Goal: Information Seeking & Learning: Learn about a topic

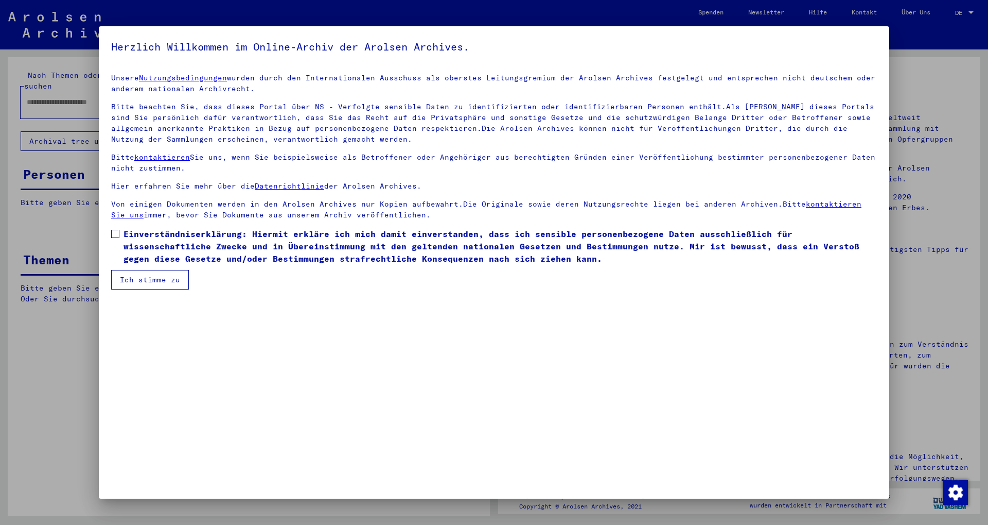
drag, startPoint x: 219, startPoint y: 247, endPoint x: 176, endPoint y: 261, distance: 45.6
click at [218, 247] on span "Einverständniserklärung: Hiermit erkläre ich mich damit einverstanden, dass ich…" at bounding box center [501, 246] width 754 height 37
click at [166, 277] on button "Ich stimme zu" at bounding box center [150, 280] width 78 height 20
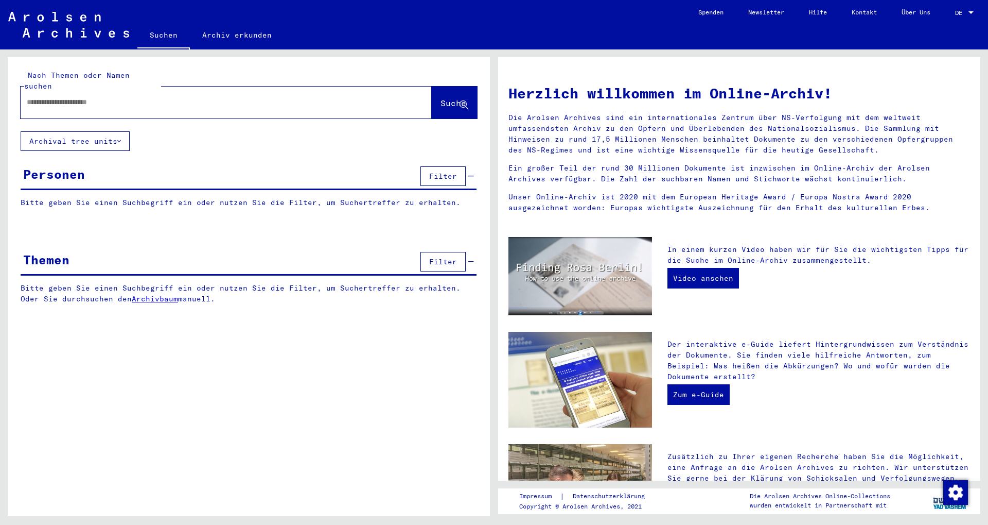
click at [204, 31] on link "Archiv erkunden" at bounding box center [237, 35] width 94 height 25
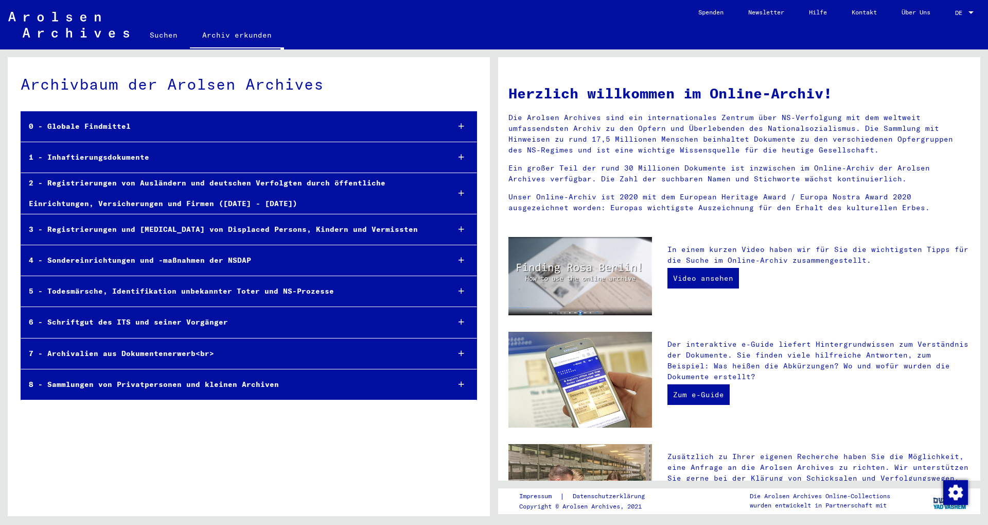
click at [115, 155] on div "1 - Inhaftierungsdokumente" at bounding box center [231, 157] width 420 height 20
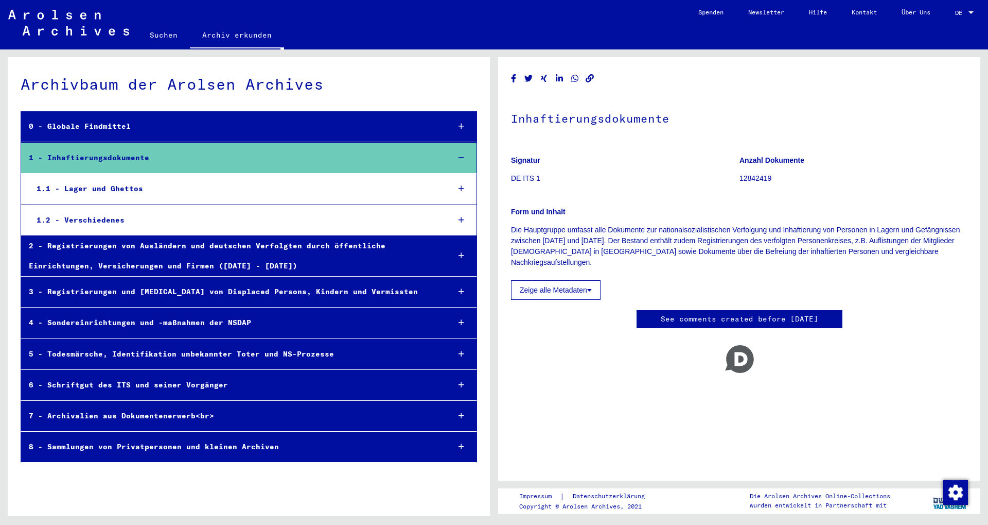
click at [96, 182] on div "1.1 - Lager und Ghettos" at bounding box center [235, 189] width 413 height 20
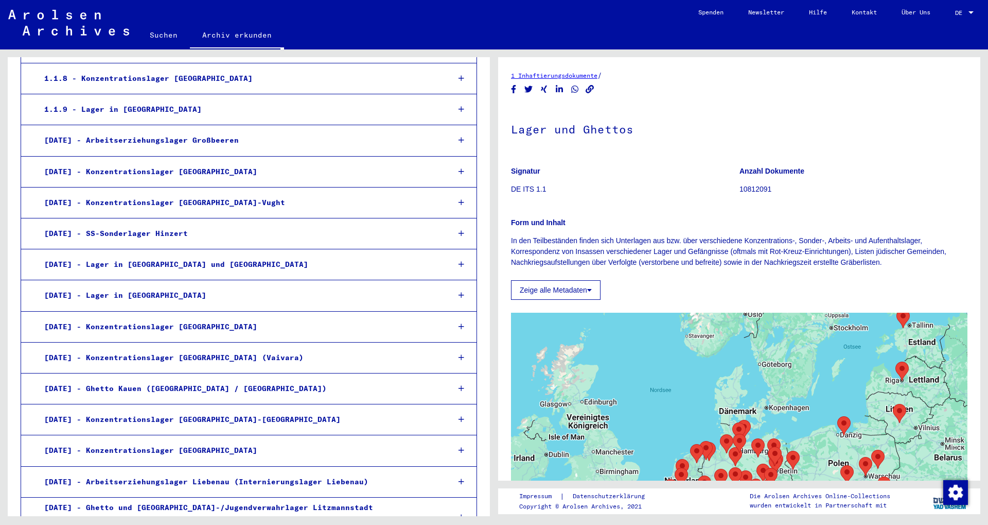
scroll to position [334, 0]
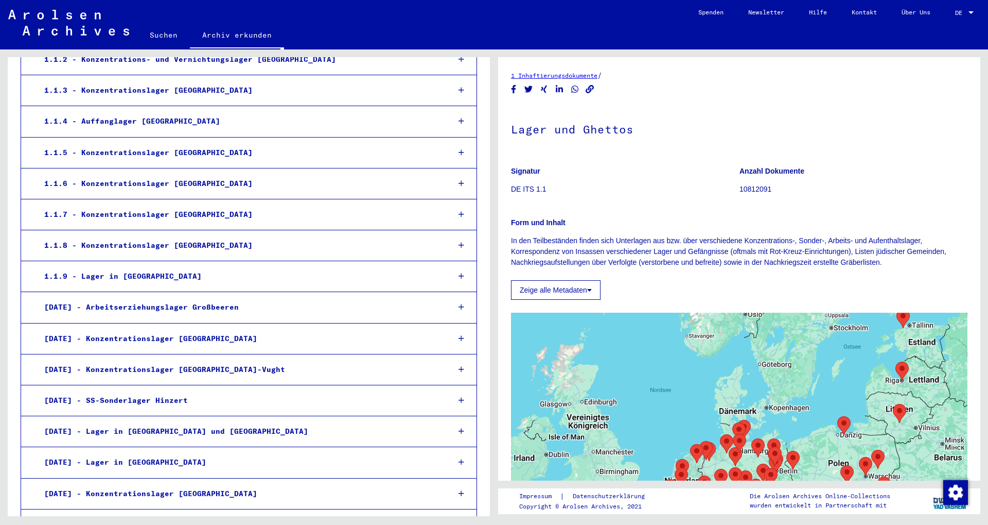
click at [190, 150] on div "1.1.5 - Konzentrationslager [GEOGRAPHIC_DATA]" at bounding box center [239, 153] width 405 height 20
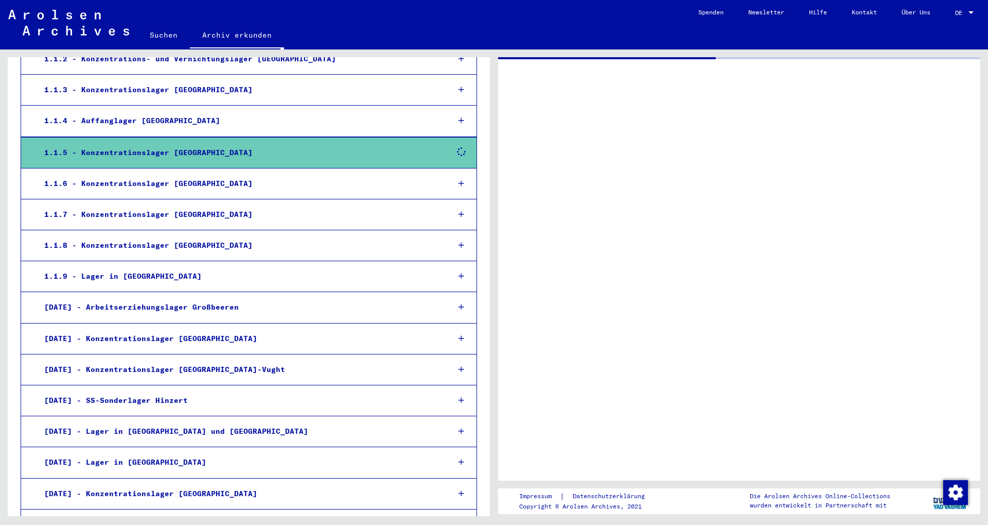
scroll to position [222, 0]
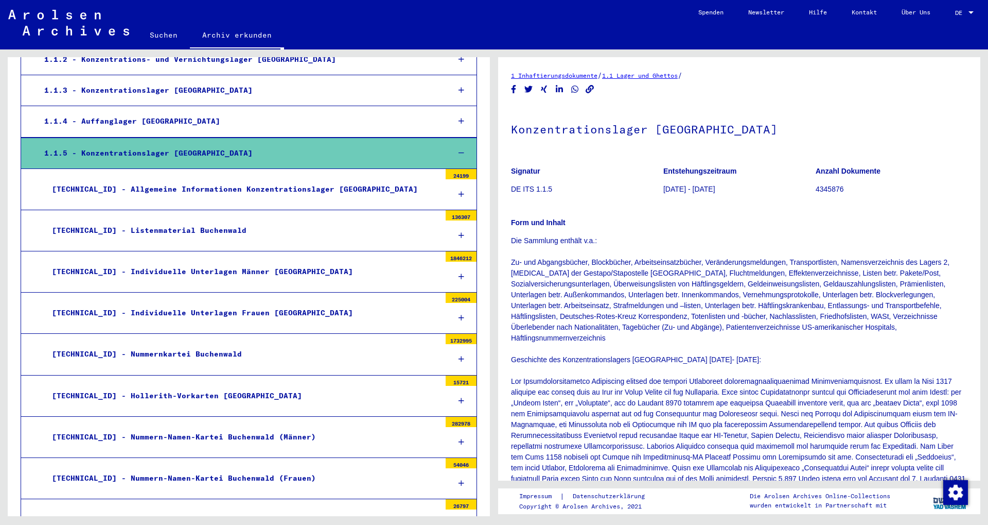
click at [231, 236] on div "[TECHNICAL_ID] - Listenmaterial Buchenwald" at bounding box center [242, 230] width 396 height 20
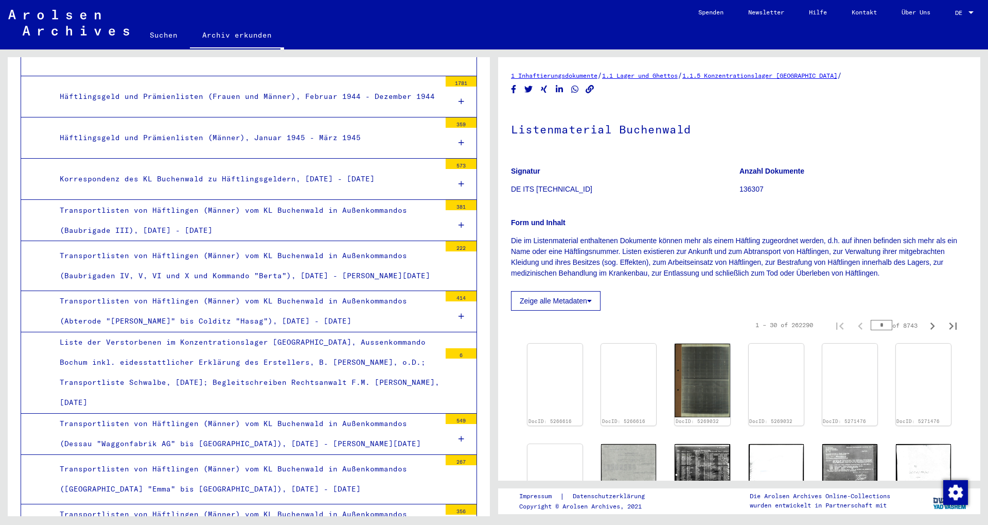
scroll to position [4447, 0]
click at [231, 338] on div "Transportlisten von Häftlingen (Männer) vom KL Buchenwald in Außenkommandos (De…" at bounding box center [246, 433] width 389 height 40
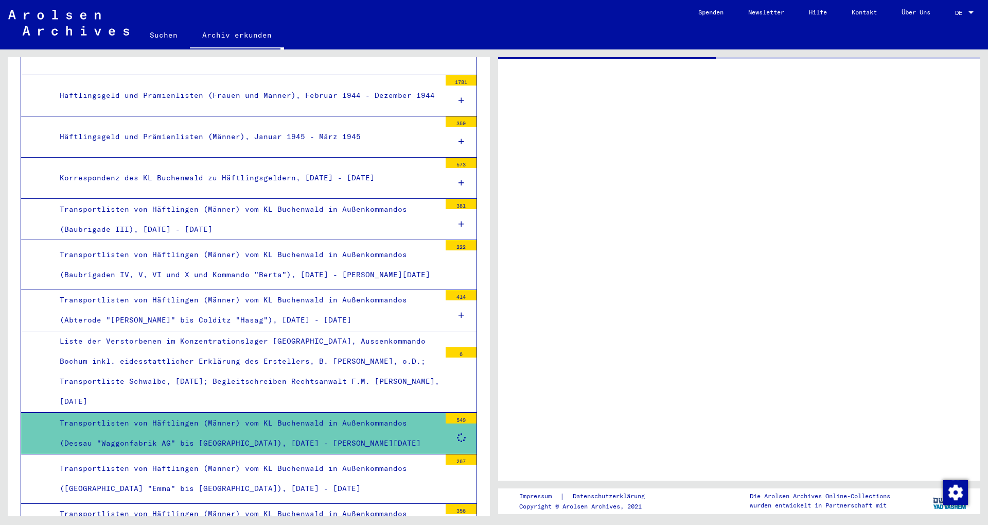
scroll to position [4447, 0]
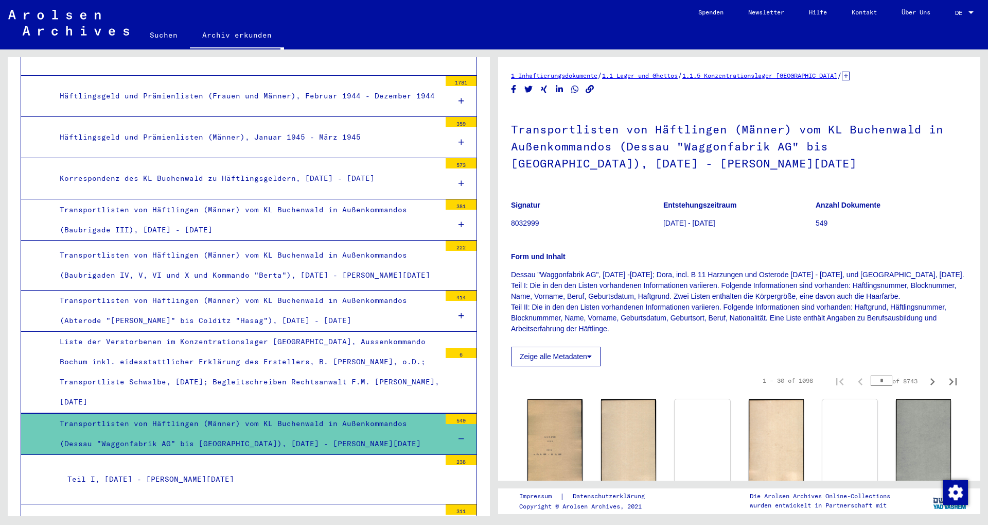
click at [231, 338] on div "Teil II, [DATE] - [PERSON_NAME][DATE]" at bounding box center [250, 528] width 381 height 20
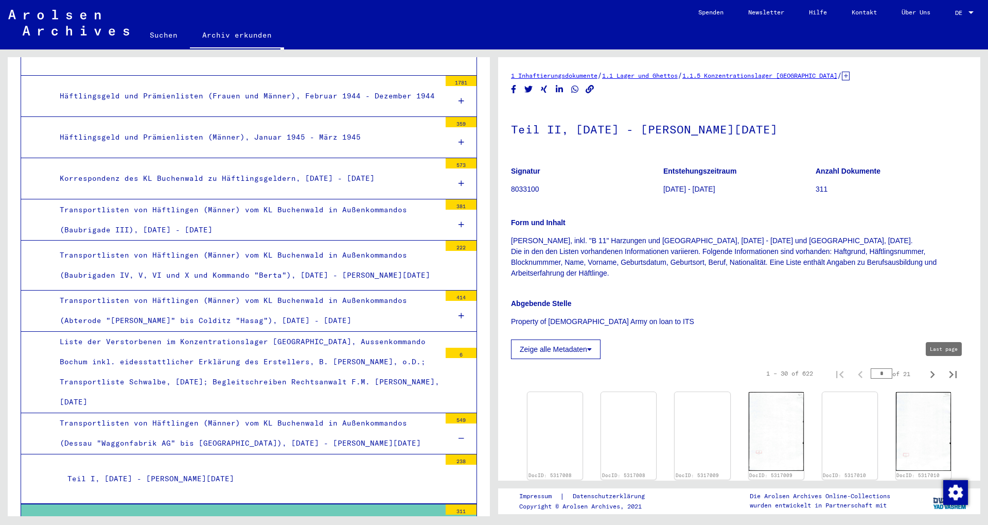
click at [231, 338] on icon "Last page" at bounding box center [953, 374] width 7 height 7
type input "**"
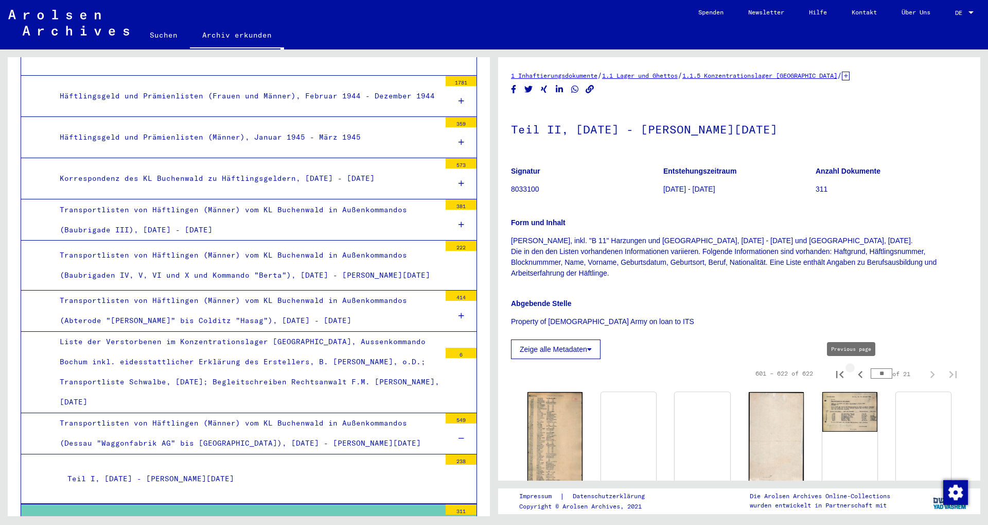
click at [231, 338] on icon "Previous page" at bounding box center [860, 374] width 5 height 7
type input "**"
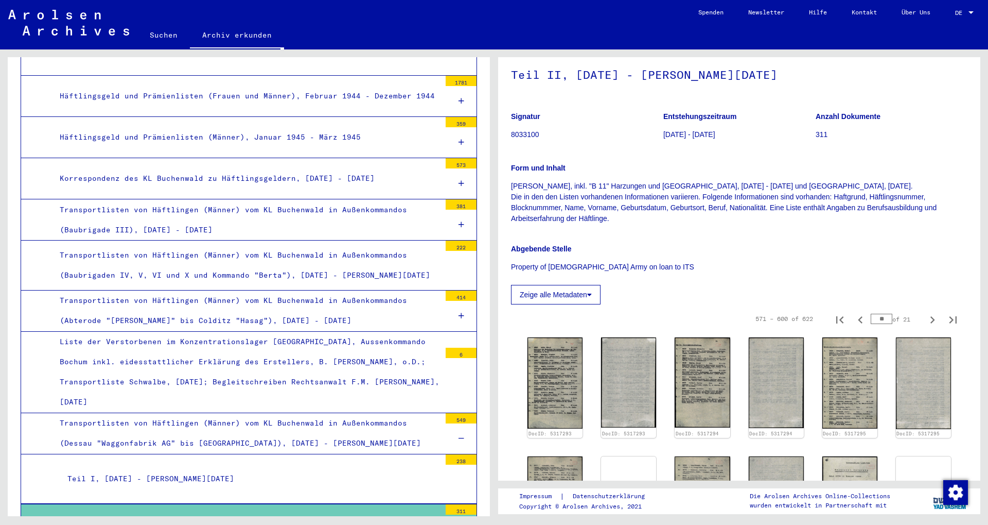
scroll to position [56, 0]
click at [231, 317] on icon "Previous page" at bounding box center [861, 318] width 14 height 14
type input "**"
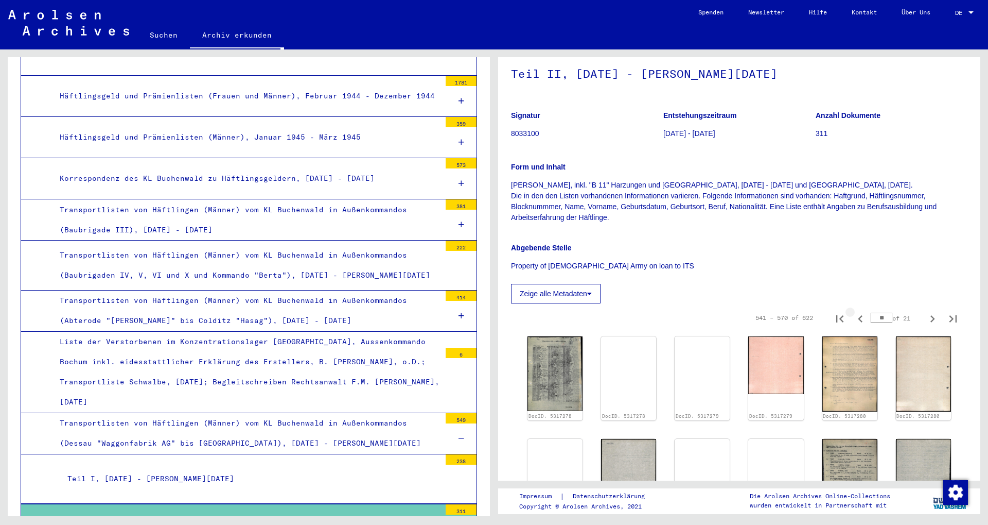
click at [231, 317] on icon "Previous page" at bounding box center [861, 318] width 14 height 14
type input "**"
click at [231, 317] on icon "Previous page" at bounding box center [861, 318] width 14 height 14
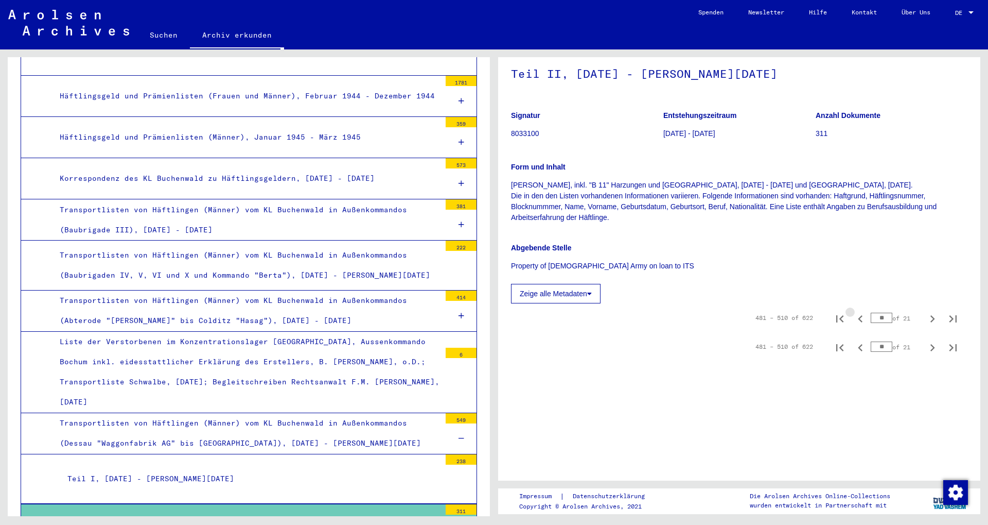
type input "**"
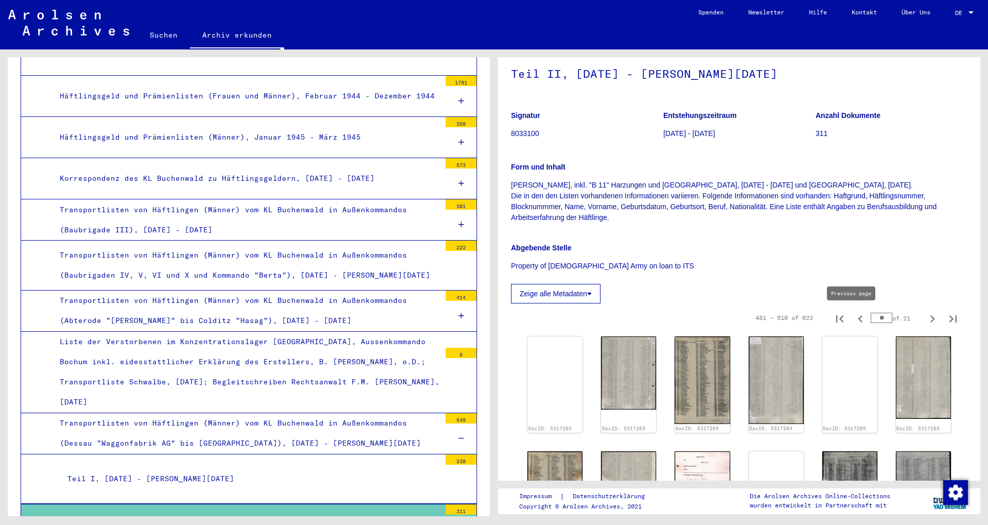
click at [231, 322] on icon "Previous page" at bounding box center [861, 318] width 14 height 14
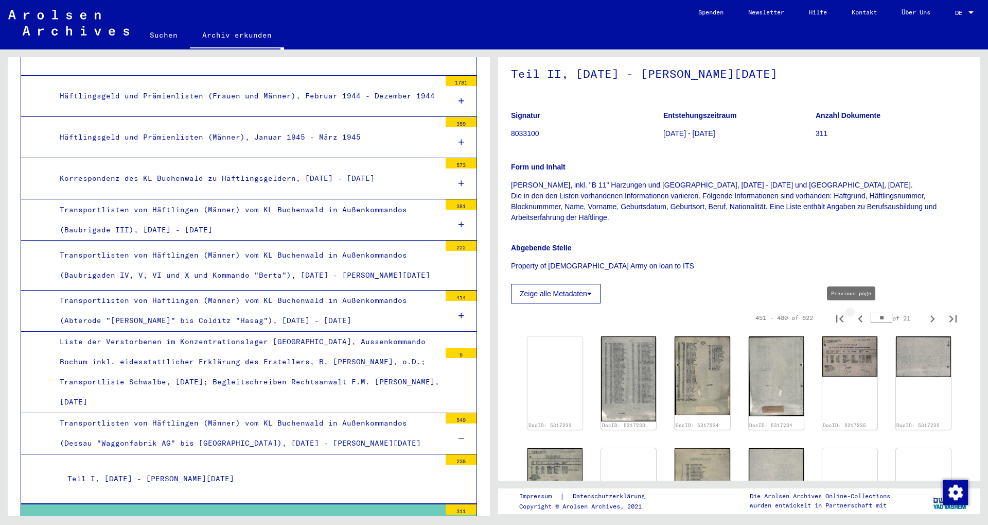
type input "**"
click at [231, 338] on img at bounding box center [850, 355] width 58 height 42
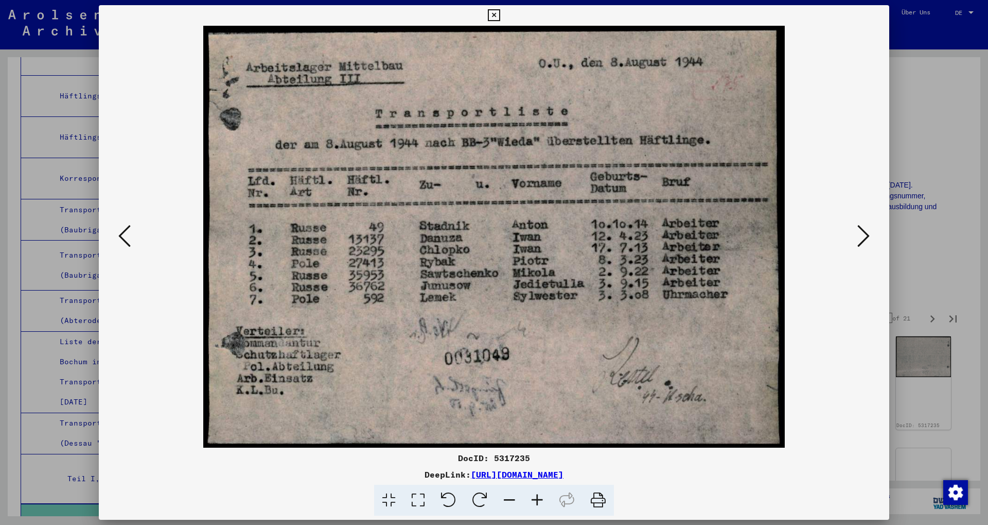
click at [231, 141] on div at bounding box center [494, 262] width 988 height 525
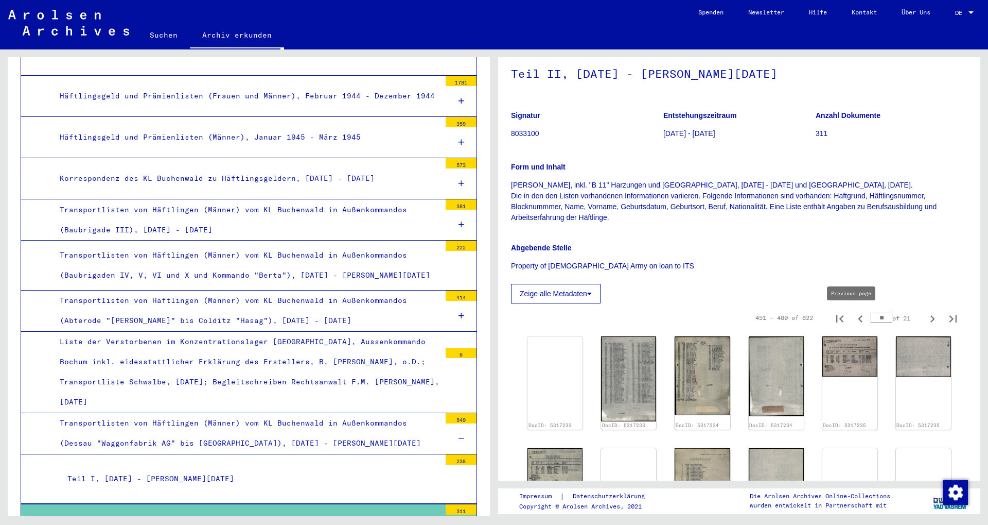
click at [231, 315] on icon "Previous page" at bounding box center [861, 318] width 14 height 14
type input "**"
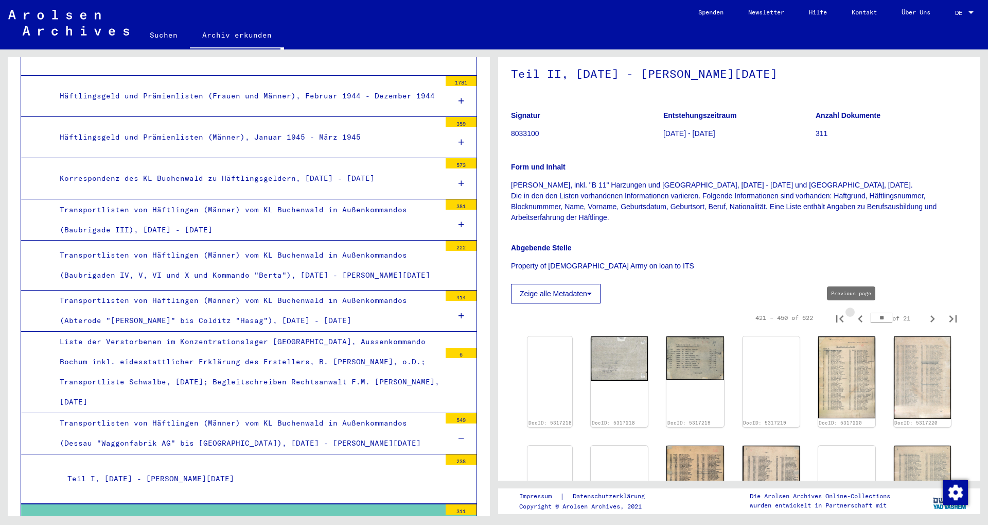
click at [231, 315] on icon "Previous page" at bounding box center [861, 318] width 14 height 14
type input "**"
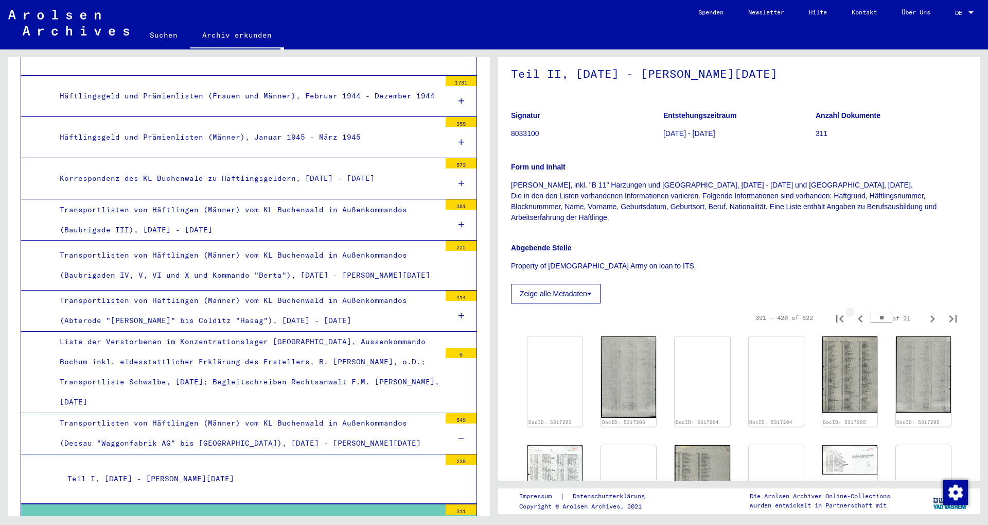
click at [231, 315] on icon "Previous page" at bounding box center [861, 318] width 14 height 14
type input "**"
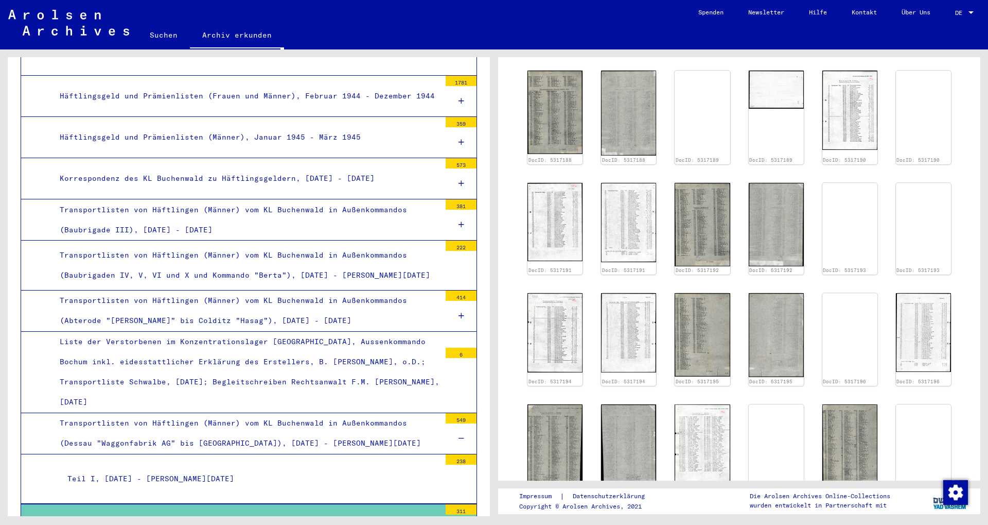
scroll to position [334, 0]
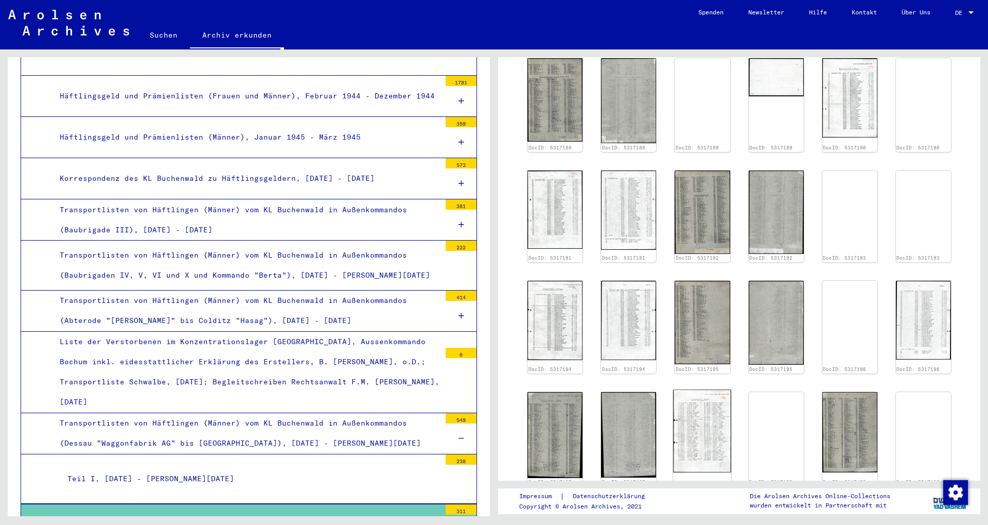
click at [231, 268] on div "DocID: 5317188 DocID: 5317188 DocID: 5317189 DocID: 5317189 DocID: 5317190 DocI…" at bounding box center [740, 325] width 432 height 543
click at [231, 338] on img at bounding box center [703, 430] width 58 height 82
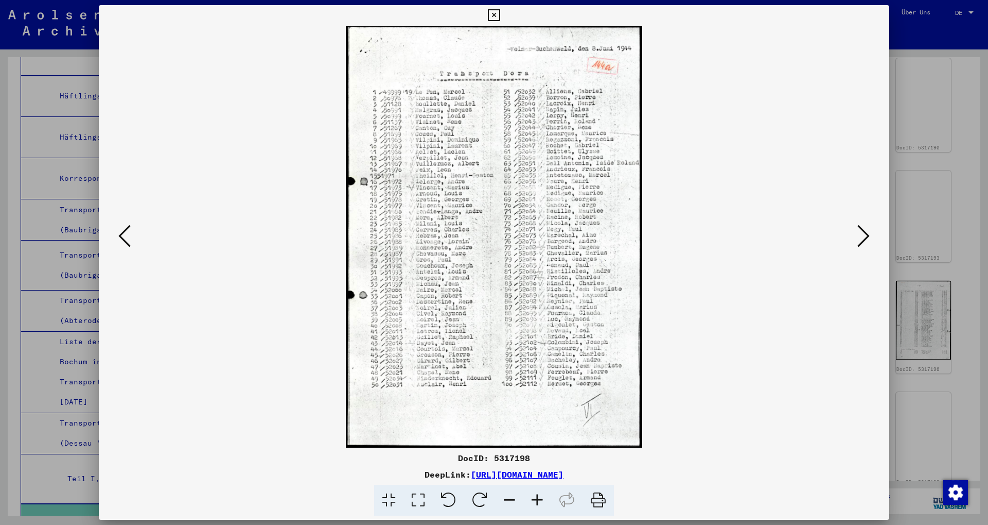
scroll to position [4447, 0]
click at [231, 240] on div at bounding box center [494, 262] width 988 height 525
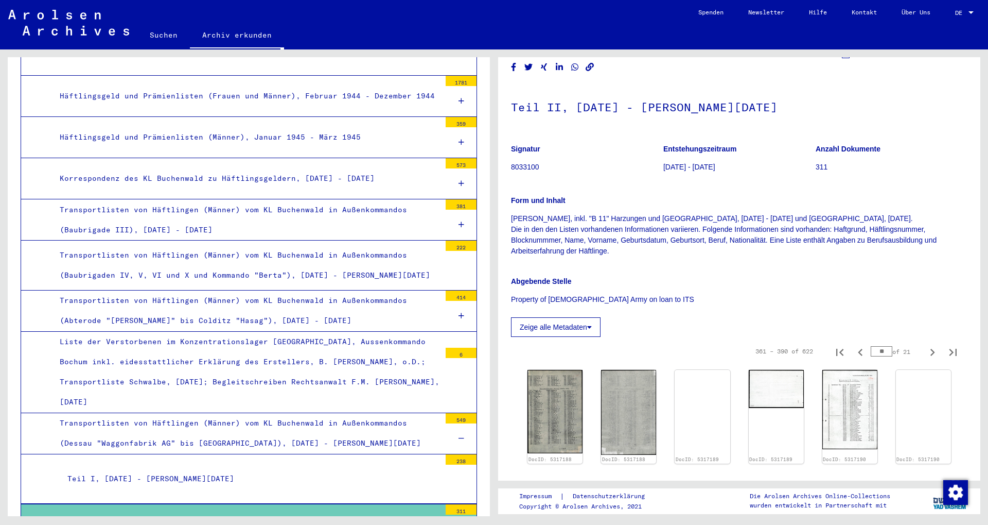
scroll to position [0, 0]
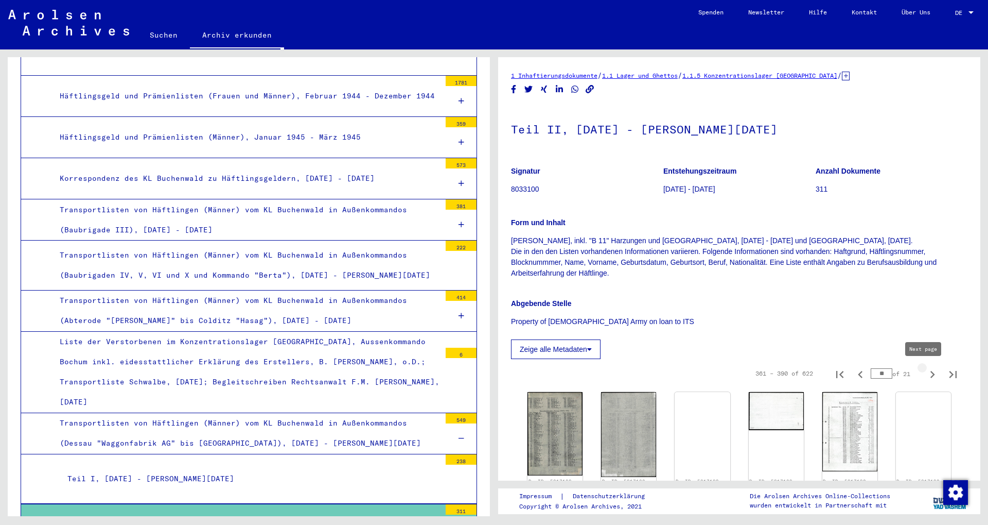
click at [231, 338] on icon "Next page" at bounding box center [933, 374] width 14 height 14
type input "**"
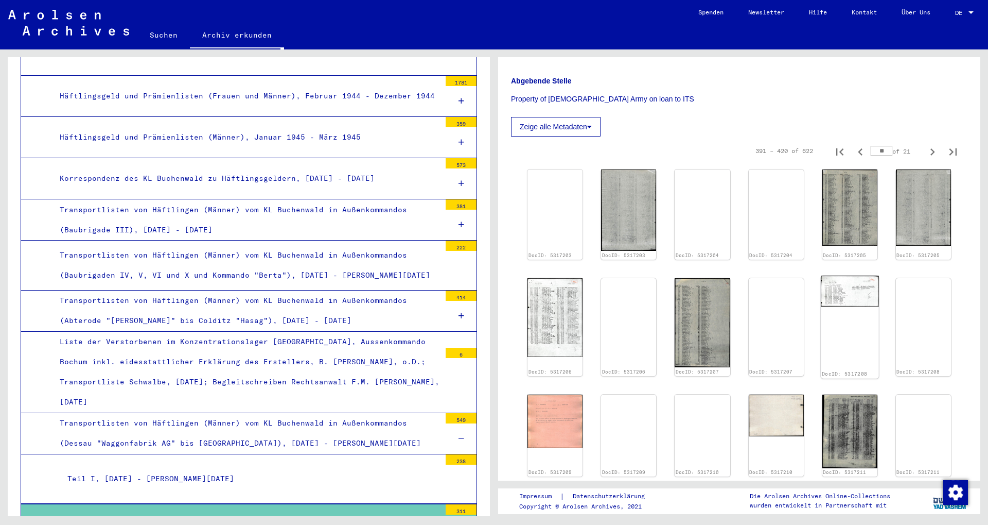
scroll to position [389, 0]
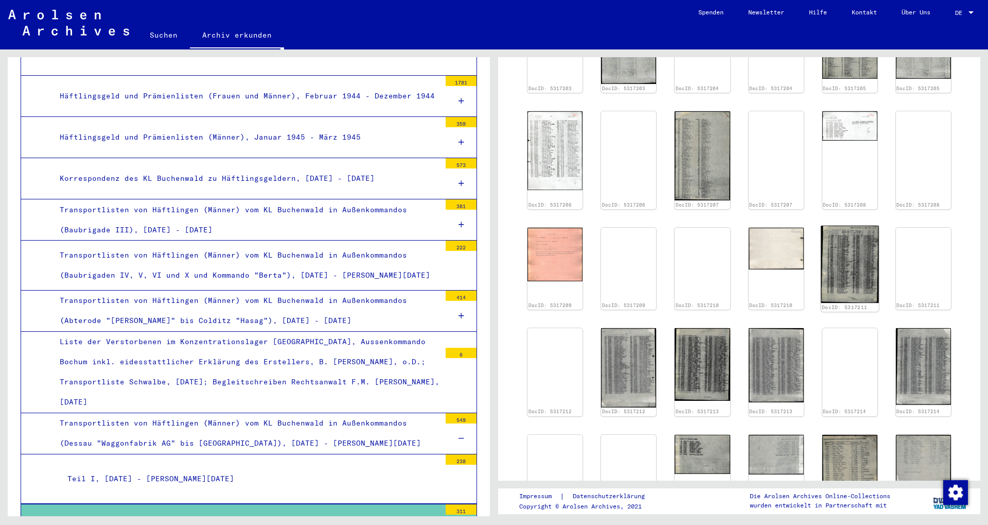
click at [231, 240] on img at bounding box center [850, 263] width 58 height 77
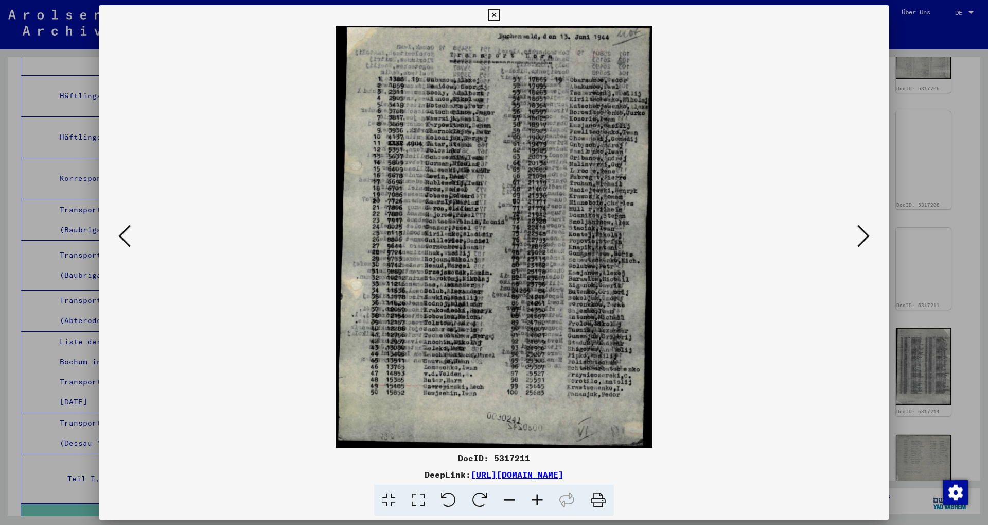
scroll to position [4447, 0]
click at [231, 166] on div at bounding box center [494, 262] width 988 height 525
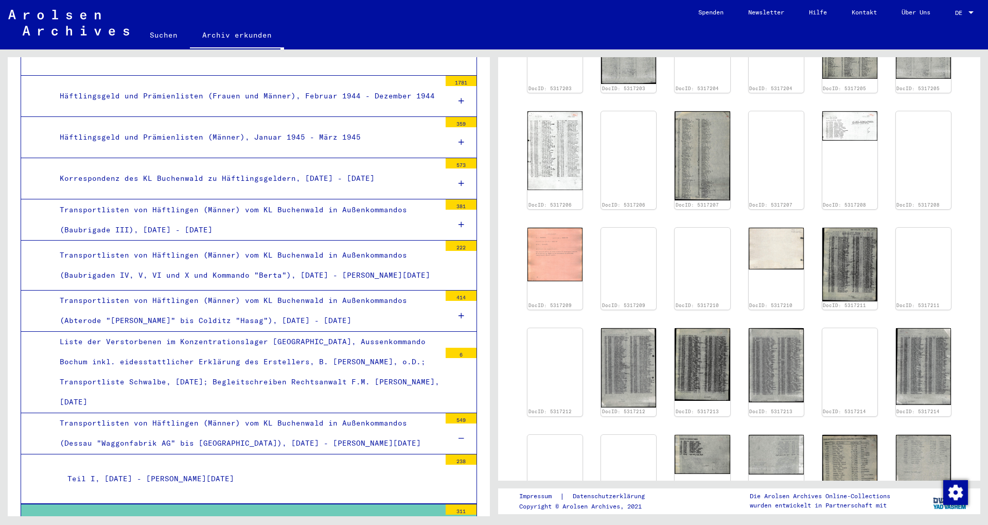
scroll to position [167, 0]
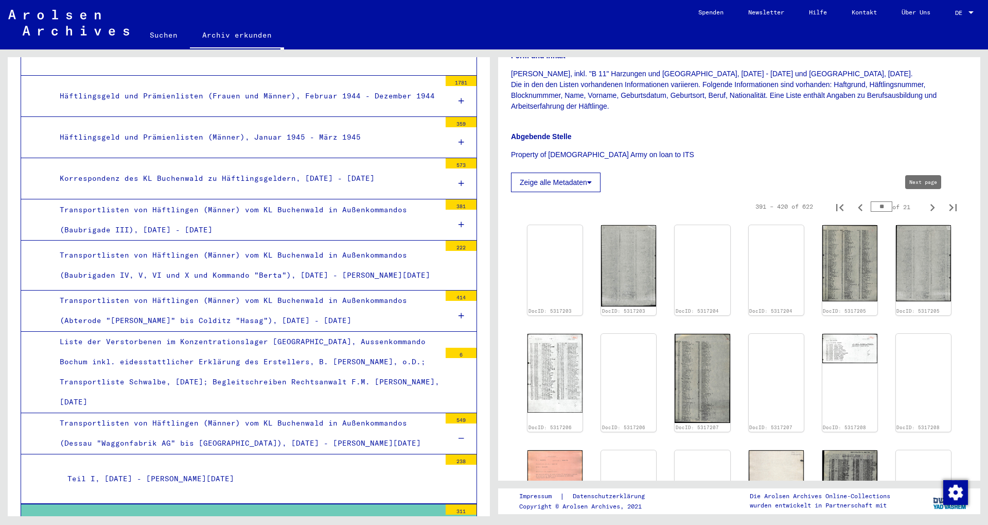
click at [231, 206] on icon "Next page" at bounding box center [933, 207] width 5 height 7
type input "**"
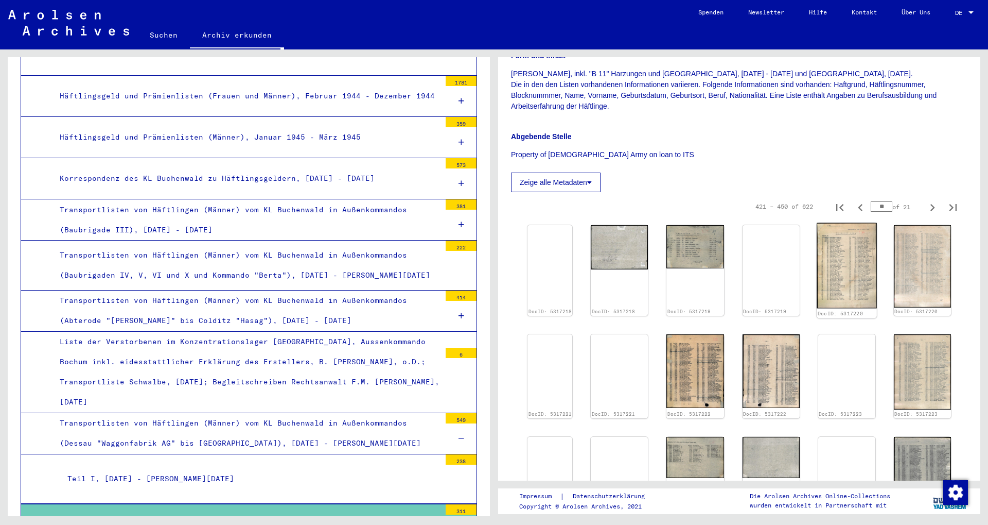
click at [231, 272] on img at bounding box center [847, 265] width 60 height 85
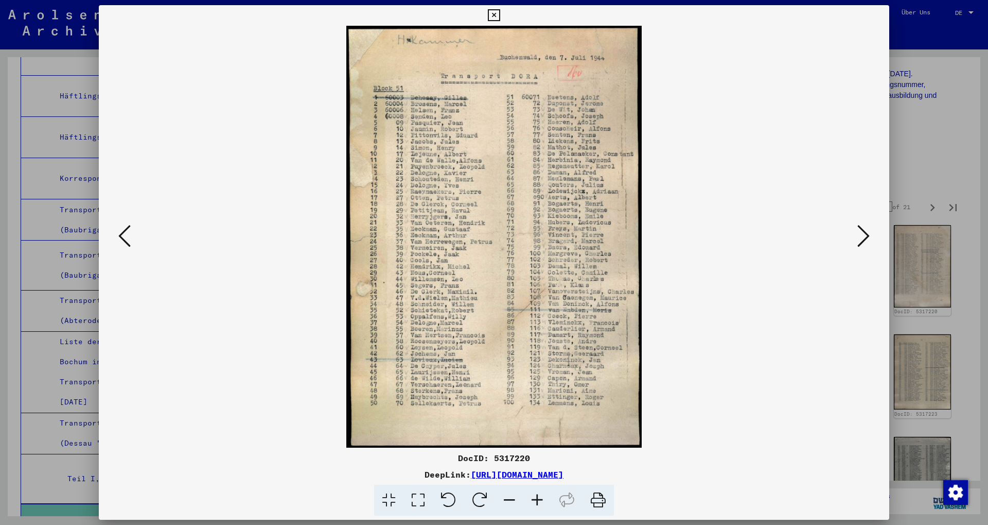
scroll to position [4447, 0]
click at [231, 143] on div at bounding box center [494, 262] width 988 height 525
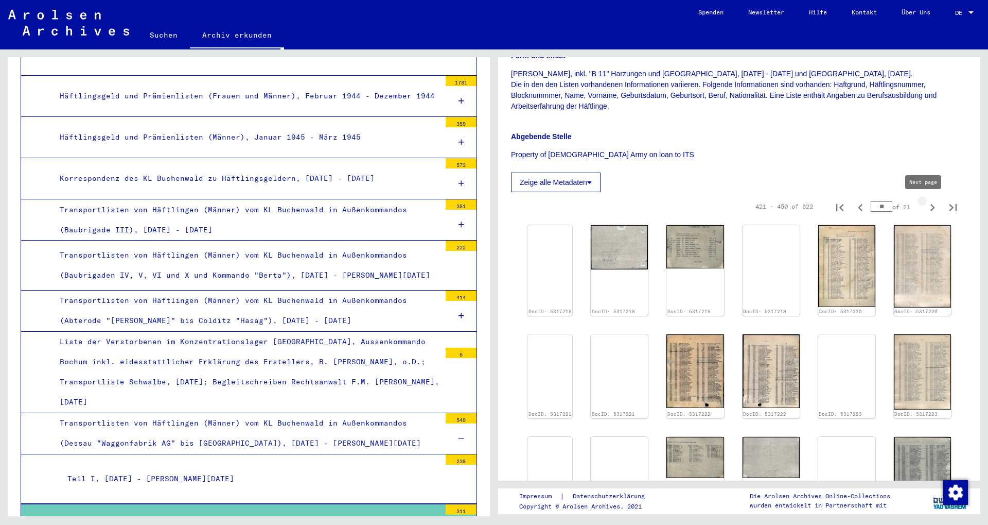
click at [231, 206] on icon "Next page" at bounding box center [933, 207] width 14 height 14
type input "**"
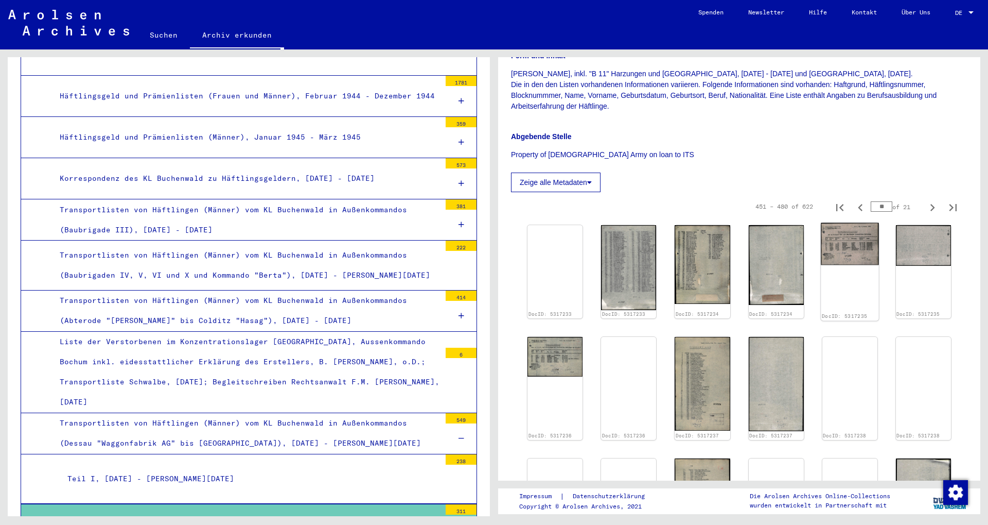
click at [231, 246] on img at bounding box center [850, 244] width 58 height 42
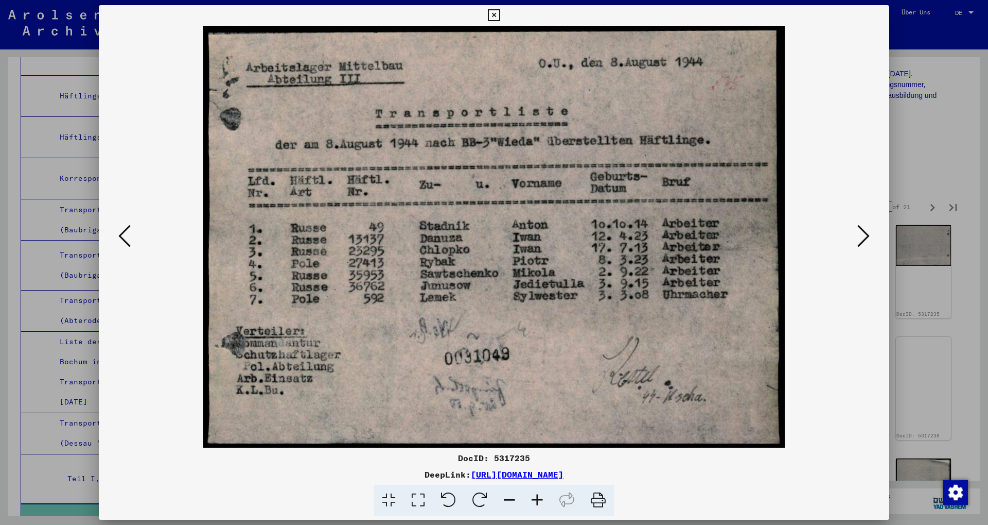
click at [231, 138] on div at bounding box center [494, 262] width 988 height 525
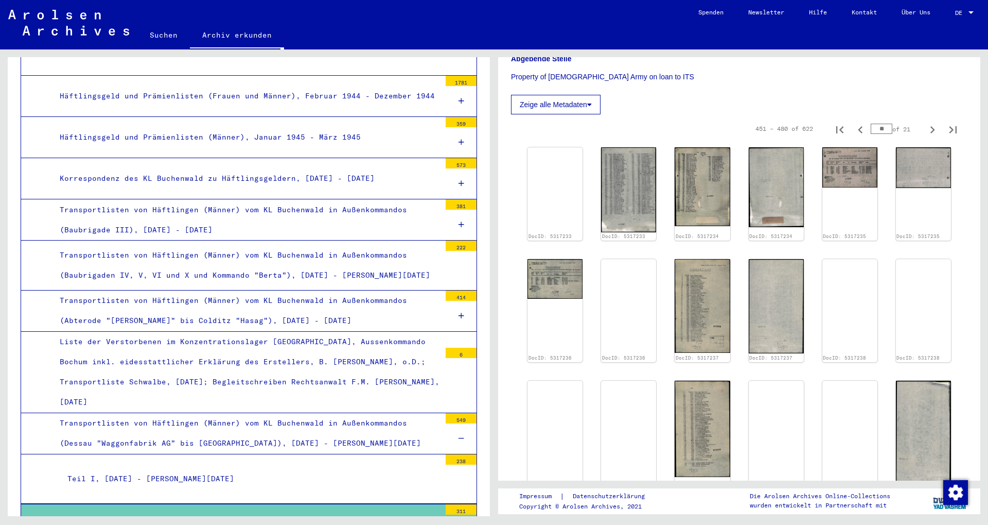
scroll to position [334, 0]
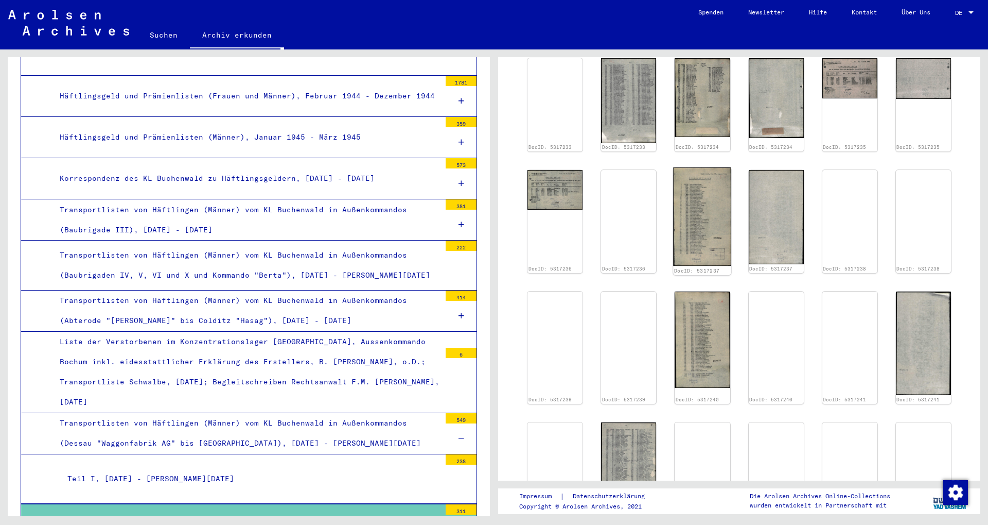
click at [231, 234] on img at bounding box center [703, 216] width 58 height 98
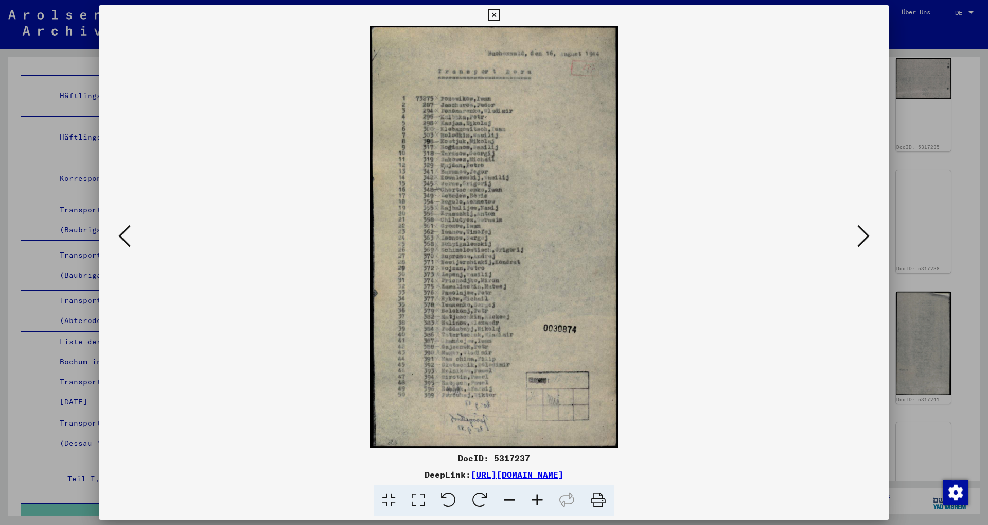
click at [231, 157] on div at bounding box center [494, 262] width 988 height 525
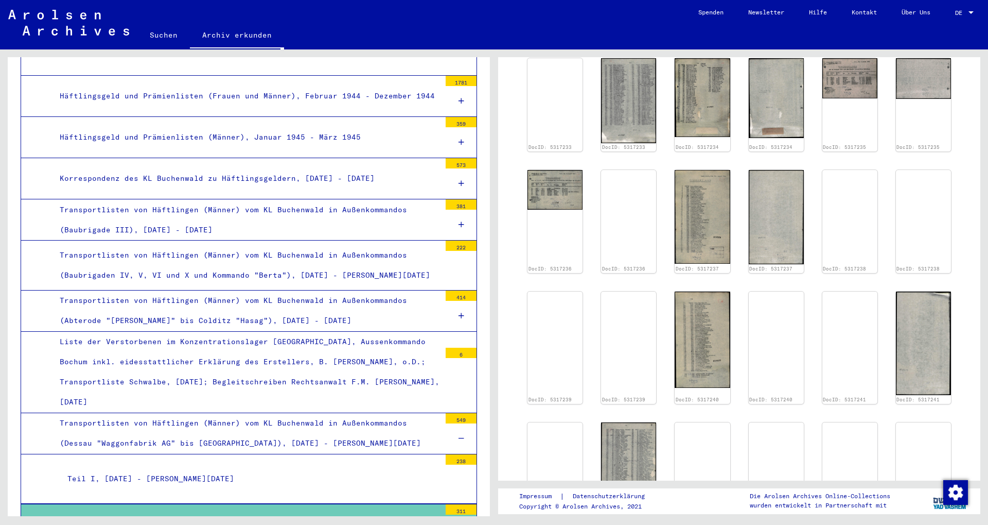
scroll to position [167, 0]
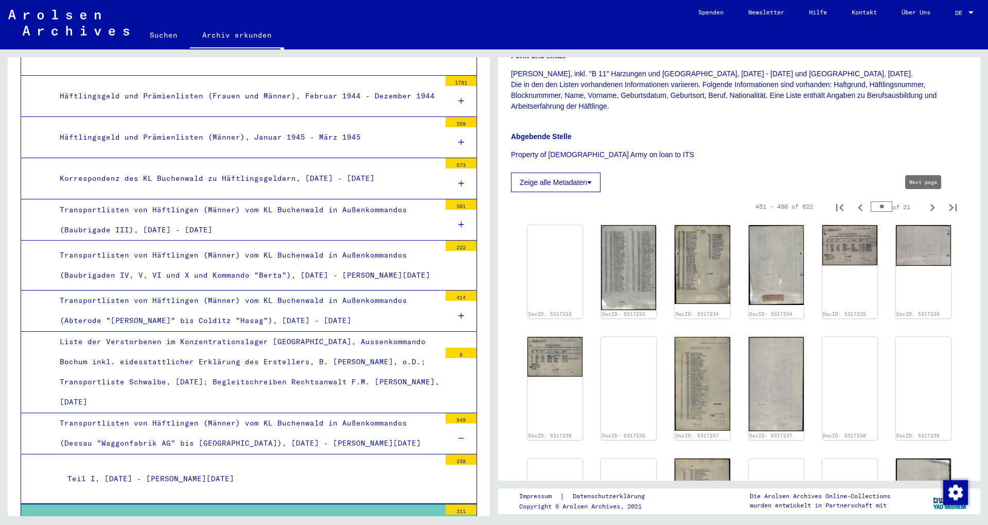
click at [231, 212] on icon "Next page" at bounding box center [933, 207] width 14 height 14
type input "**"
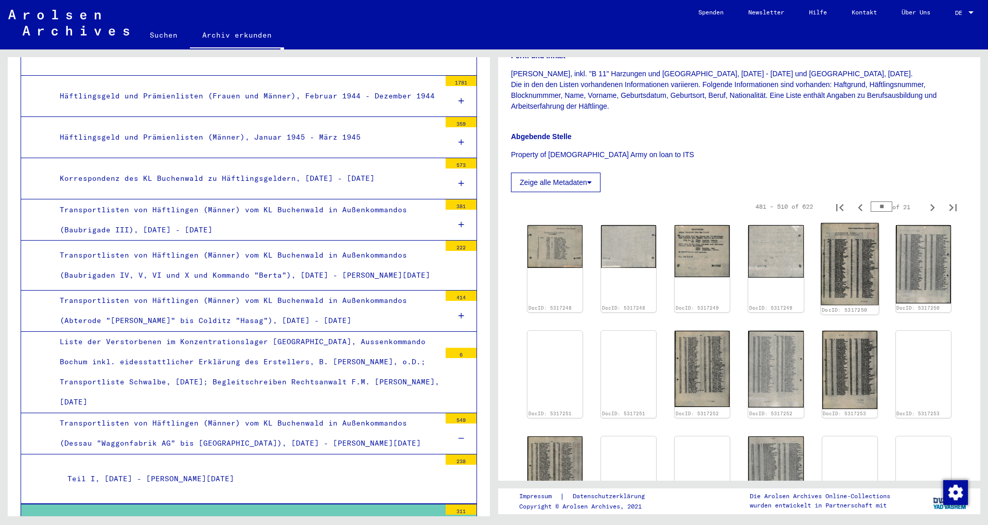
click at [231, 261] on img at bounding box center [850, 264] width 58 height 82
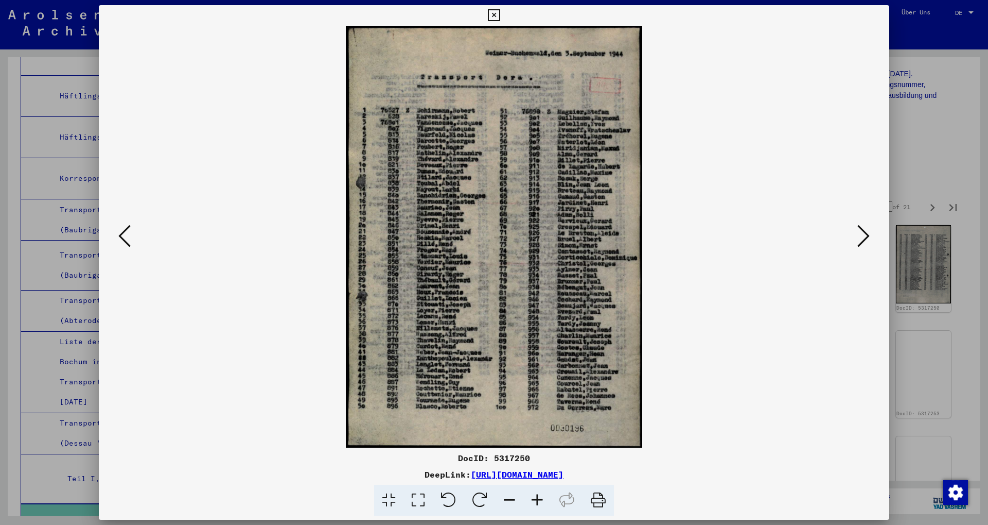
scroll to position [4447, 0]
click at [231, 155] on div at bounding box center [494, 262] width 988 height 525
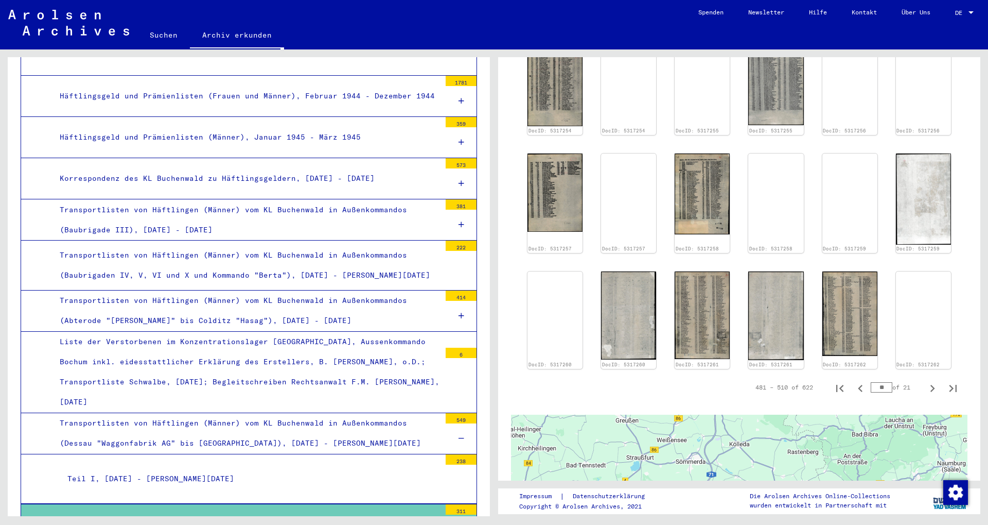
click at [231, 199] on div "DocID: 5317248 DocID: 5317248 DocID: 5317249 DocID: 5317249 DocID: 5317250 DocI…" at bounding box center [740, 102] width 432 height 541
click at [231, 151] on img at bounding box center [850, 151] width 58 height 0
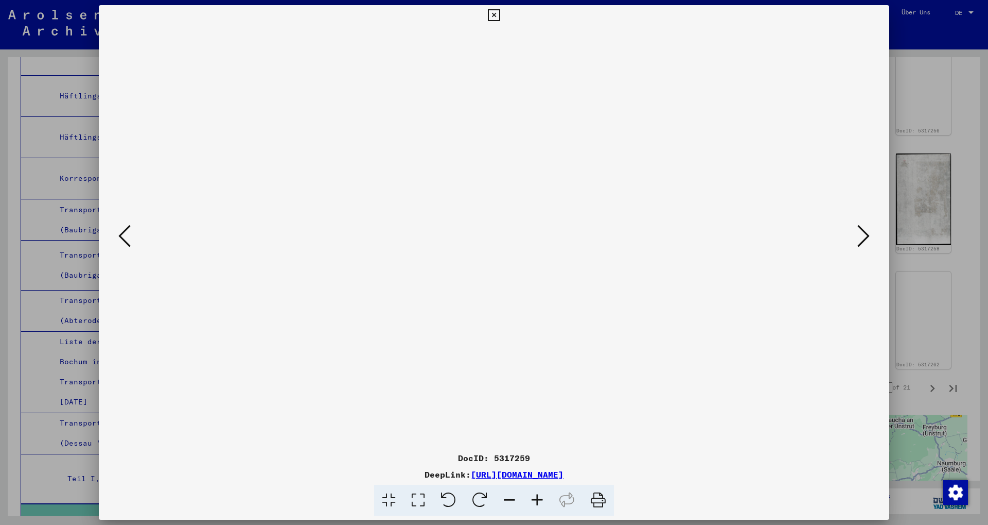
click at [231, 152] on div at bounding box center [494, 262] width 988 height 525
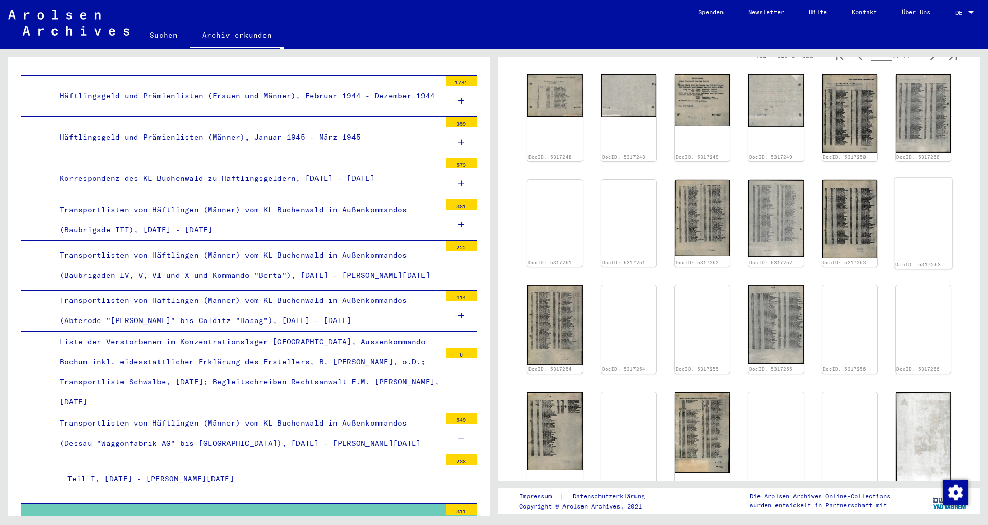
scroll to position [278, 0]
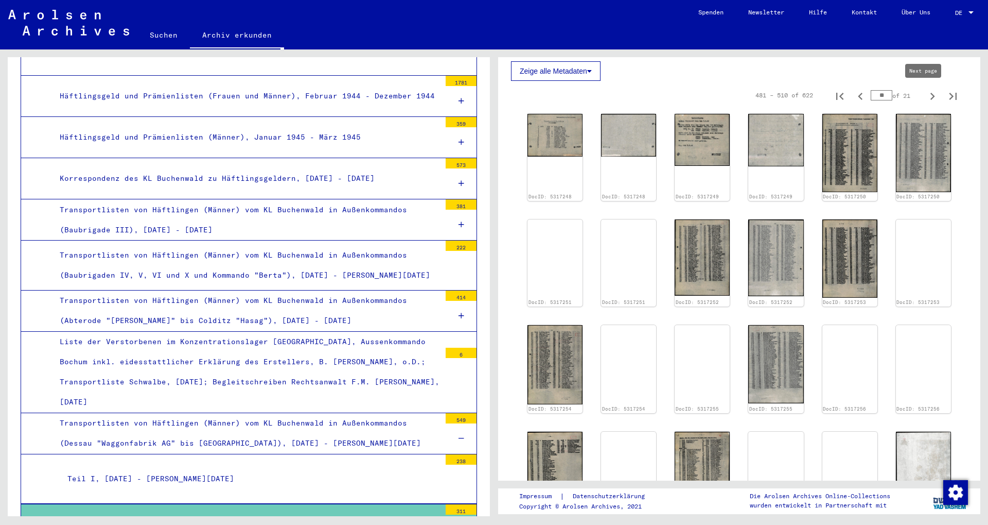
click at [231, 100] on icon "Next page" at bounding box center [933, 96] width 14 height 14
type input "**"
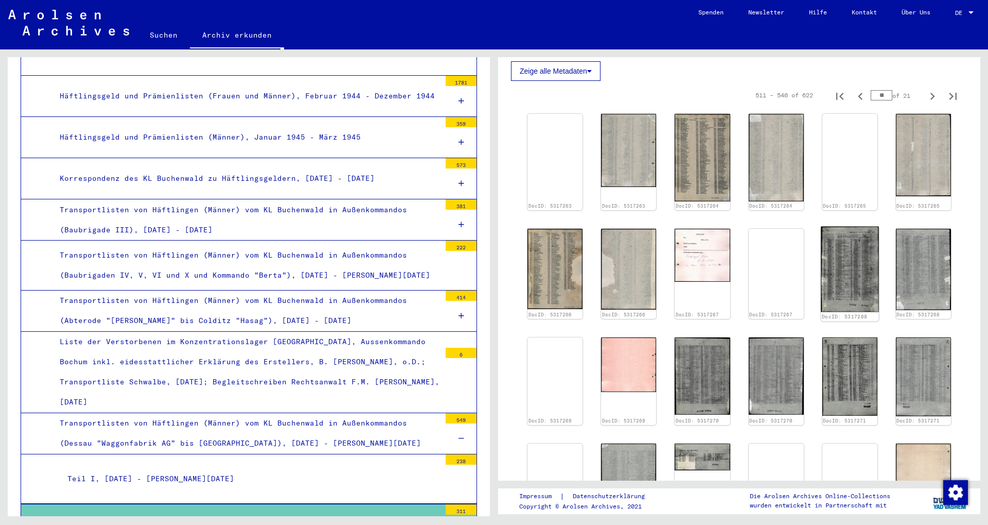
click at [231, 254] on img at bounding box center [850, 269] width 58 height 85
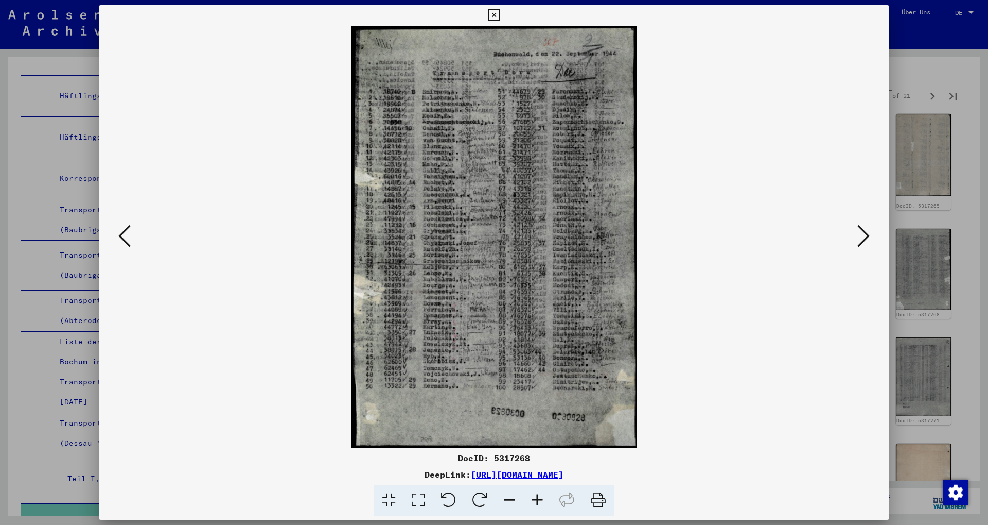
scroll to position [4447, 0]
click at [231, 157] on div at bounding box center [494, 262] width 988 height 525
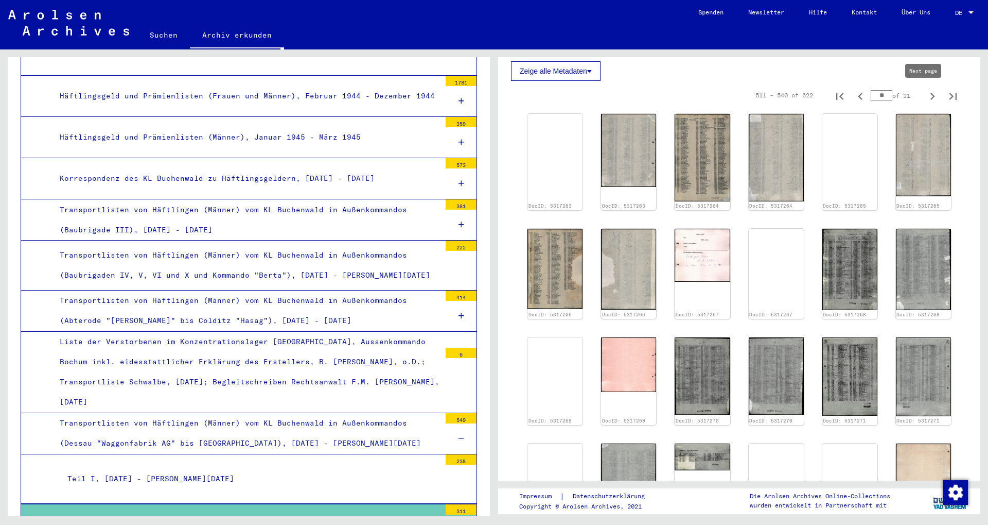
click at [231, 93] on icon "Next page" at bounding box center [933, 96] width 14 height 14
type input "**"
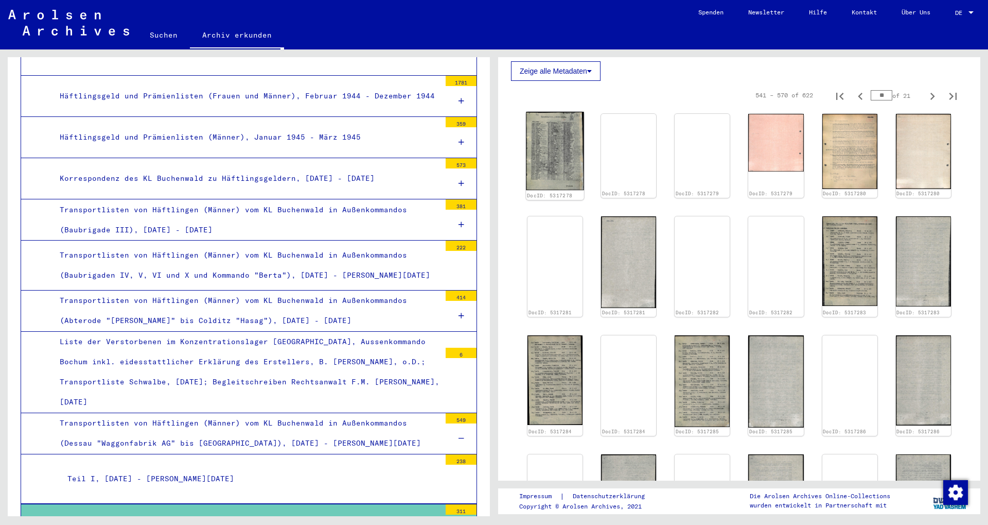
click at [231, 152] on img at bounding box center [555, 151] width 58 height 78
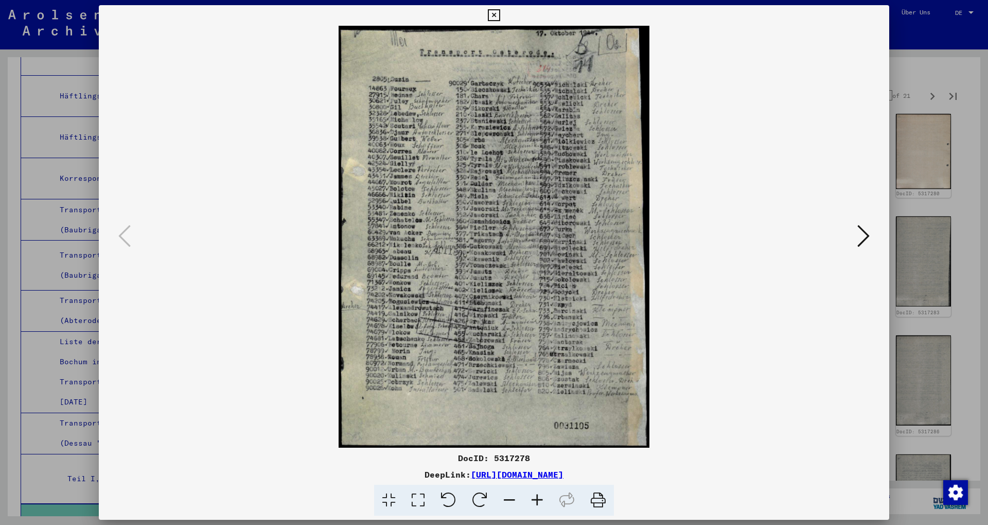
click at [231, 71] on div at bounding box center [494, 262] width 988 height 525
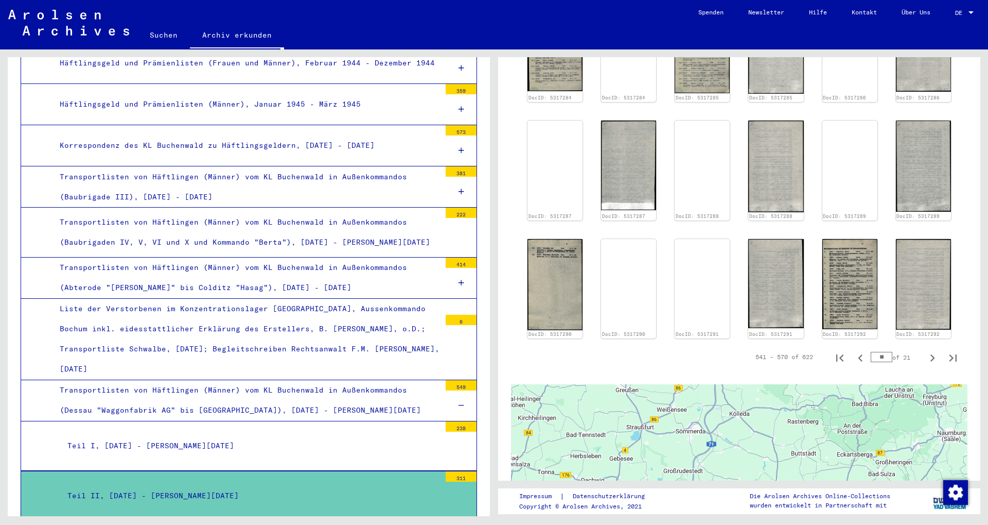
scroll to position [4503, 0]
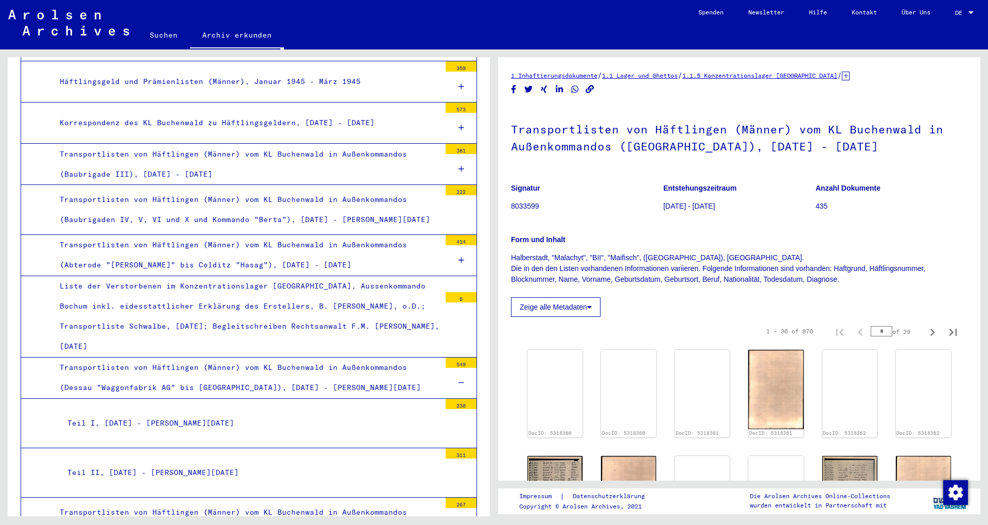
scroll to position [56, 0]
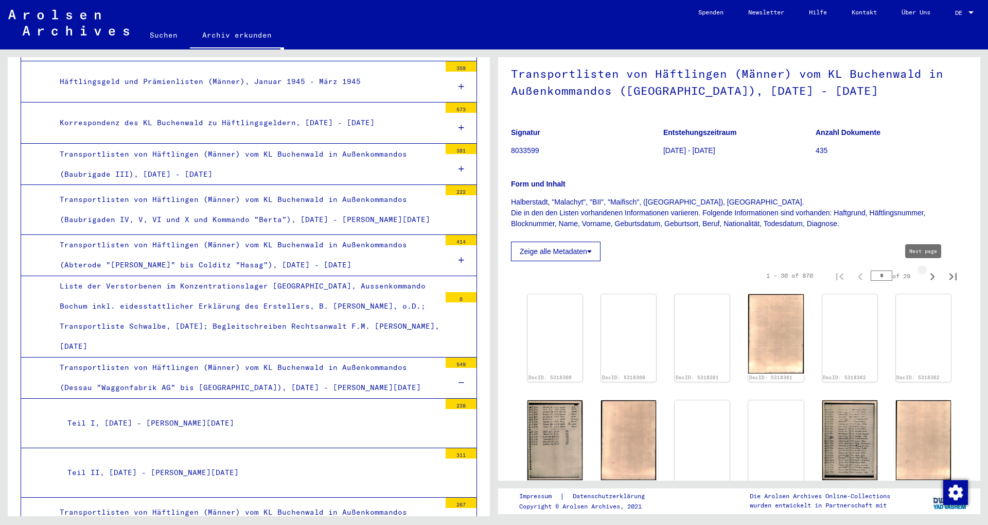
click at [231, 275] on icon "Next page" at bounding box center [933, 276] width 14 height 14
type input "*"
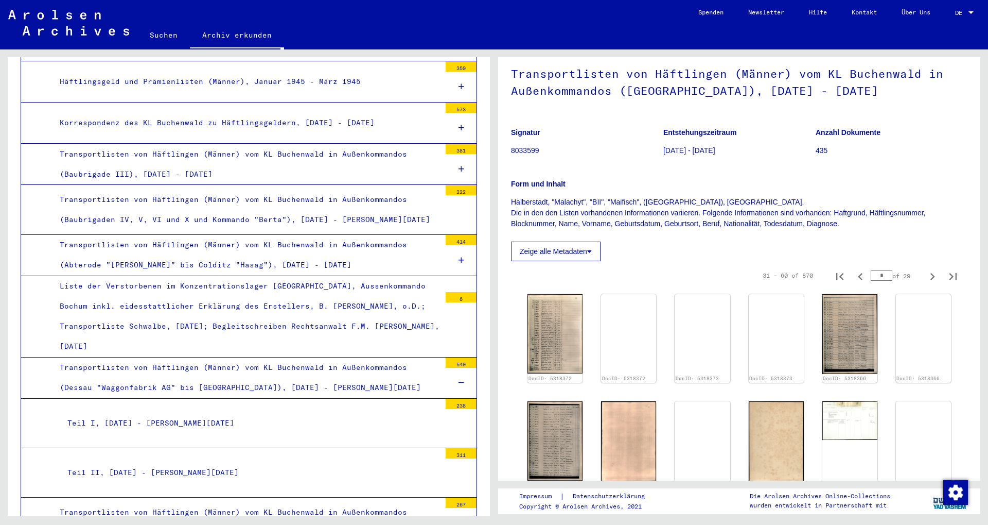
click at [231, 274] on icon "Next page" at bounding box center [933, 276] width 14 height 14
type input "*"
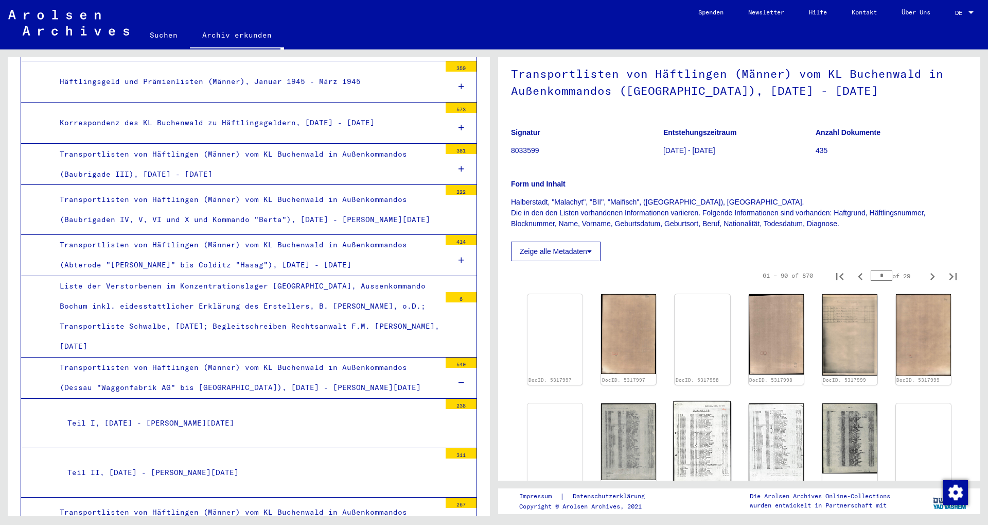
click at [231, 338] on img at bounding box center [703, 442] width 58 height 83
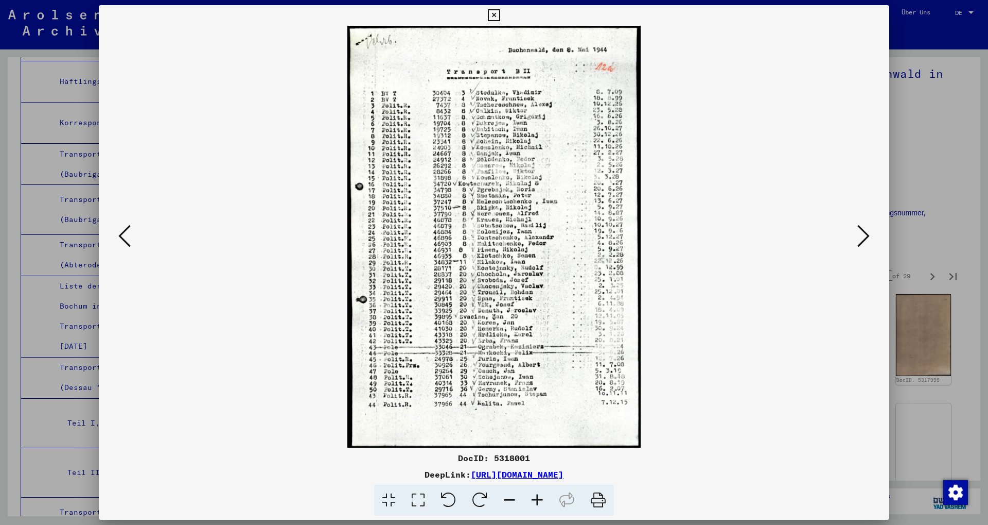
click at [231, 153] on div at bounding box center [494, 262] width 988 height 525
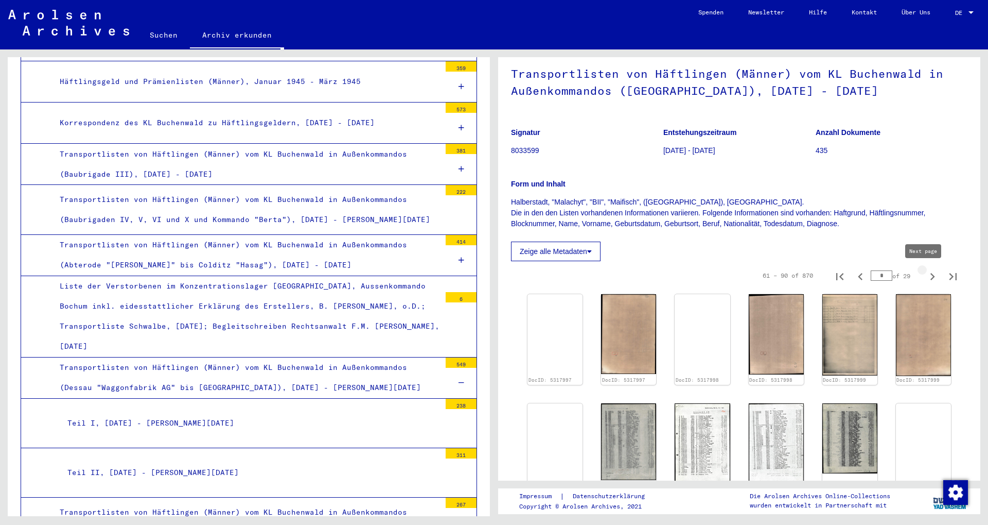
click at [231, 273] on button "Next page" at bounding box center [933, 275] width 21 height 21
type input "*"
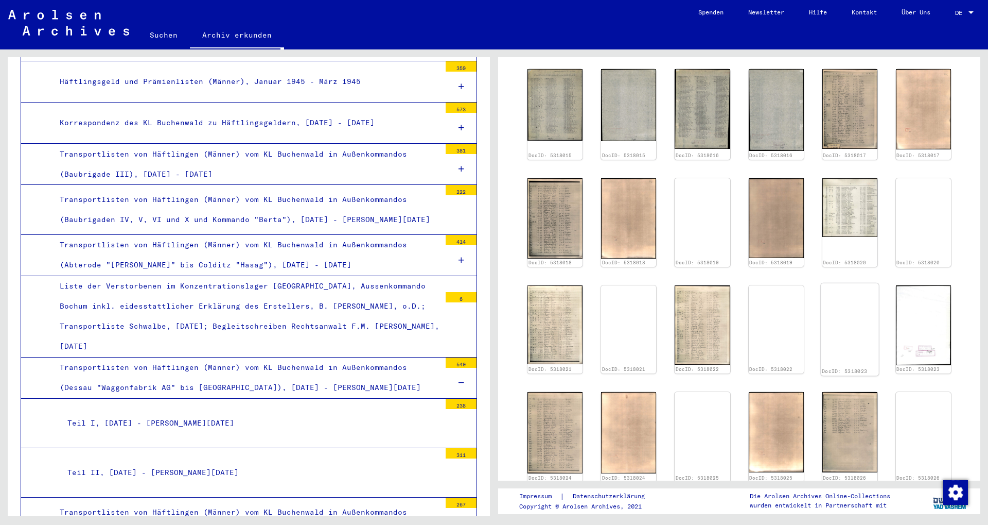
scroll to position [111, 0]
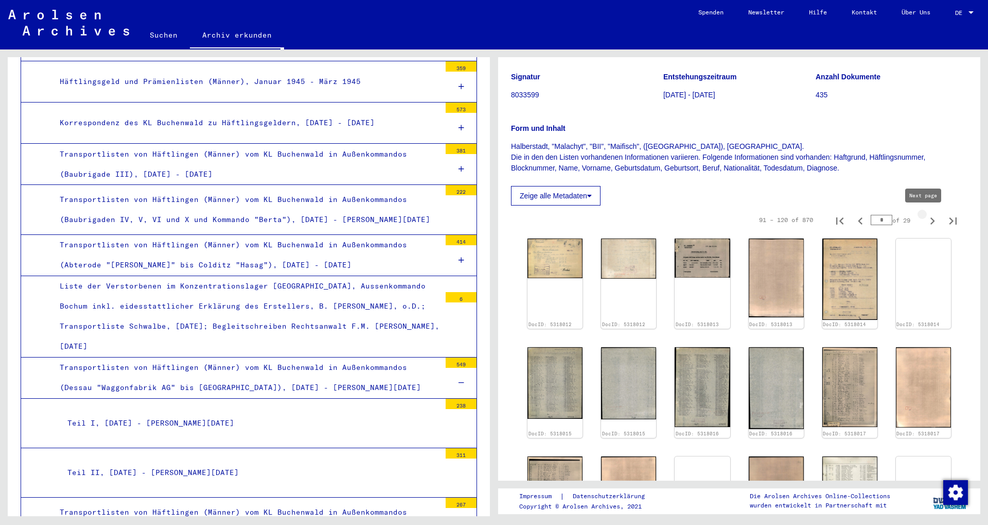
click at [231, 217] on icon "Next page" at bounding box center [933, 221] width 14 height 14
type input "*"
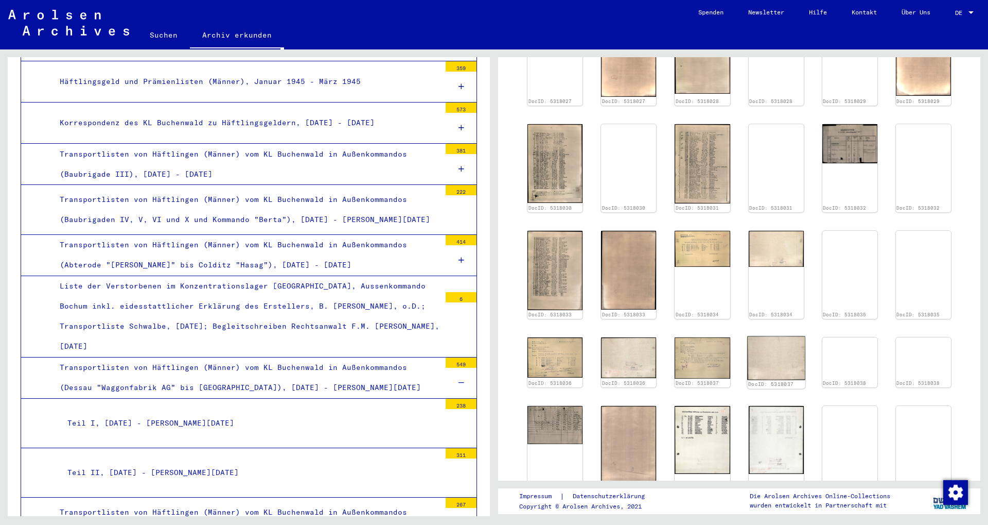
scroll to position [556, 0]
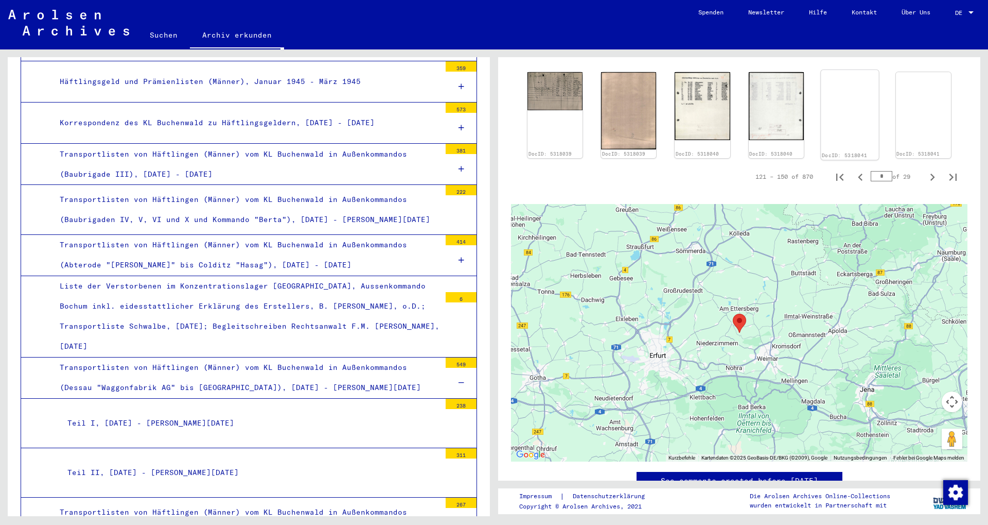
click at [231, 70] on img at bounding box center [850, 70] width 58 height 0
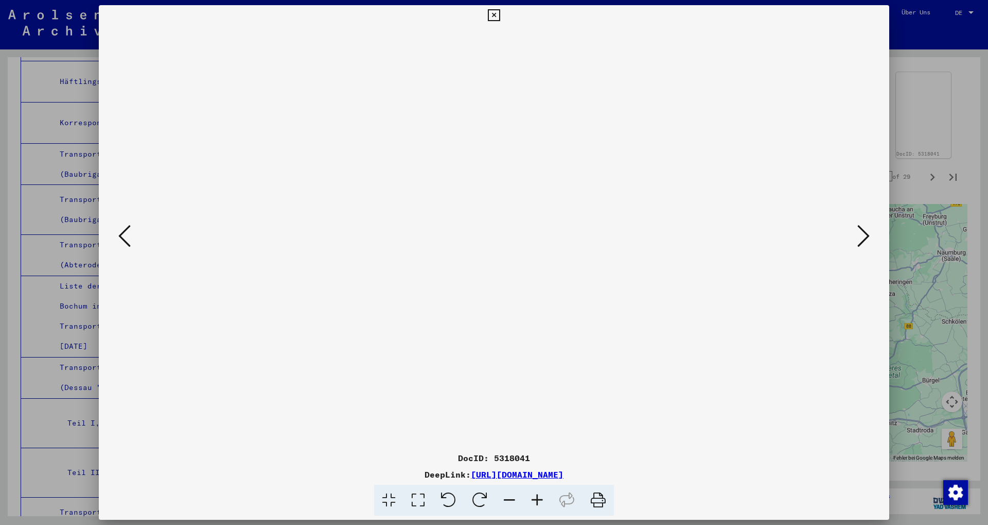
scroll to position [4503, 0]
click at [231, 117] on div at bounding box center [494, 262] width 988 height 525
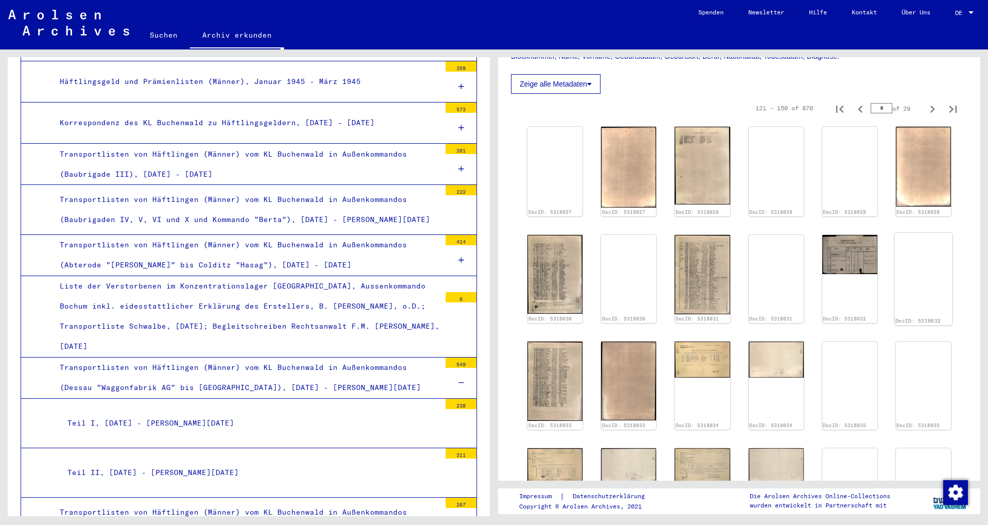
scroll to position [167, 0]
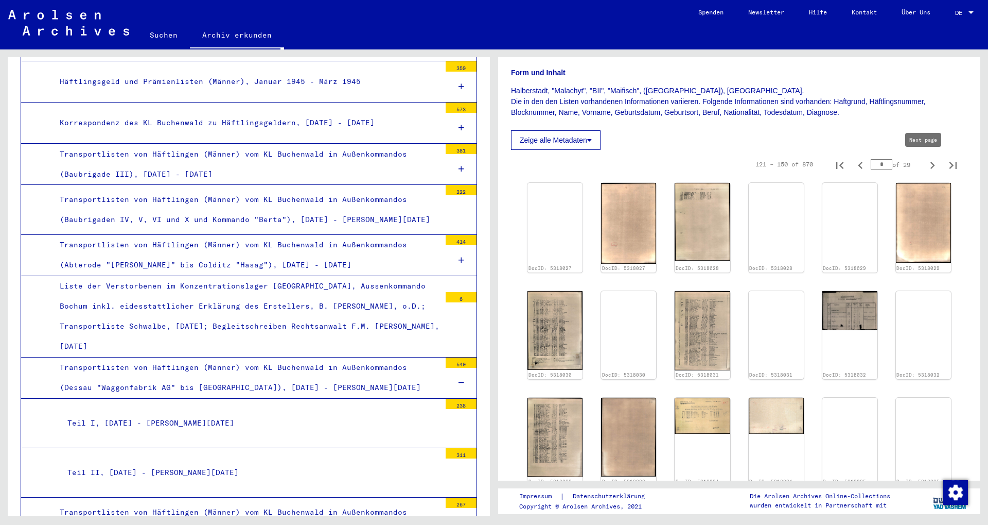
click at [231, 163] on icon "Next page" at bounding box center [933, 165] width 14 height 14
type input "*"
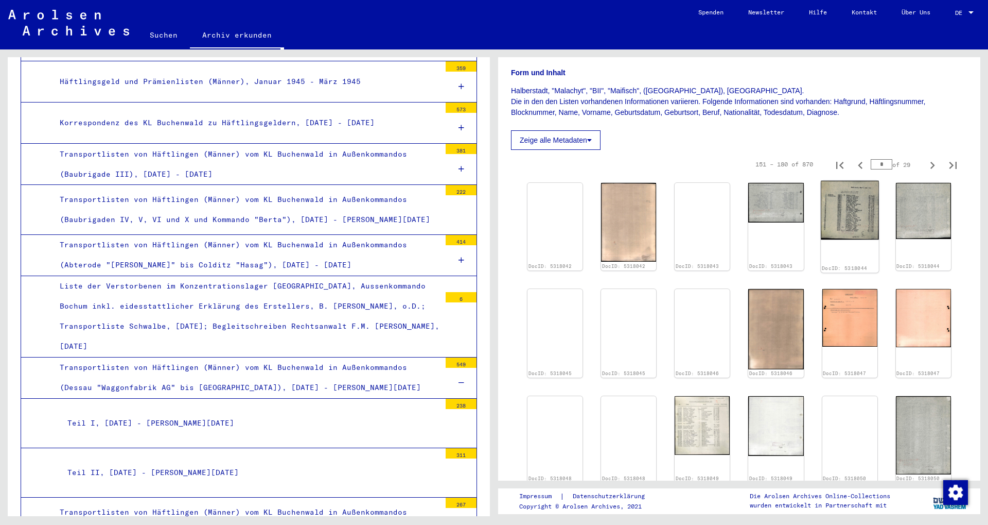
click at [231, 216] on img at bounding box center [850, 210] width 58 height 59
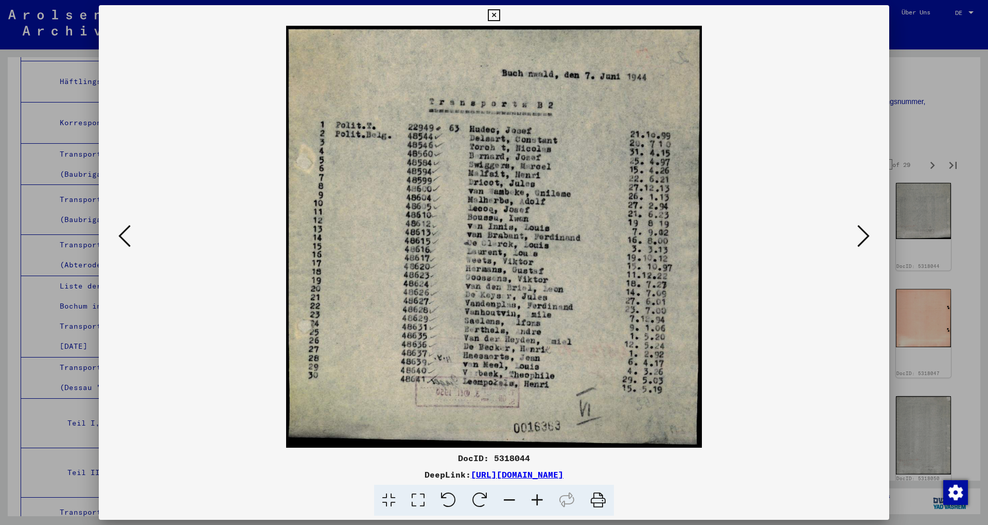
scroll to position [4503, 0]
click at [231, 113] on div at bounding box center [494, 262] width 988 height 525
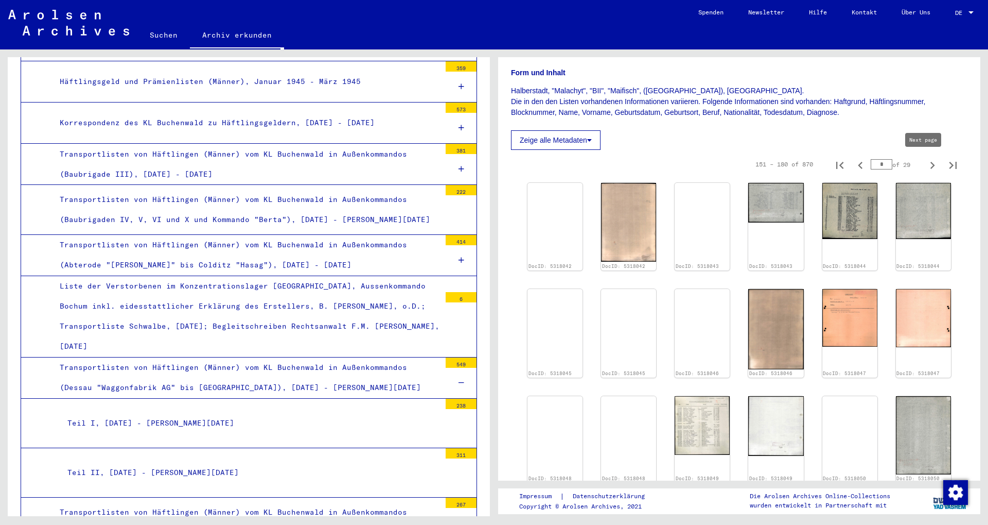
click at [231, 162] on icon "Next page" at bounding box center [933, 165] width 14 height 14
type input "*"
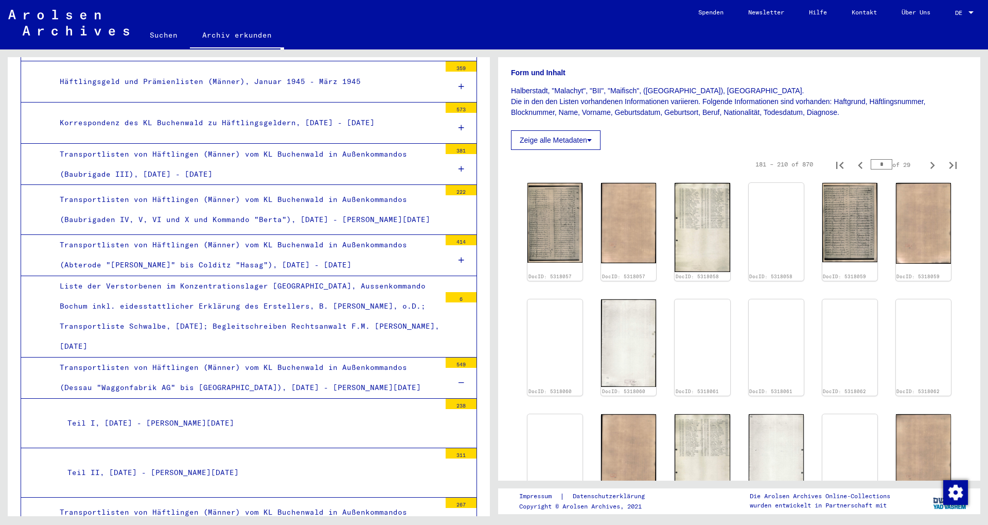
click at [231, 164] on icon "Next page" at bounding box center [933, 165] width 14 height 14
type input "*"
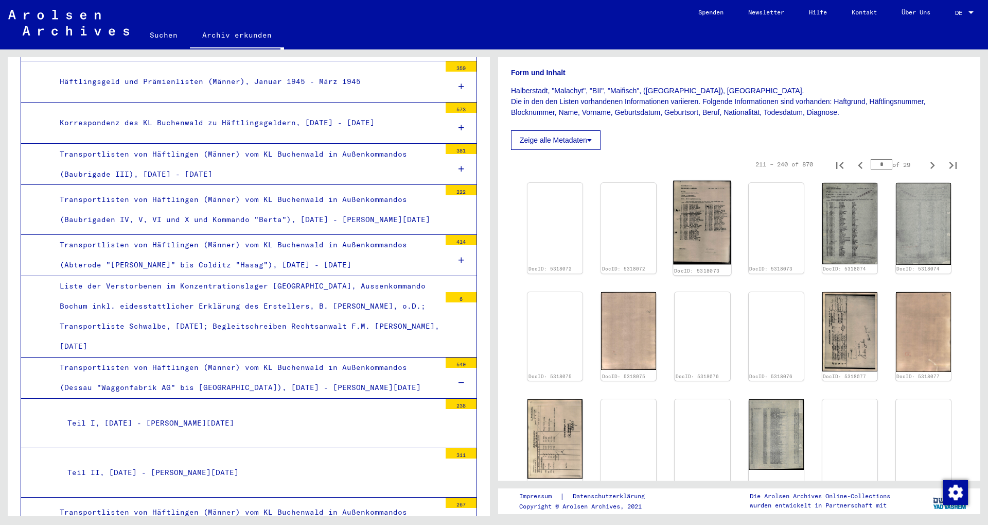
click at [231, 210] on img at bounding box center [703, 223] width 58 height 84
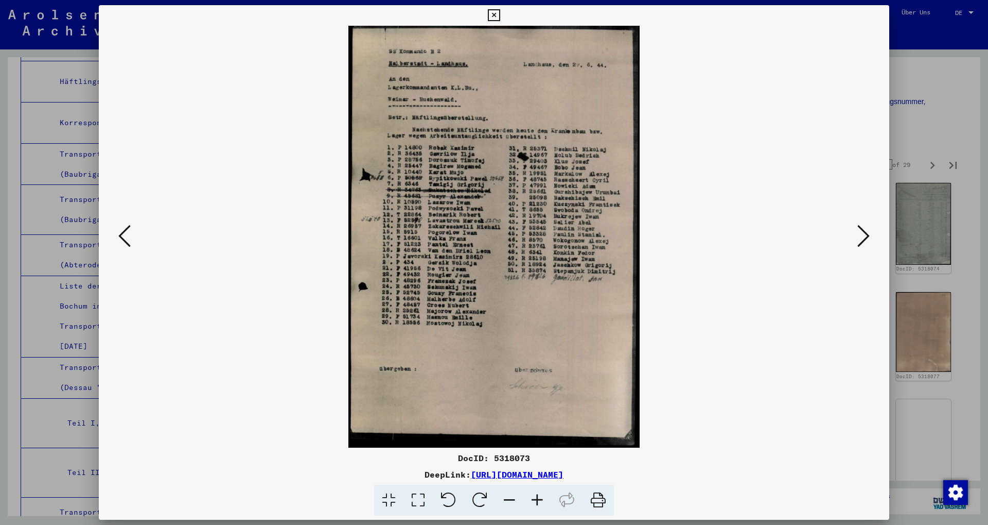
click at [231, 92] on div at bounding box center [494, 262] width 988 height 525
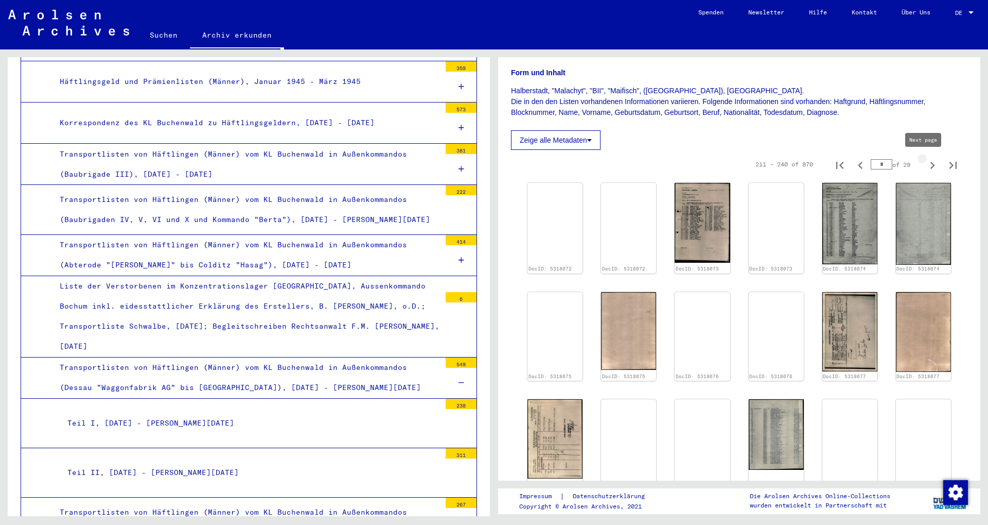
click at [231, 164] on button "Next page" at bounding box center [933, 164] width 21 height 21
type input "*"
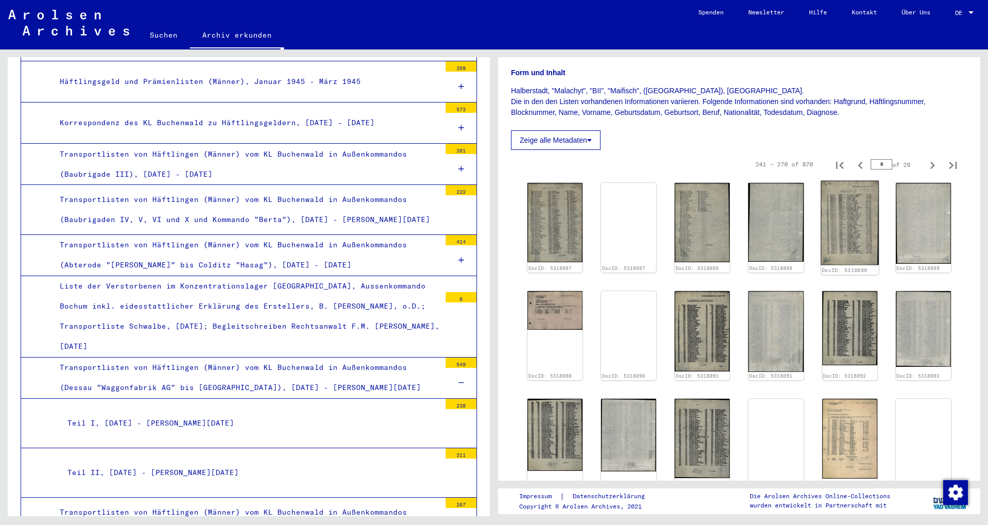
click at [231, 216] on img at bounding box center [850, 223] width 58 height 84
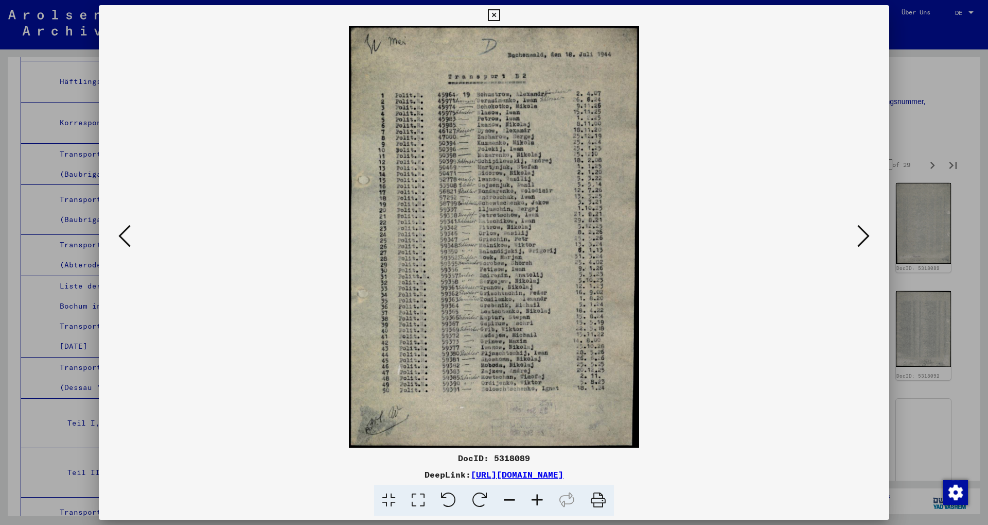
click at [231, 102] on div at bounding box center [494, 262] width 988 height 525
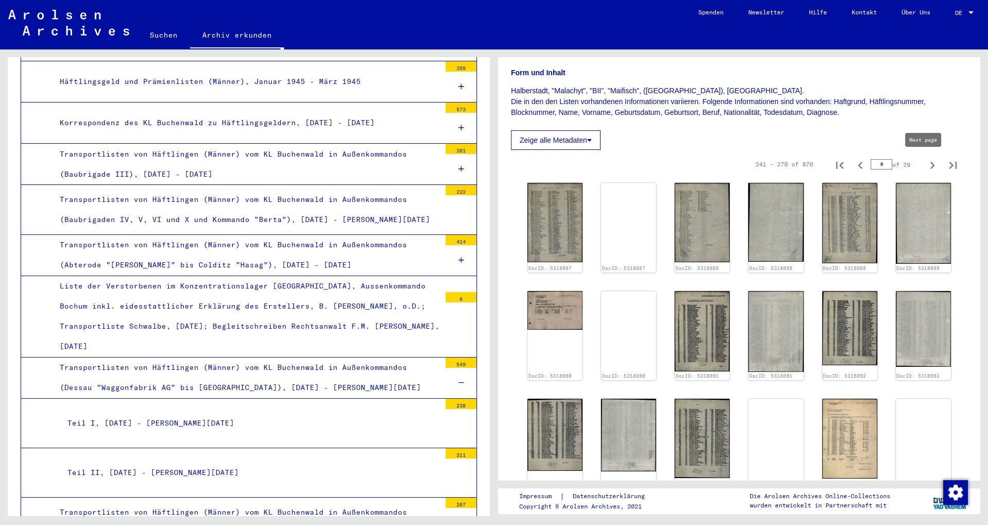
click at [231, 169] on icon "Next page" at bounding box center [933, 165] width 14 height 14
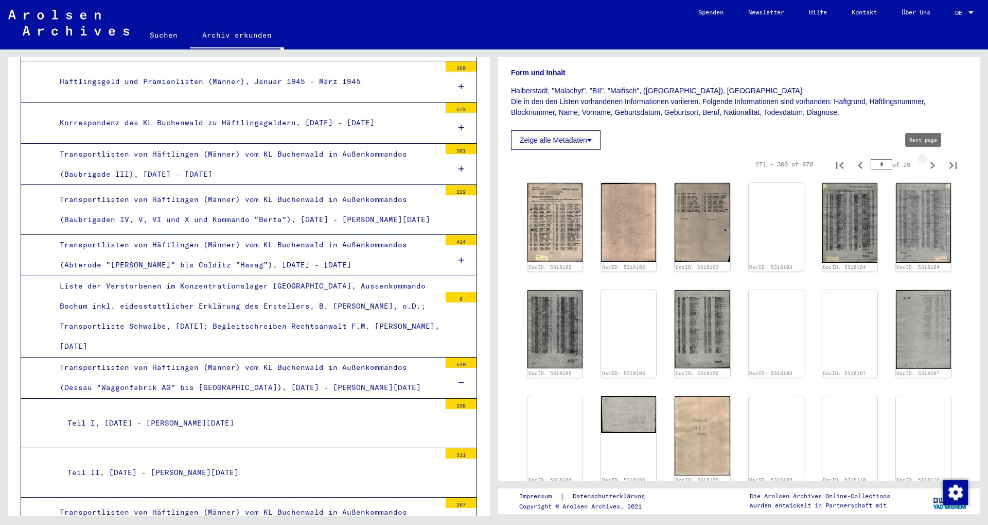
type input "**"
click at [231, 169] on icon "Next page" at bounding box center [933, 165] width 14 height 14
type input "**"
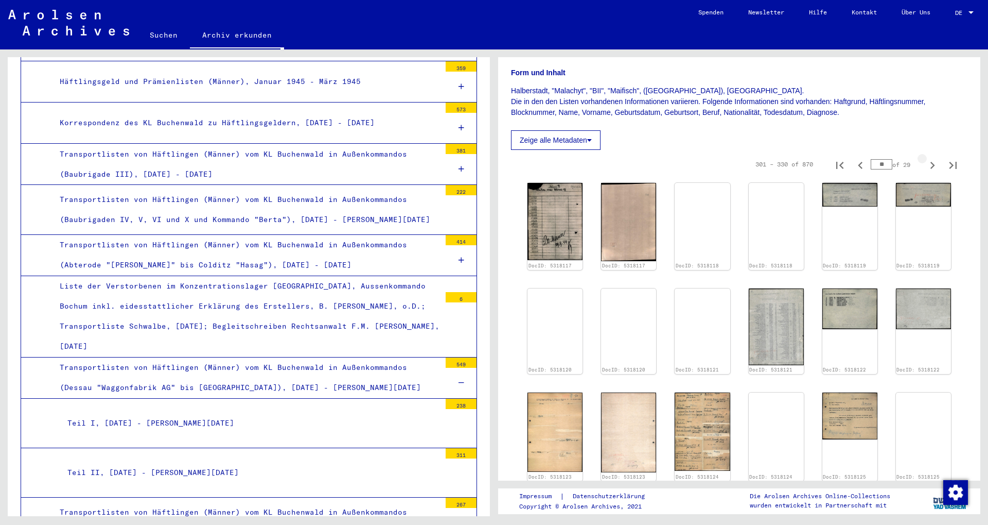
click at [231, 168] on icon "Next page" at bounding box center [933, 165] width 14 height 14
type input "**"
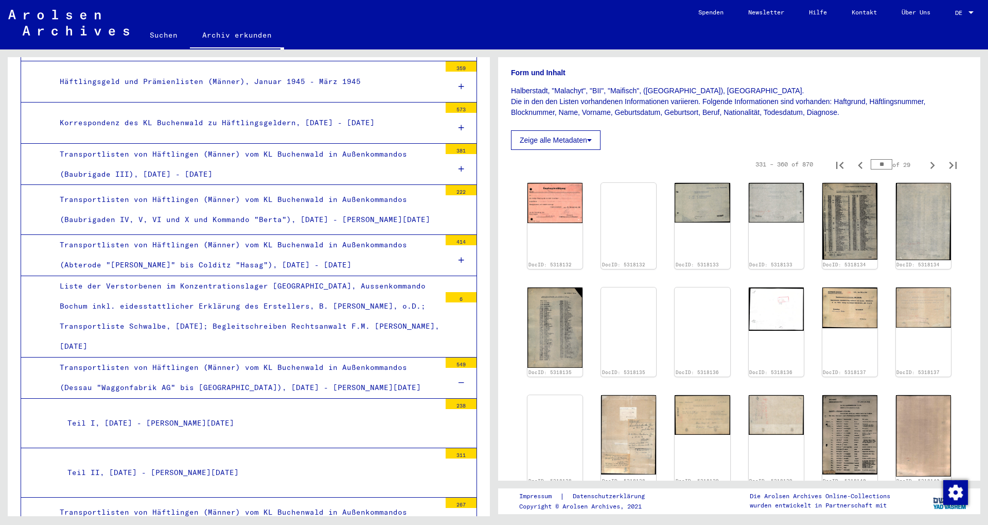
click at [231, 338] on div "DocID: 5318132 DocID: 5318132 DocID: 5318133 DocID: 5318133 DocID: 5318134 DocI…" at bounding box center [740, 441] width 432 height 524
click at [231, 338] on img at bounding box center [703, 501] width 58 height 0
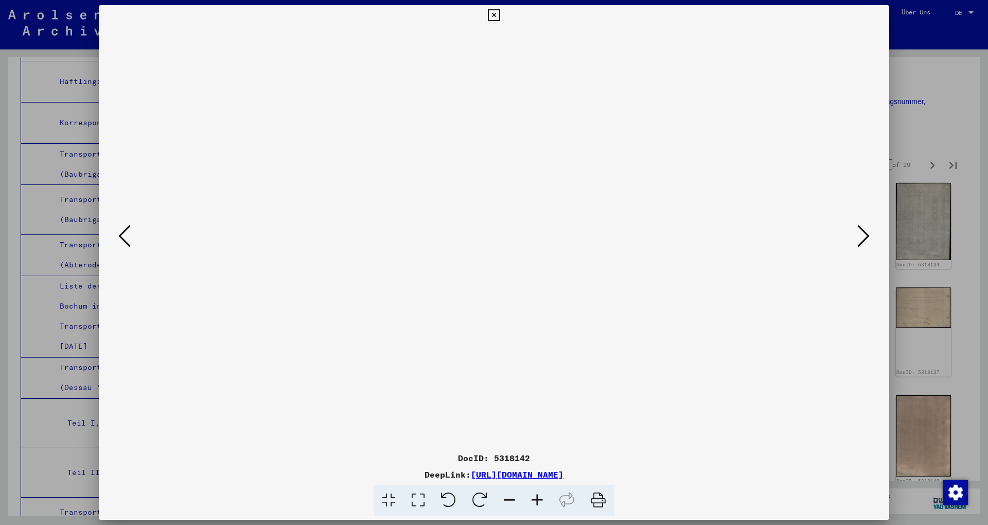
click at [231, 97] on div at bounding box center [494, 262] width 988 height 525
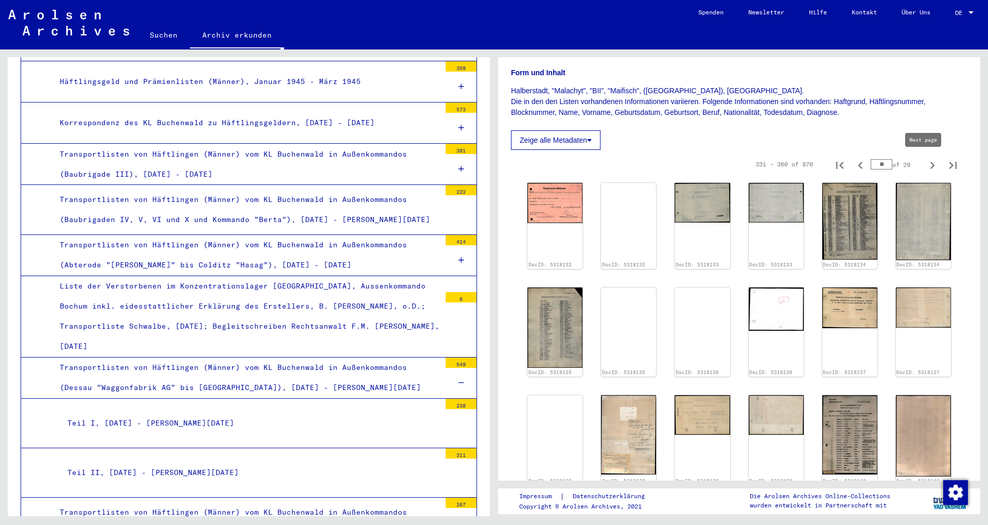
click at [231, 162] on icon "Next page" at bounding box center [933, 165] width 14 height 14
type input "**"
click at [231, 162] on icon "Next page" at bounding box center [933, 165] width 14 height 14
type input "**"
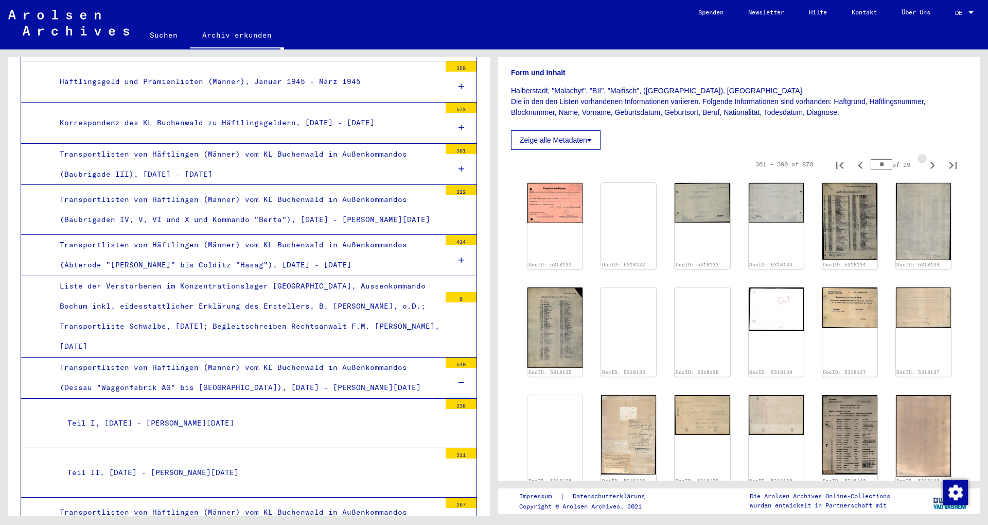
type input "**"
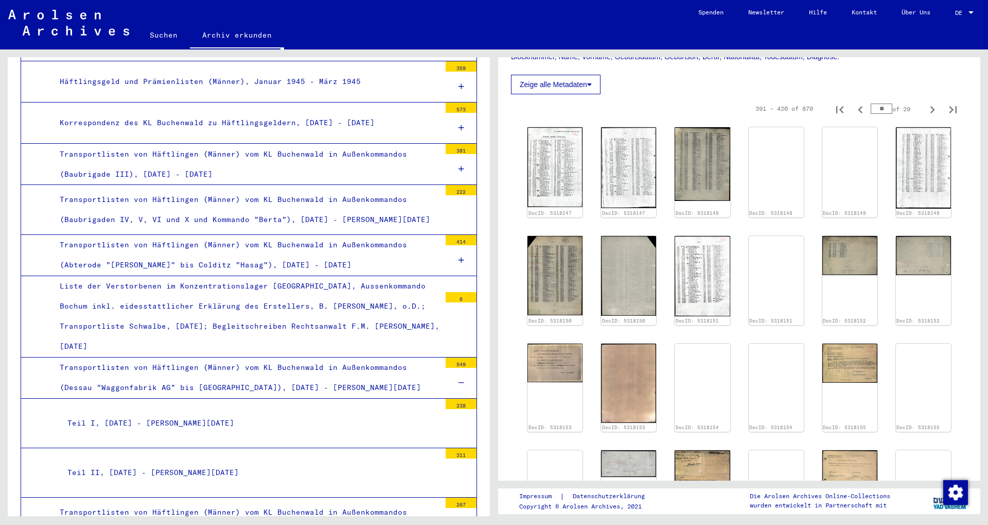
scroll to position [167, 0]
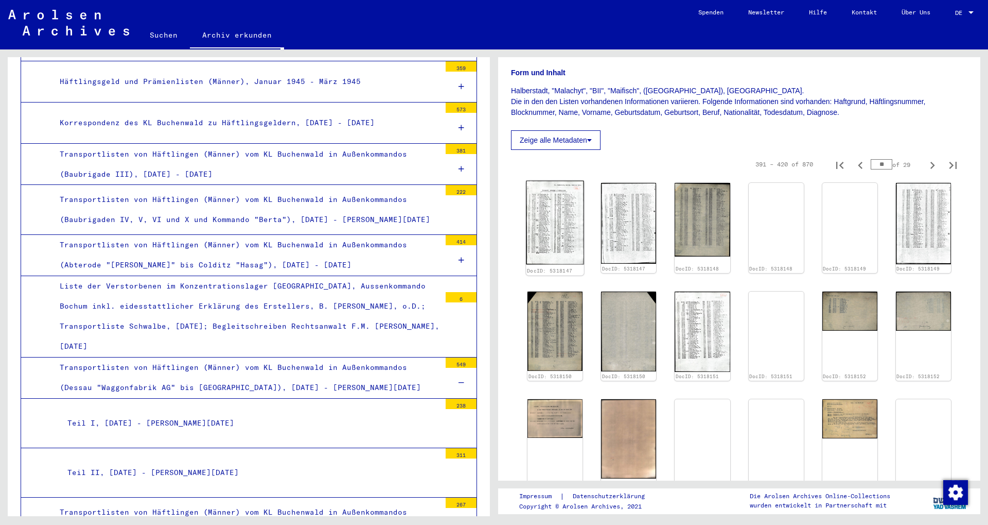
click at [231, 201] on img at bounding box center [555, 223] width 58 height 84
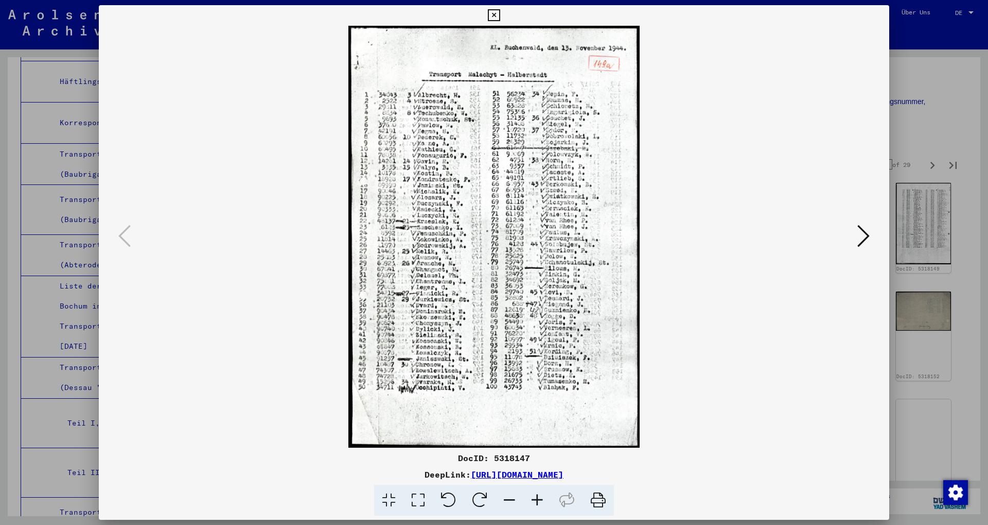
scroll to position [4503, 0]
click at [231, 80] on div at bounding box center [494, 262] width 988 height 525
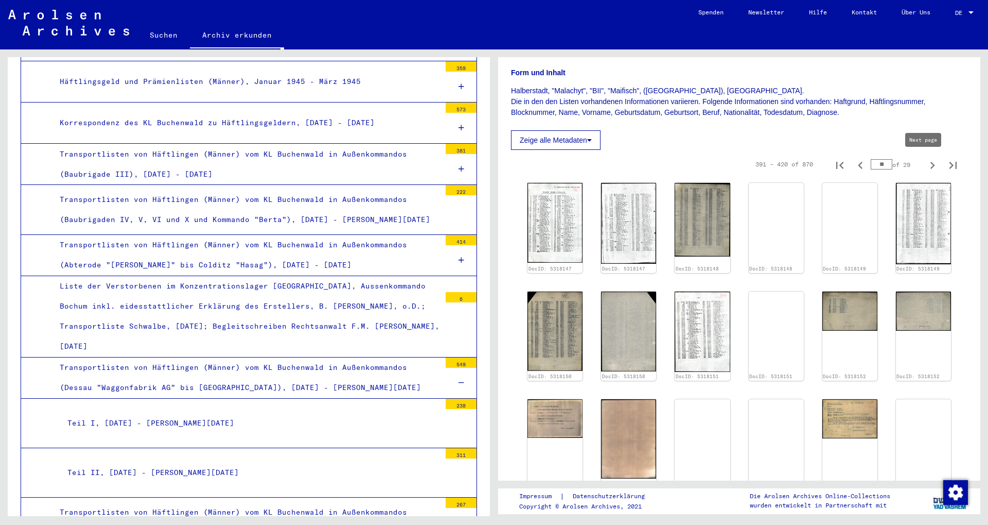
click at [231, 162] on icon "Next page" at bounding box center [933, 165] width 14 height 14
type input "**"
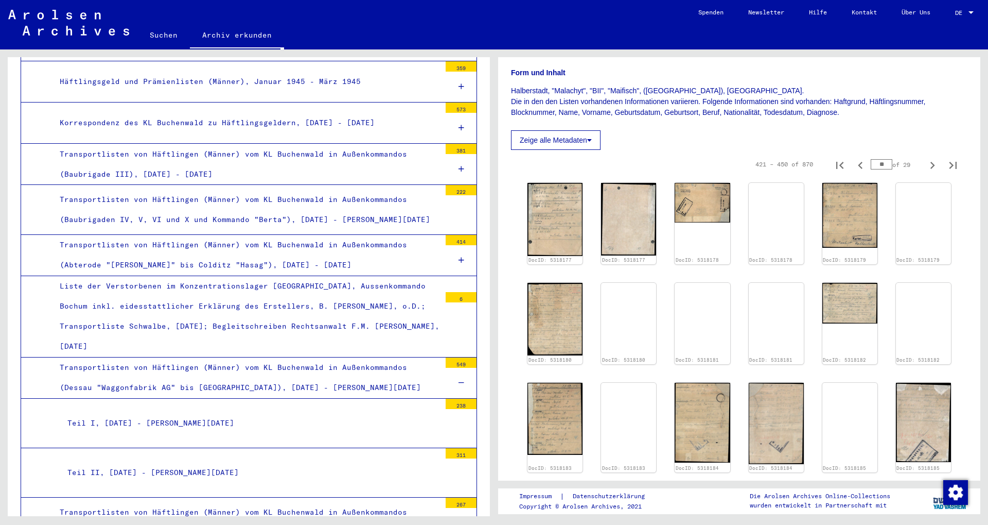
click at [231, 169] on icon "Next page" at bounding box center [933, 165] width 14 height 14
type input "**"
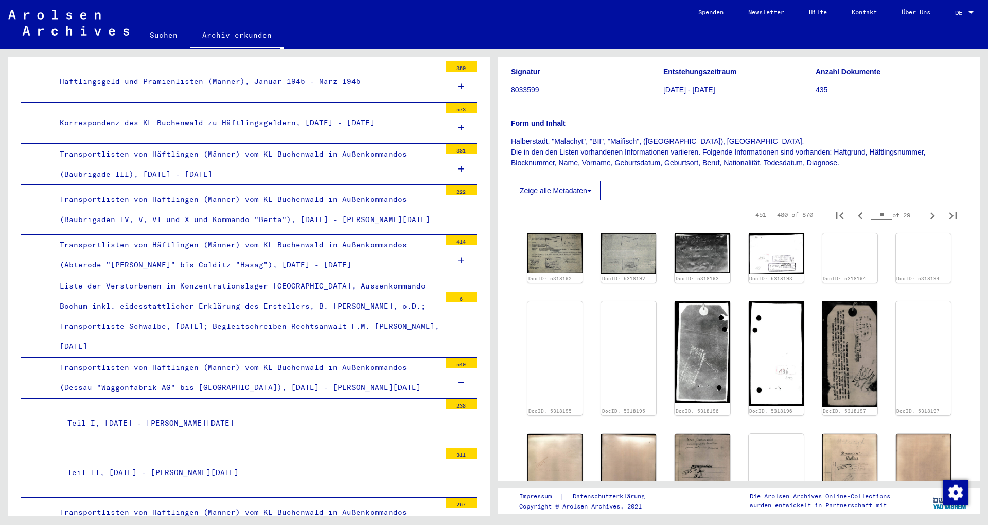
scroll to position [111, 0]
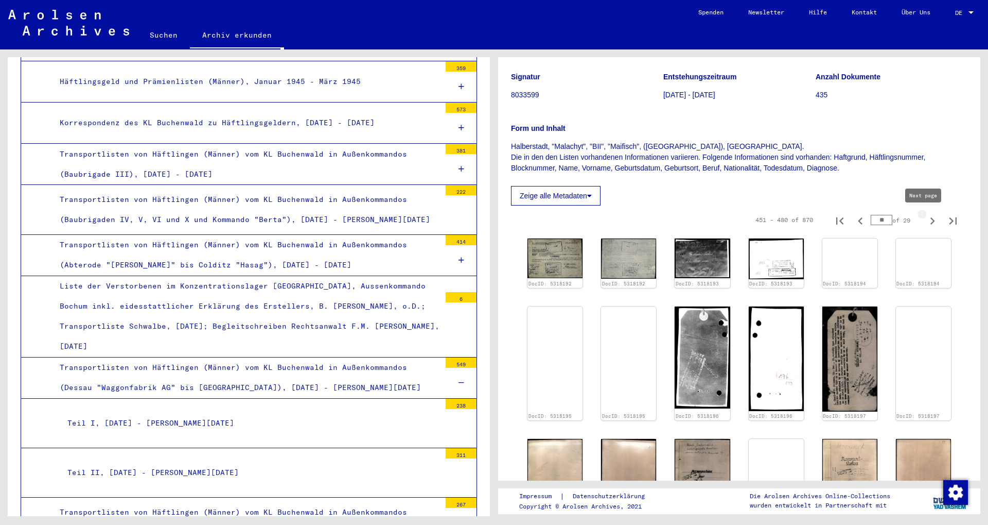
click at [231, 217] on icon "Next page" at bounding box center [933, 221] width 14 height 14
type input "**"
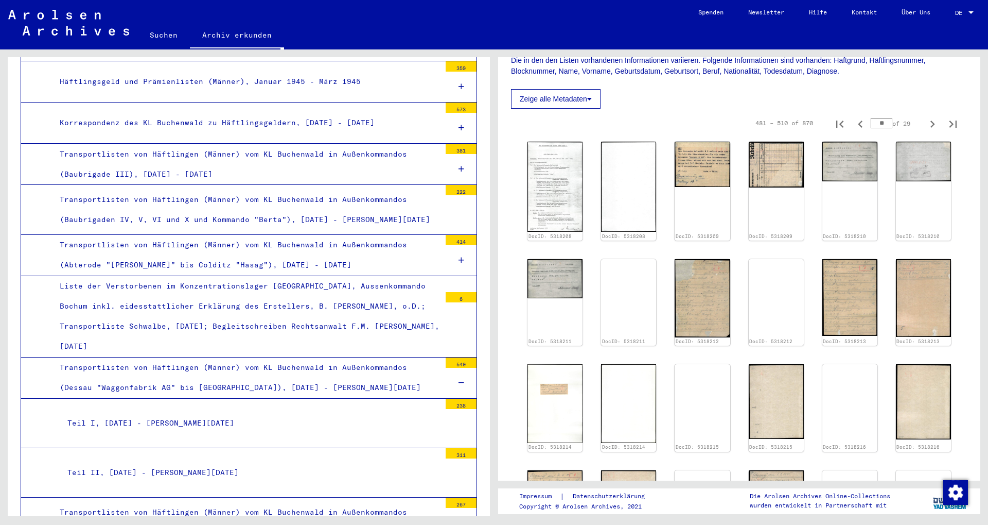
scroll to position [167, 0]
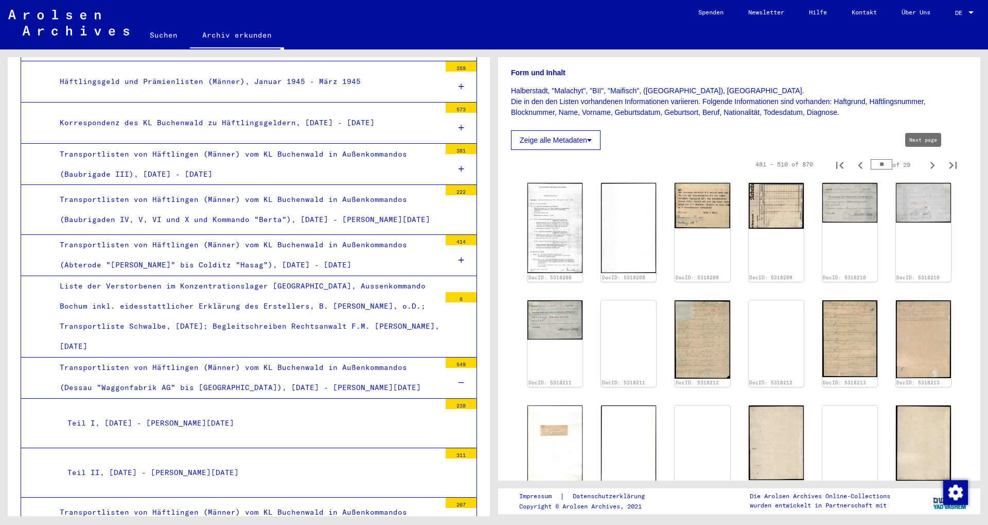
click at [231, 165] on icon "Next page" at bounding box center [933, 165] width 14 height 14
type input "**"
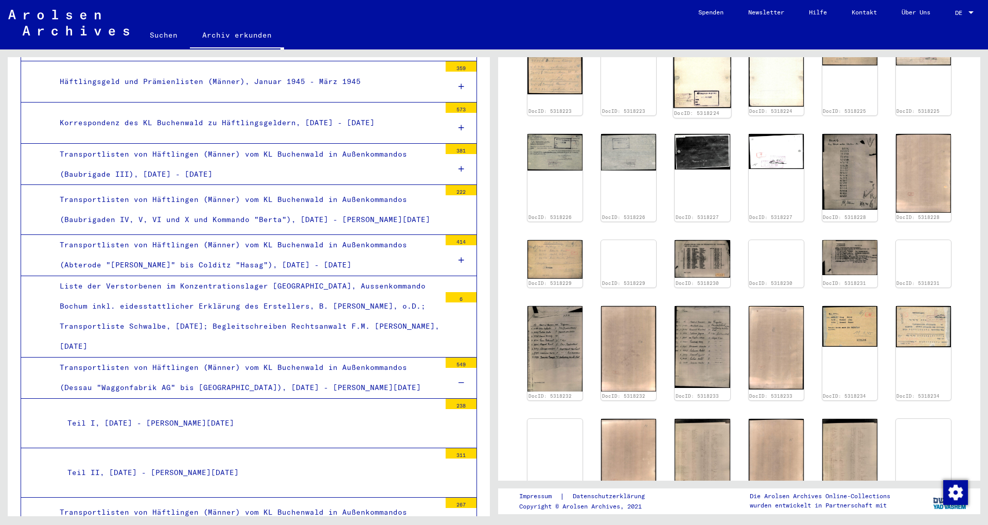
scroll to position [334, 0]
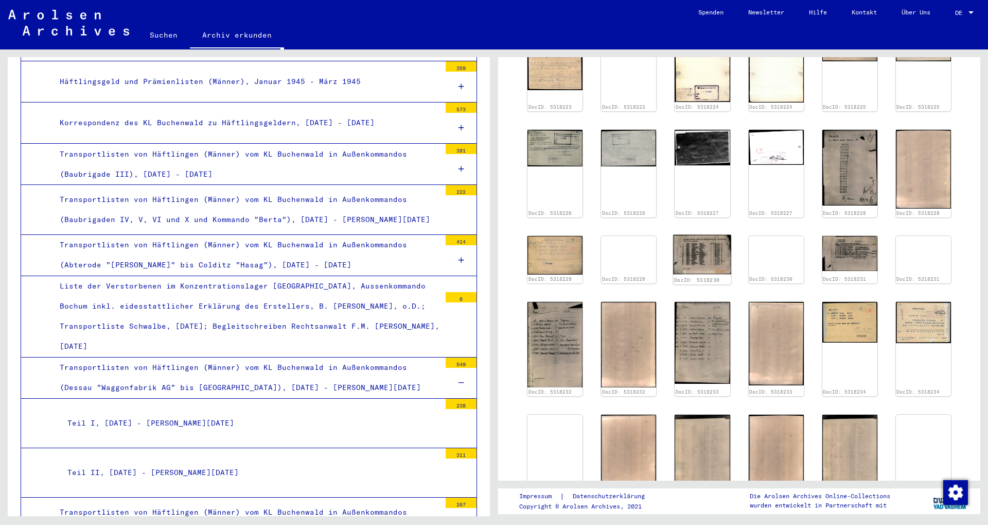
click at [231, 248] on img at bounding box center [703, 254] width 58 height 40
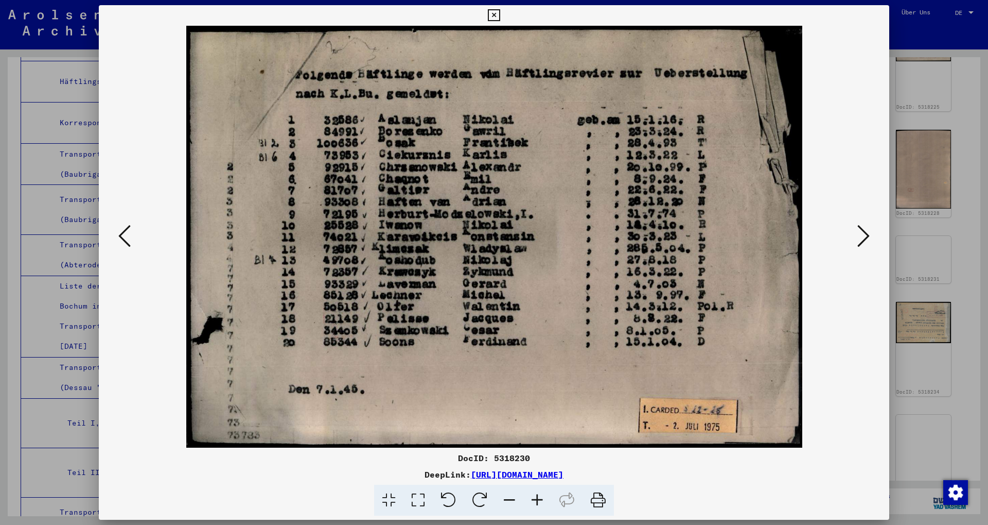
scroll to position [4503, 0]
click at [231, 113] on div at bounding box center [494, 262] width 988 height 525
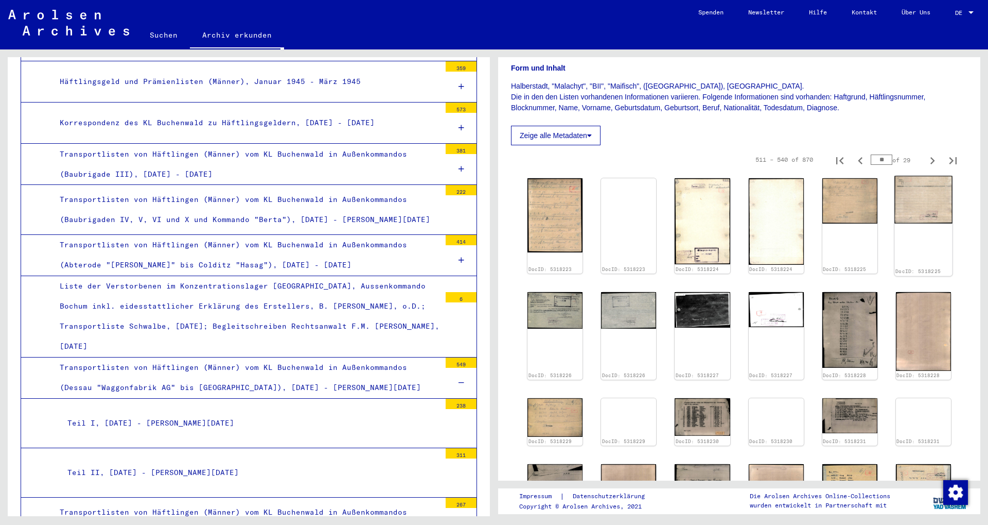
scroll to position [111, 0]
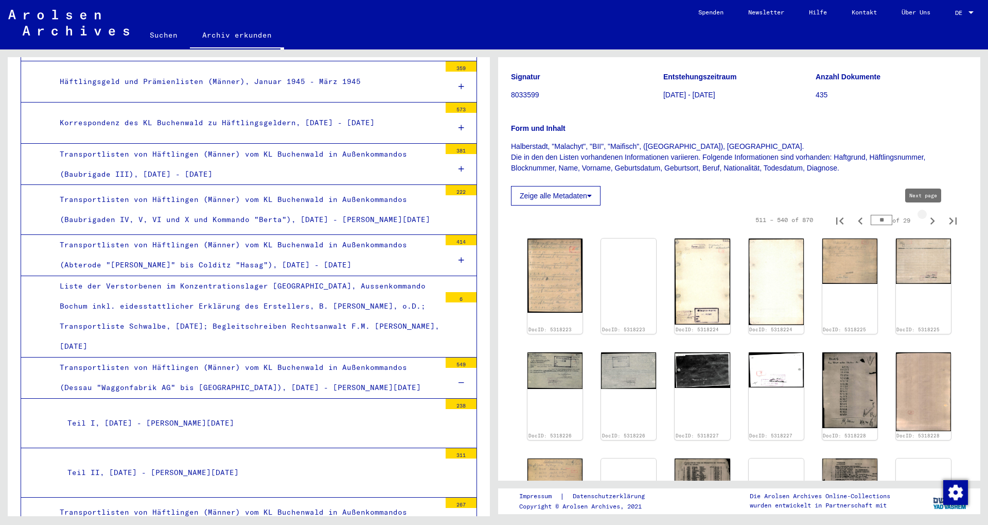
click at [231, 219] on icon "Next page" at bounding box center [933, 221] width 14 height 14
type input "**"
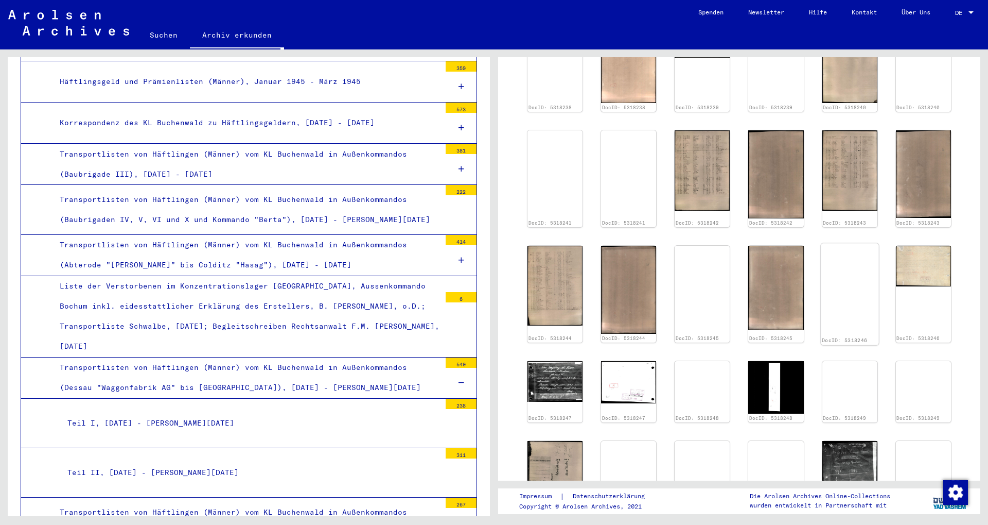
scroll to position [334, 0]
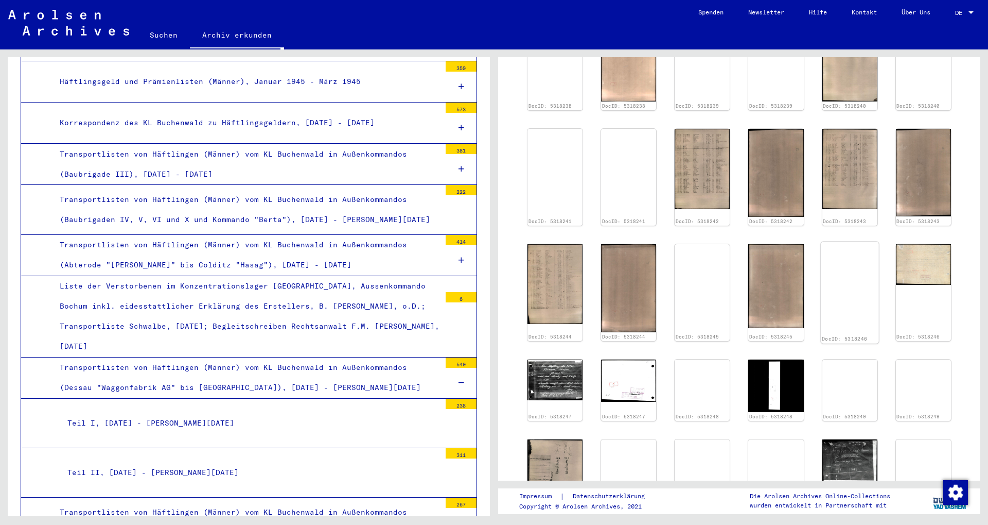
click at [231, 241] on img at bounding box center [850, 241] width 58 height 0
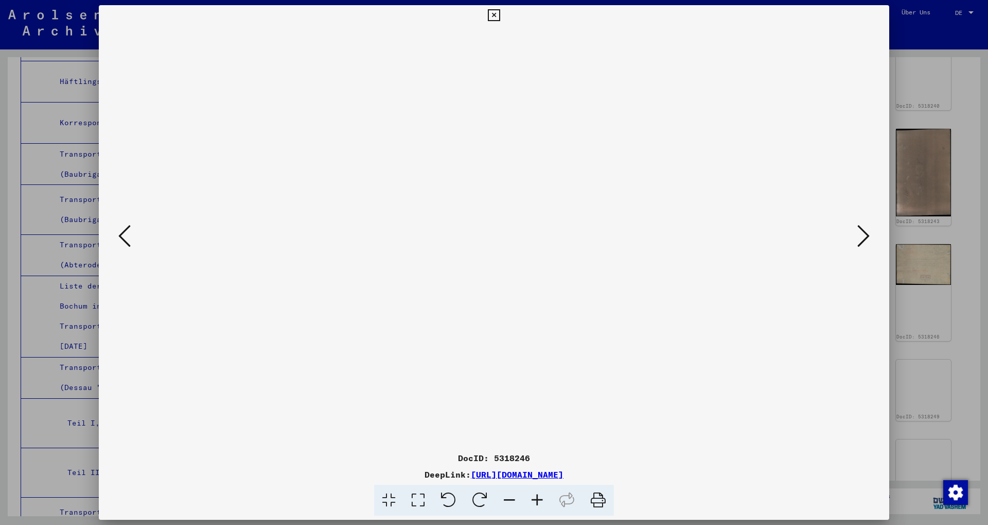
click at [231, 143] on div at bounding box center [494, 262] width 988 height 525
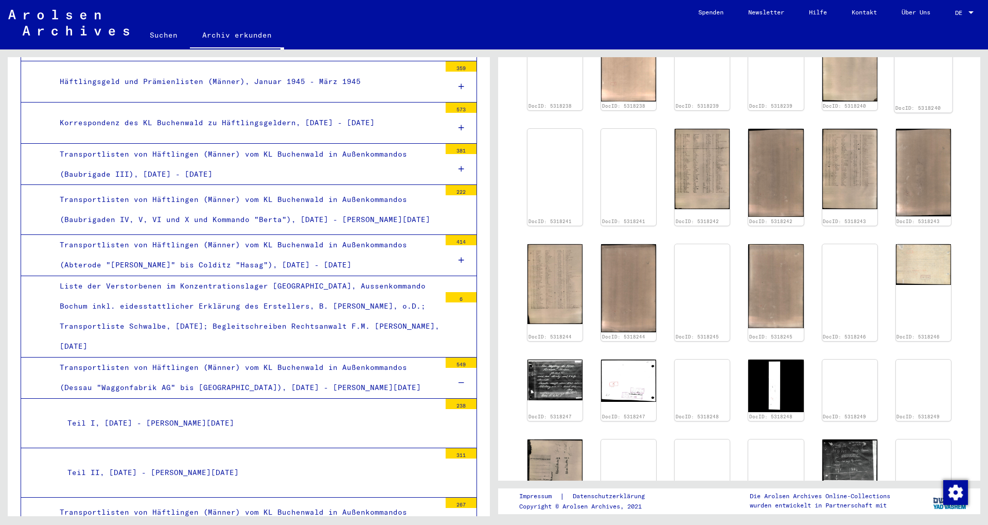
scroll to position [111, 0]
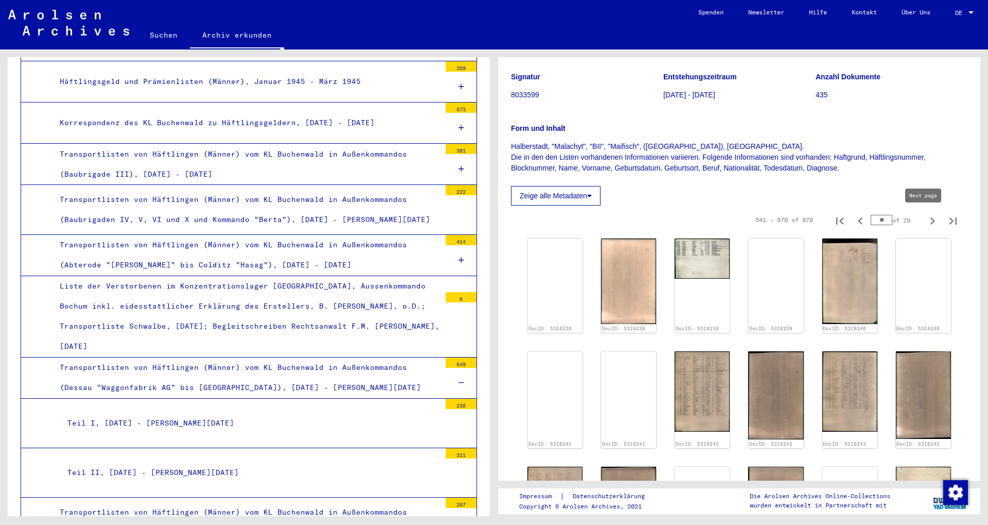
click at [231, 215] on icon "Next page" at bounding box center [933, 221] width 14 height 14
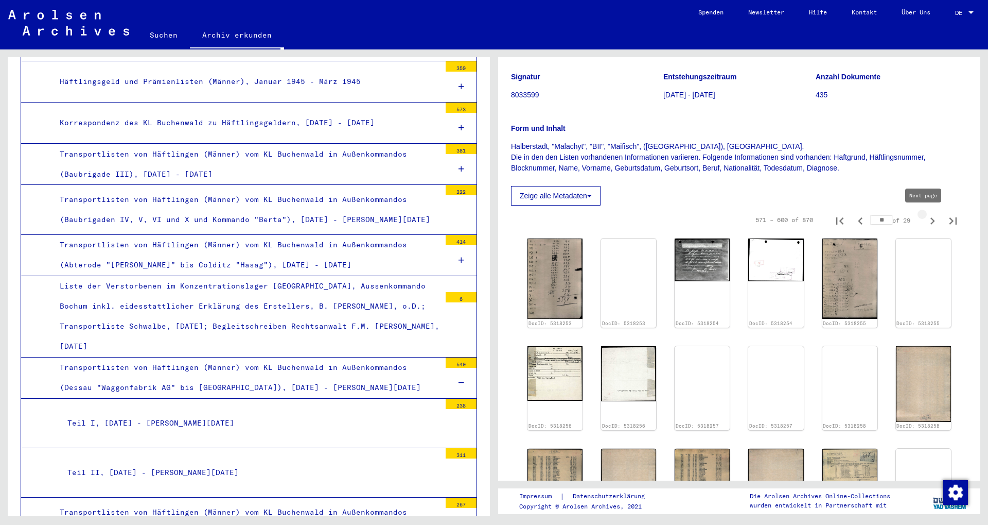
type input "**"
click at [231, 338] on img at bounding box center [703, 344] width 58 height 0
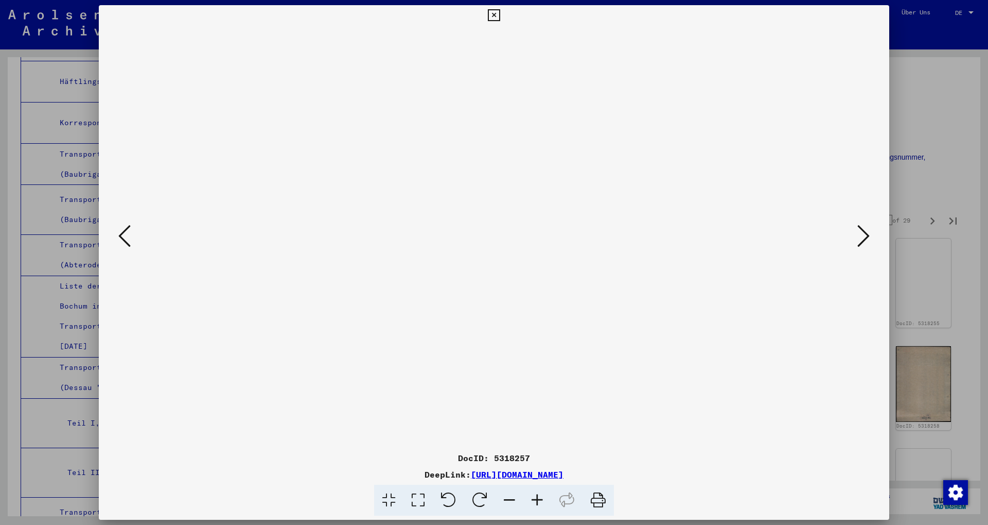
click at [231, 246] on div at bounding box center [494, 237] width 791 height 422
click at [231, 238] on icon at bounding box center [864, 235] width 12 height 25
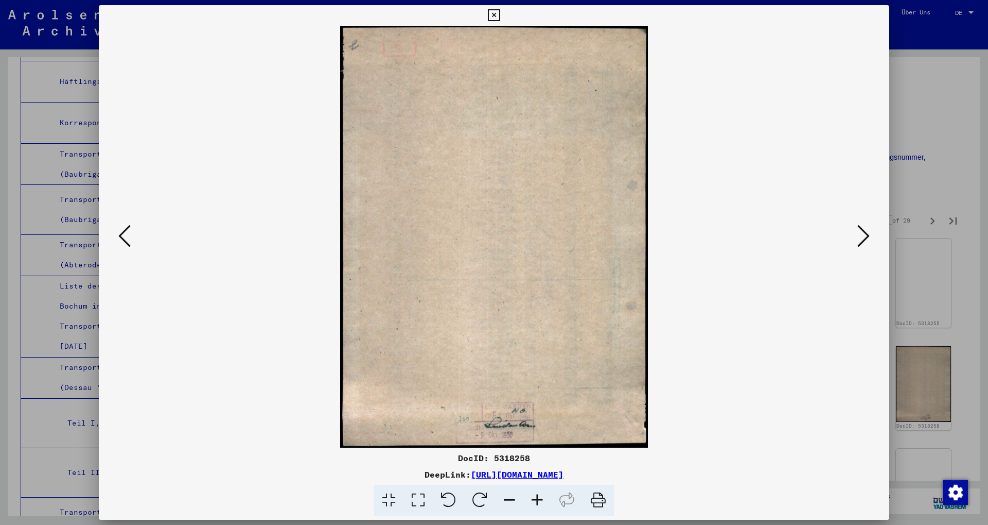
click at [231, 238] on icon at bounding box center [864, 235] width 12 height 25
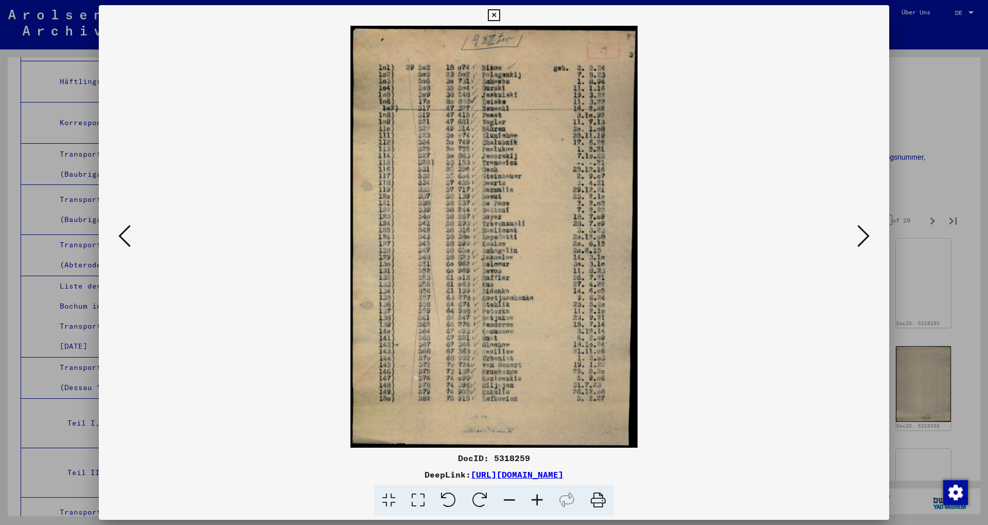
click at [231, 238] on icon at bounding box center [864, 235] width 12 height 25
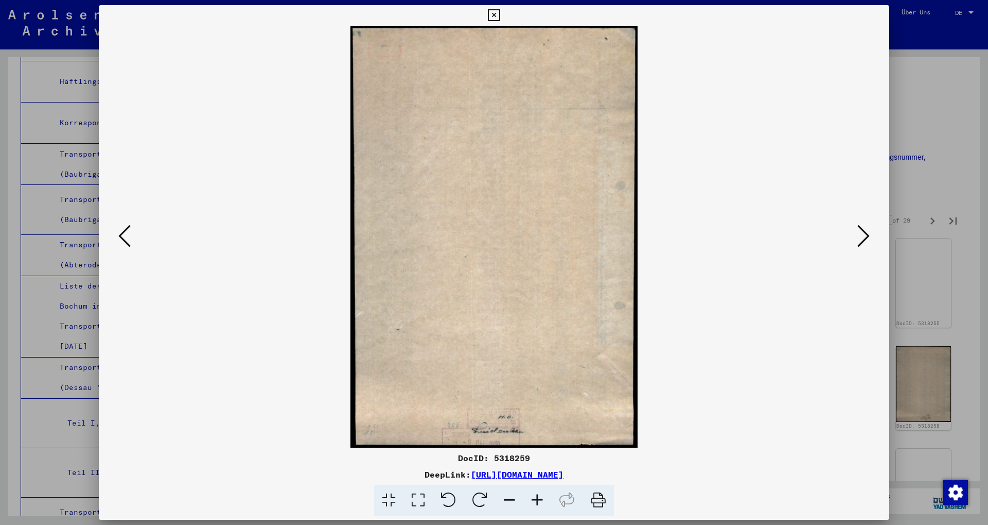
click at [231, 238] on icon at bounding box center [864, 235] width 12 height 25
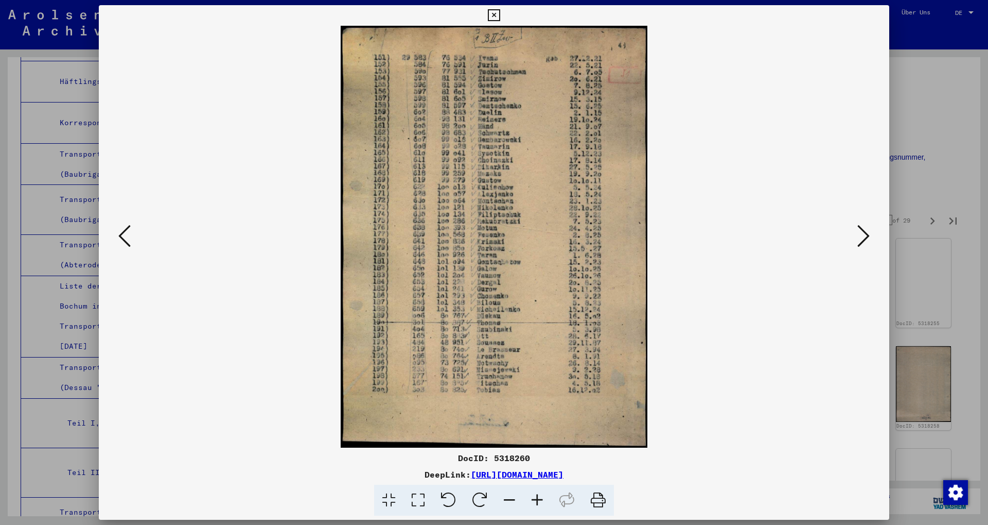
click at [231, 238] on icon at bounding box center [864, 235] width 12 height 25
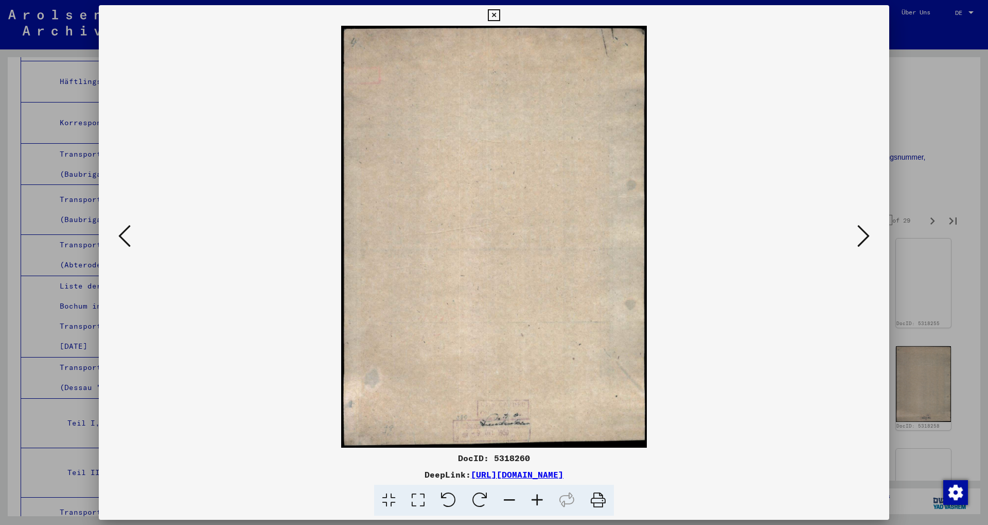
click at [231, 238] on icon at bounding box center [864, 235] width 12 height 25
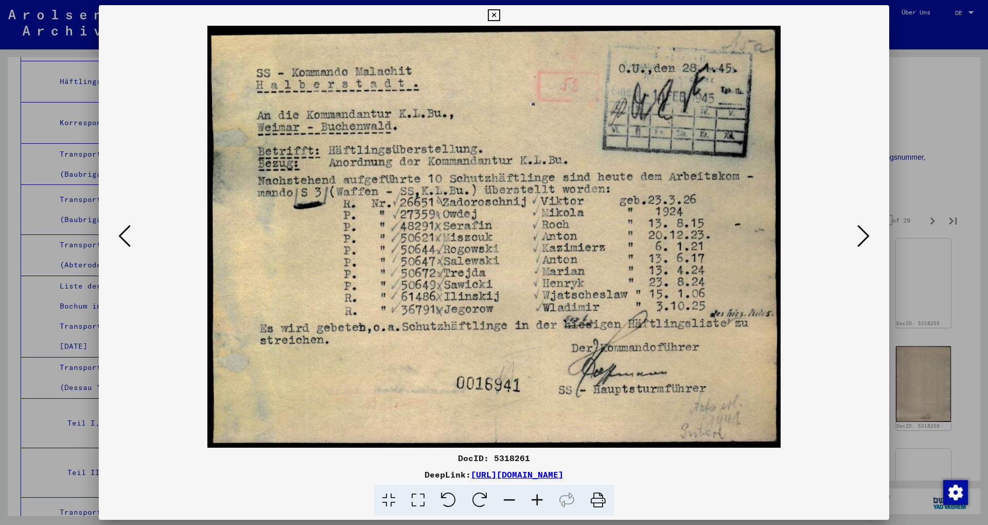
click at [231, 91] on div at bounding box center [494, 262] width 988 height 525
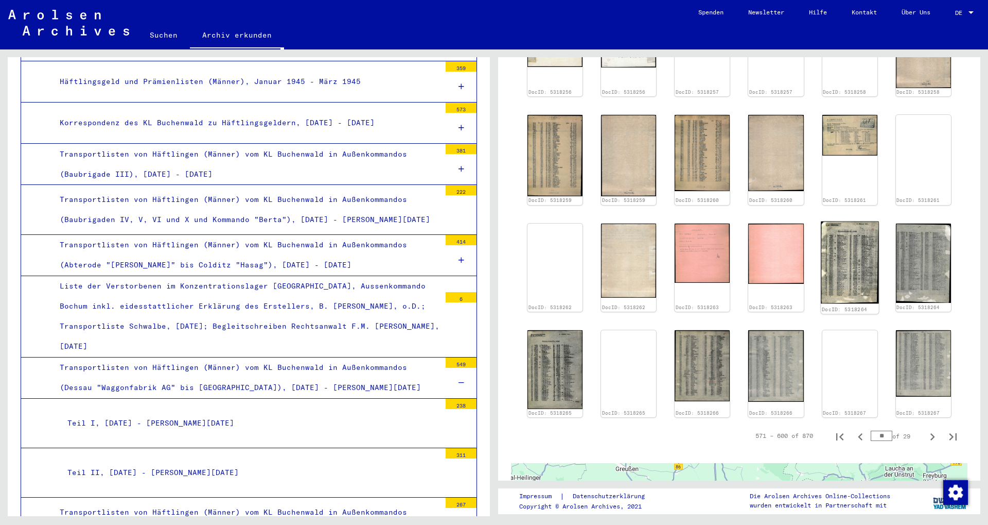
click at [231, 266] on img at bounding box center [850, 262] width 58 height 82
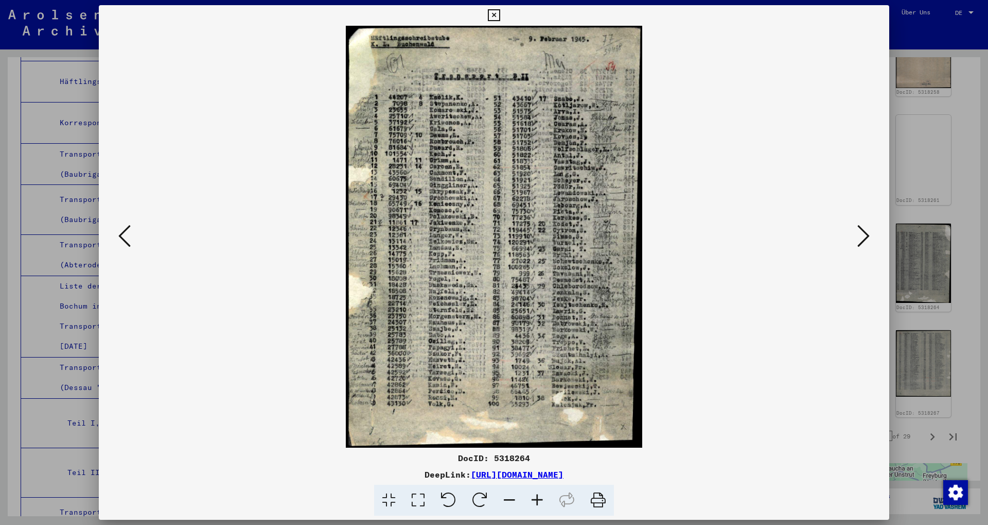
click at [231, 241] on icon at bounding box center [864, 235] width 12 height 25
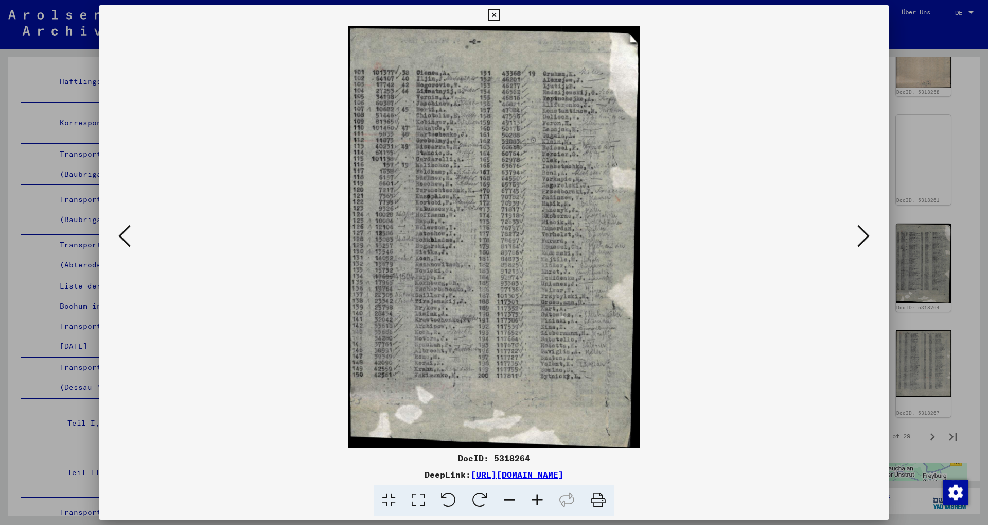
click at [231, 241] on icon at bounding box center [864, 235] width 12 height 25
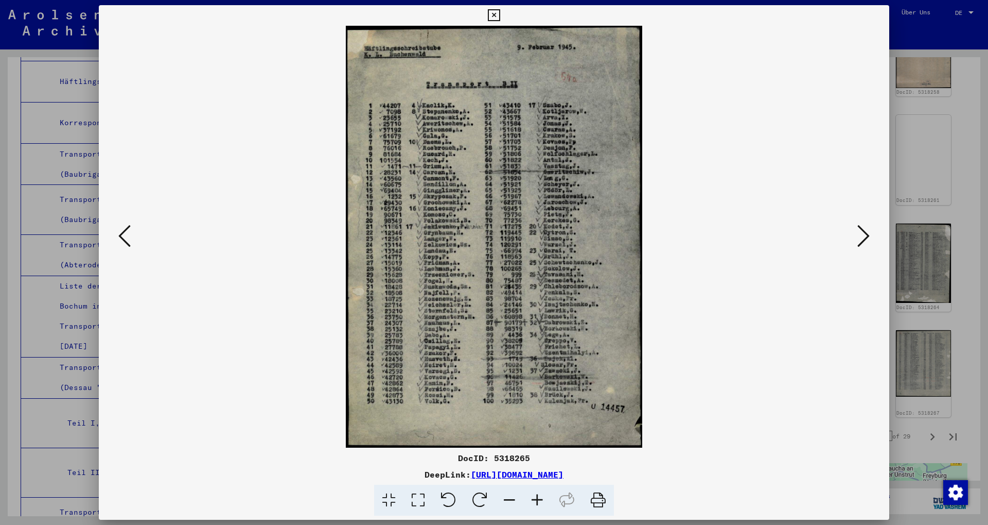
click at [231, 241] on icon at bounding box center [864, 235] width 12 height 25
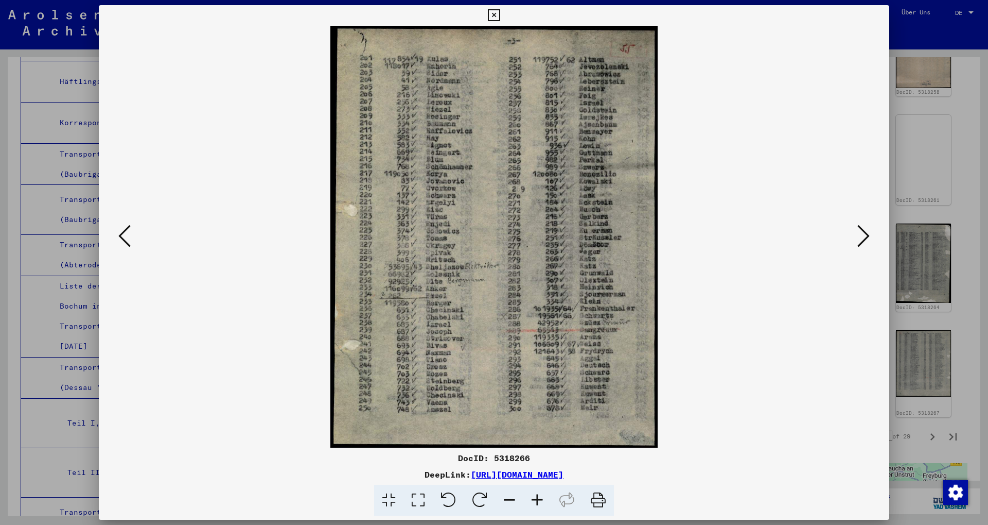
click at [231, 241] on icon at bounding box center [864, 235] width 12 height 25
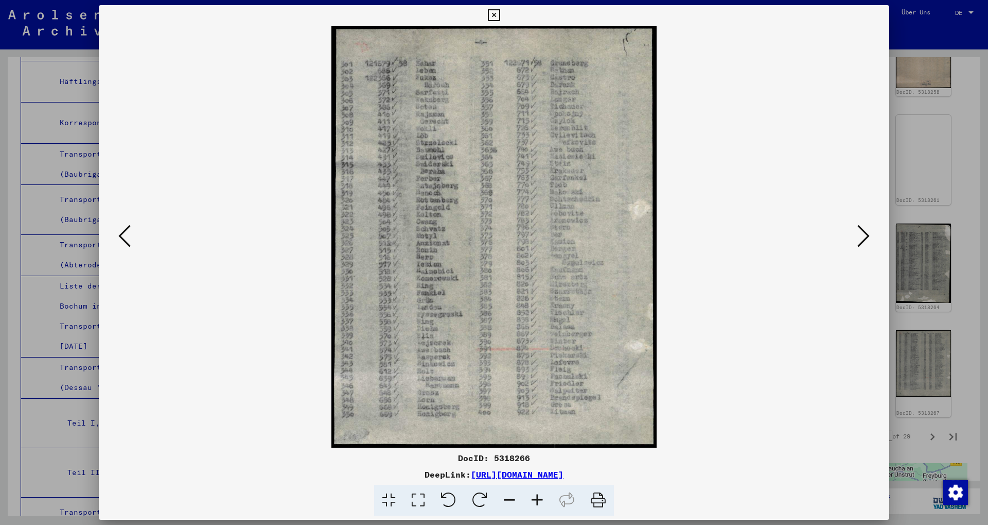
click at [231, 241] on icon at bounding box center [864, 235] width 12 height 25
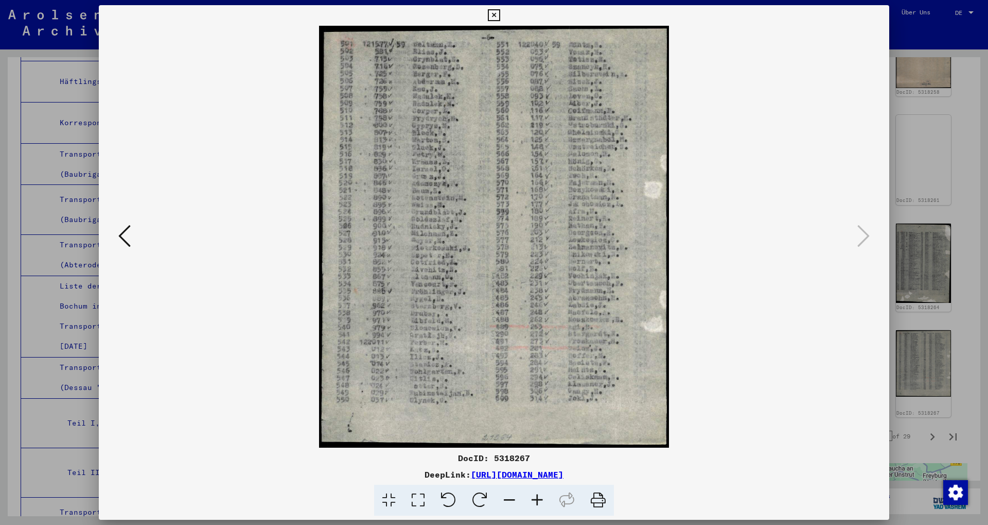
click at [134, 241] on img at bounding box center [494, 237] width 721 height 422
click at [125, 241] on icon at bounding box center [124, 235] width 12 height 25
click at [231, 338] on icon at bounding box center [538, 499] width 28 height 31
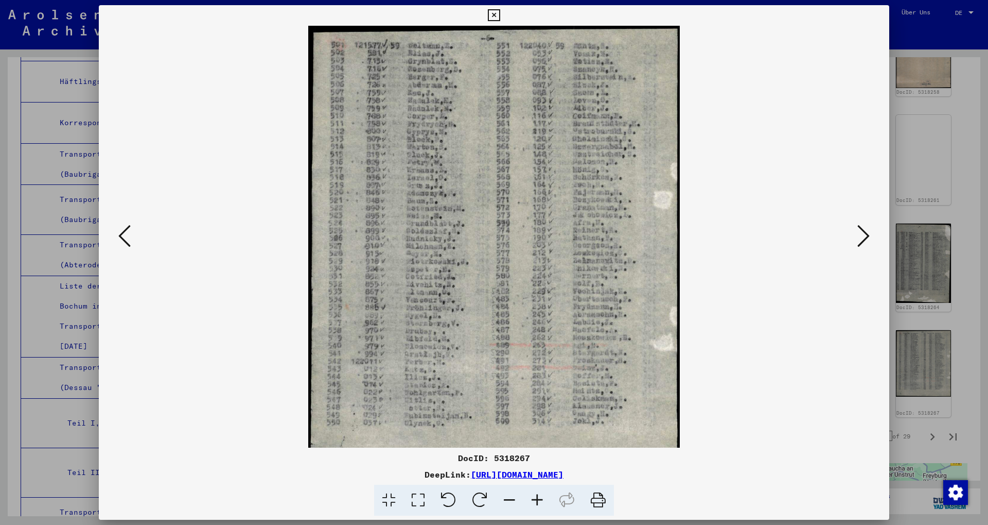
click at [231, 338] on icon at bounding box center [538, 499] width 28 height 31
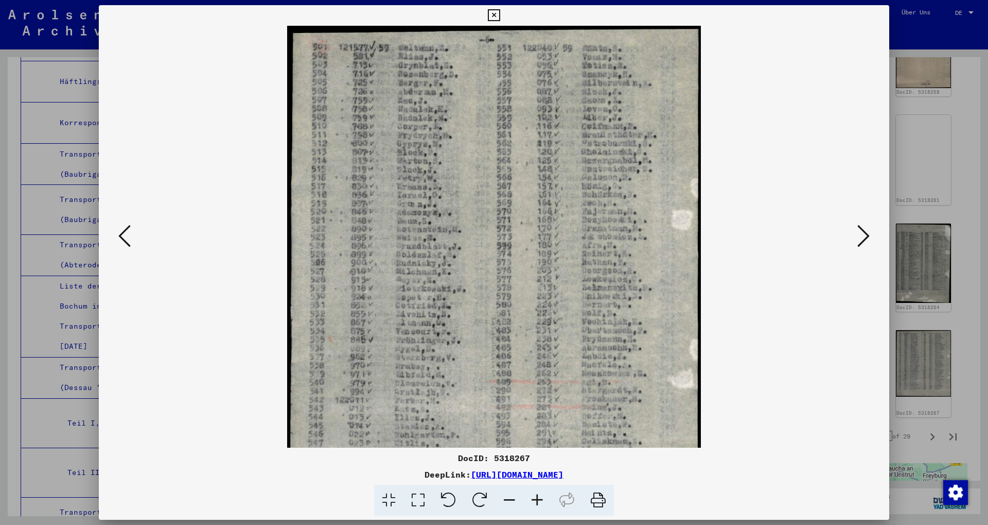
click at [231, 338] on icon at bounding box center [538, 499] width 28 height 31
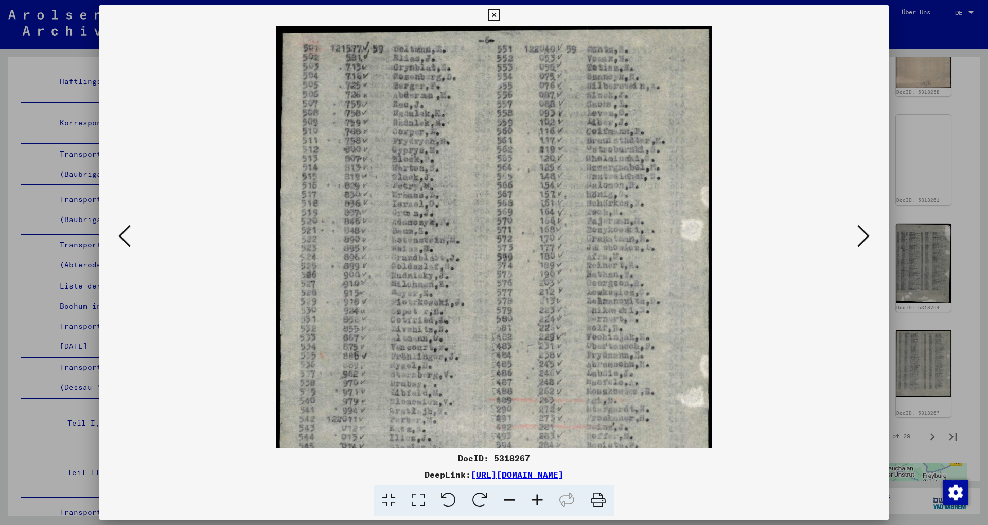
click at [231, 338] on icon at bounding box center [538, 499] width 28 height 31
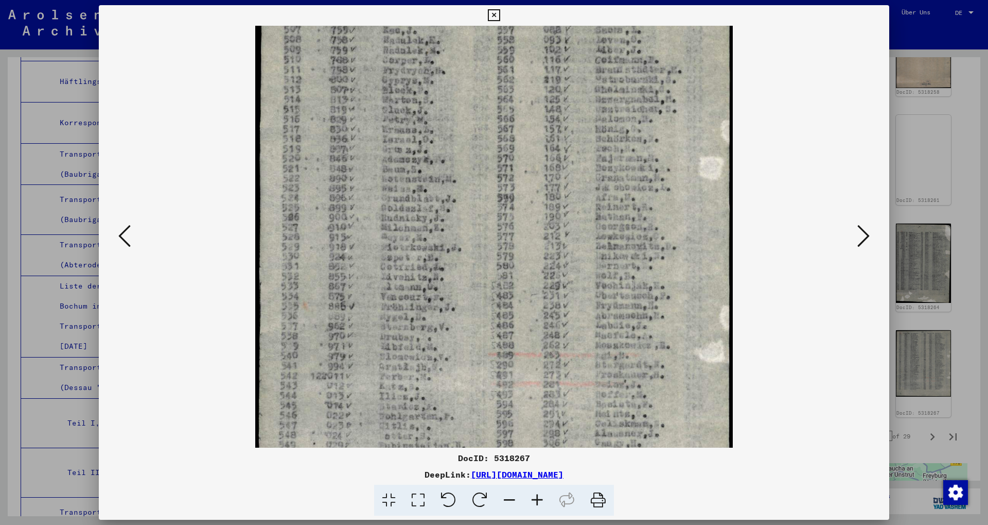
drag, startPoint x: 640, startPoint y: 341, endPoint x: 531, endPoint y: 250, distance: 142.5
click at [231, 253] on img at bounding box center [494, 232] width 478 height 576
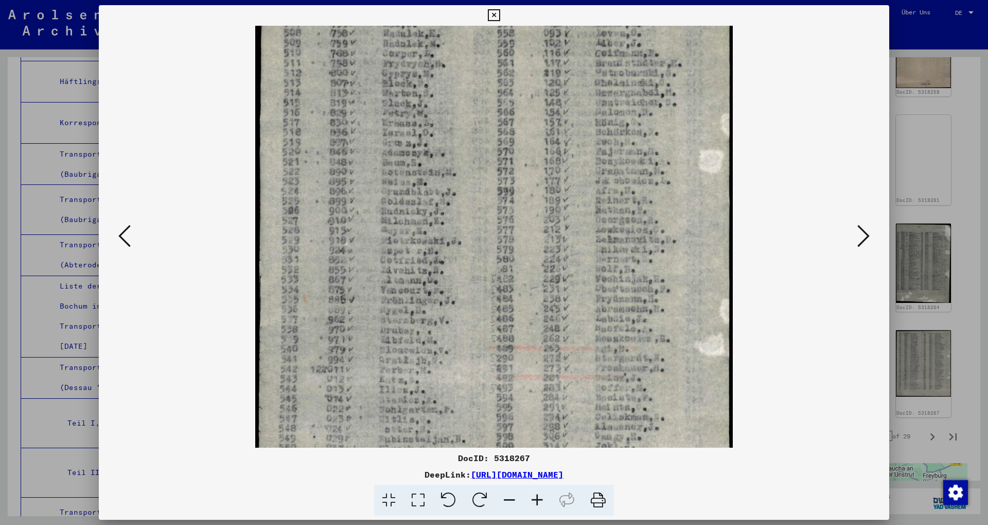
click at [231, 239] on viewer-one-image at bounding box center [494, 148] width 721 height 422
click at [231, 242] on icon at bounding box center [864, 235] width 12 height 25
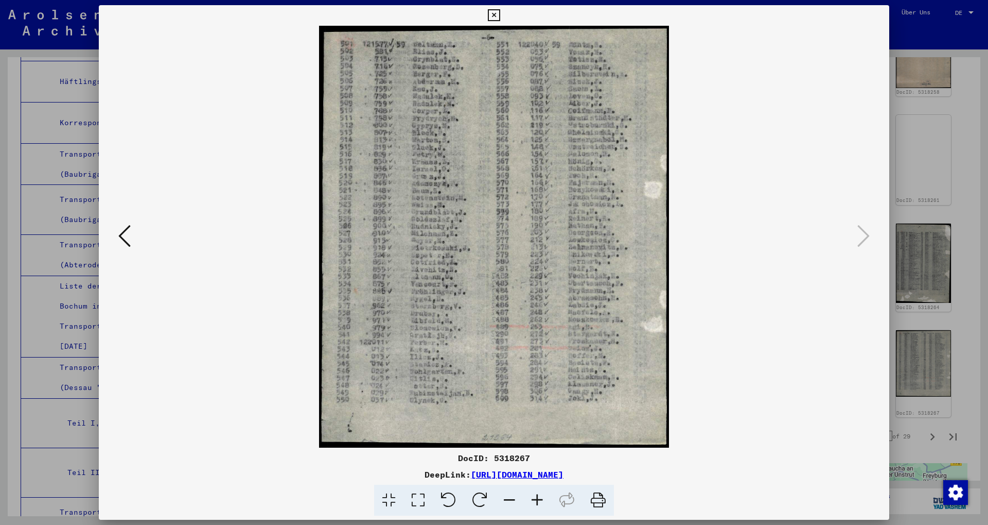
scroll to position [0, 0]
click at [231, 207] on div at bounding box center [494, 262] width 988 height 525
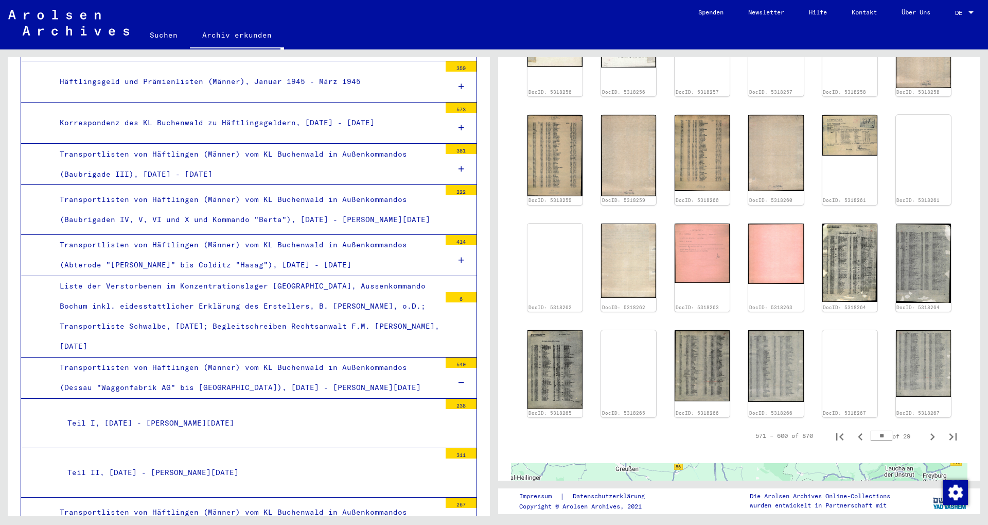
scroll to position [222, 0]
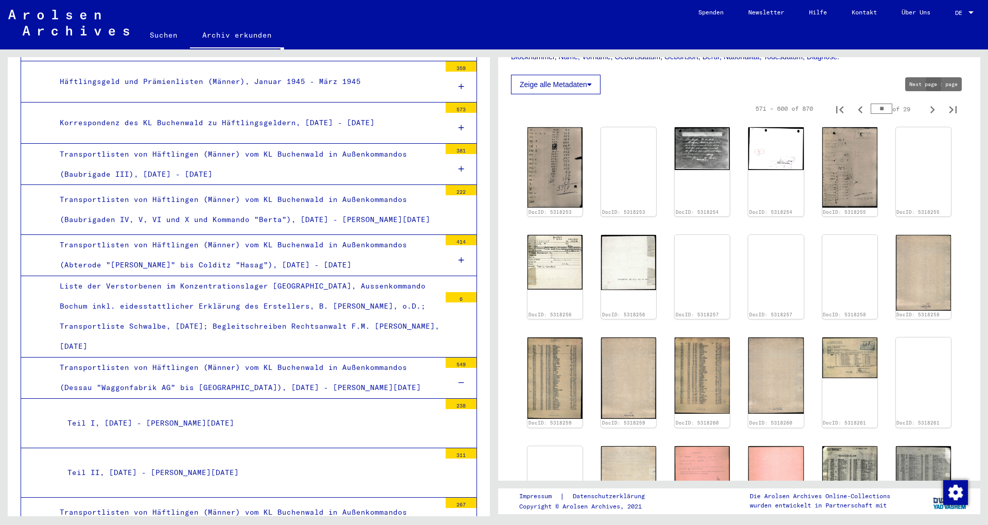
click at [231, 107] on icon "Next page" at bounding box center [933, 109] width 14 height 14
type input "**"
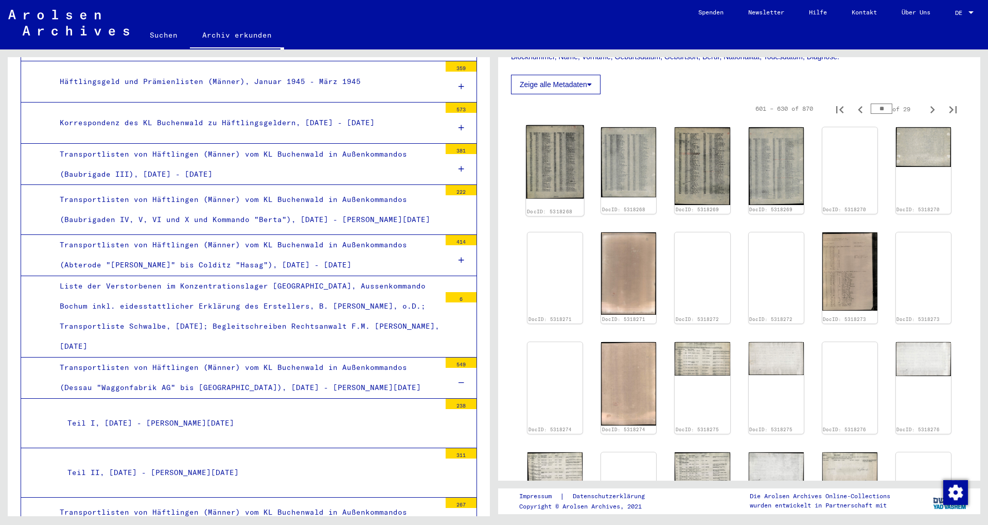
click at [231, 145] on img at bounding box center [555, 162] width 58 height 74
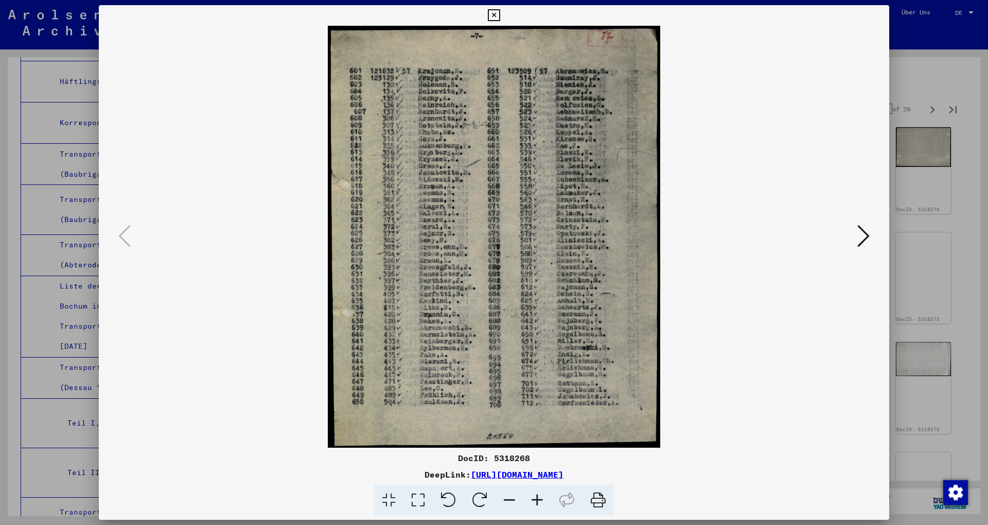
scroll to position [4503, 0]
click at [231, 252] on div at bounding box center [494, 237] width 791 height 422
click at [231, 241] on icon at bounding box center [864, 235] width 12 height 25
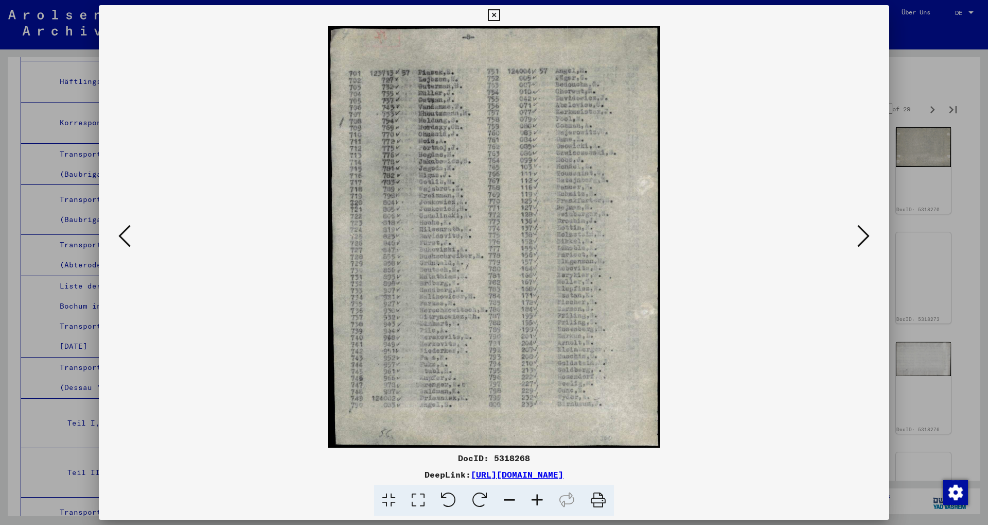
click at [231, 241] on icon at bounding box center [864, 235] width 12 height 25
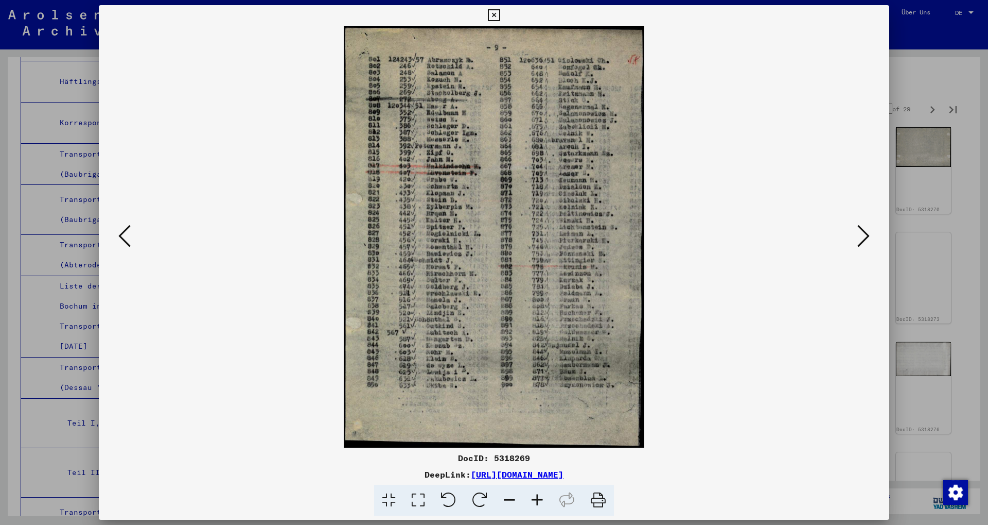
click at [231, 241] on icon at bounding box center [864, 235] width 12 height 25
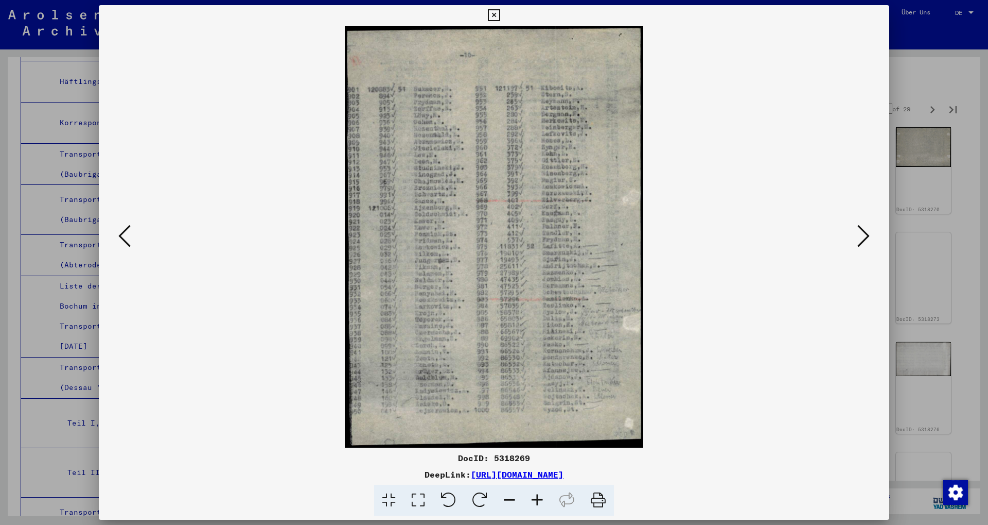
click at [231, 241] on icon at bounding box center [864, 235] width 12 height 25
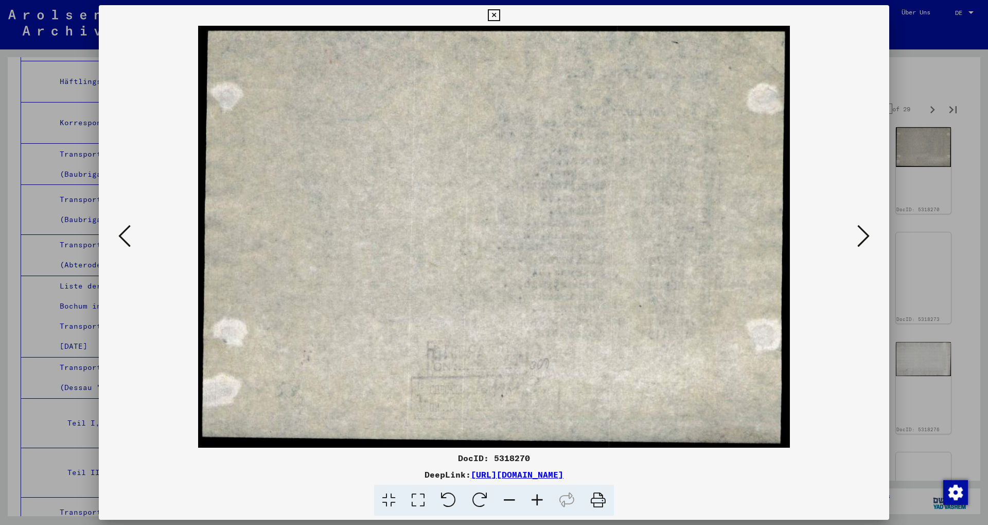
click at [231, 241] on icon at bounding box center [864, 235] width 12 height 25
click at [231, 214] on div at bounding box center [494, 262] width 988 height 525
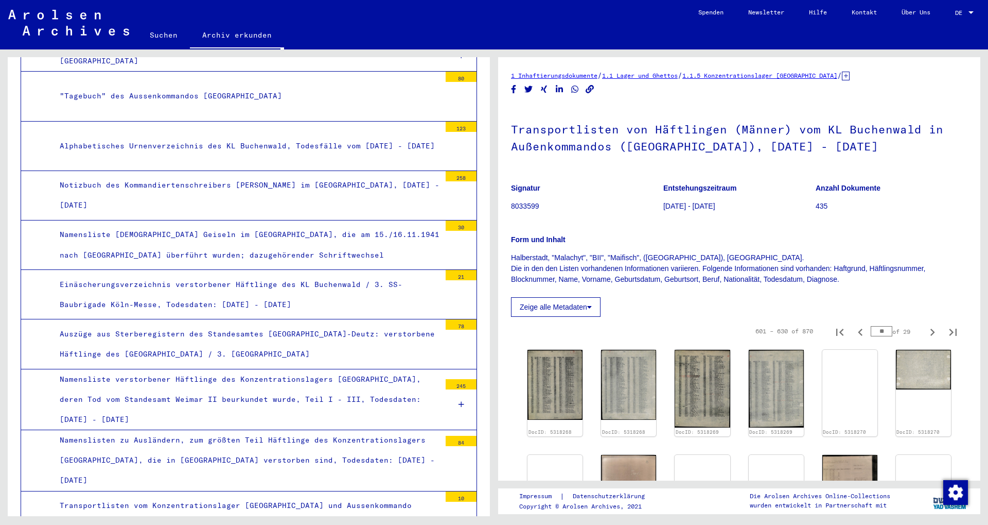
scroll to position [13009, 0]
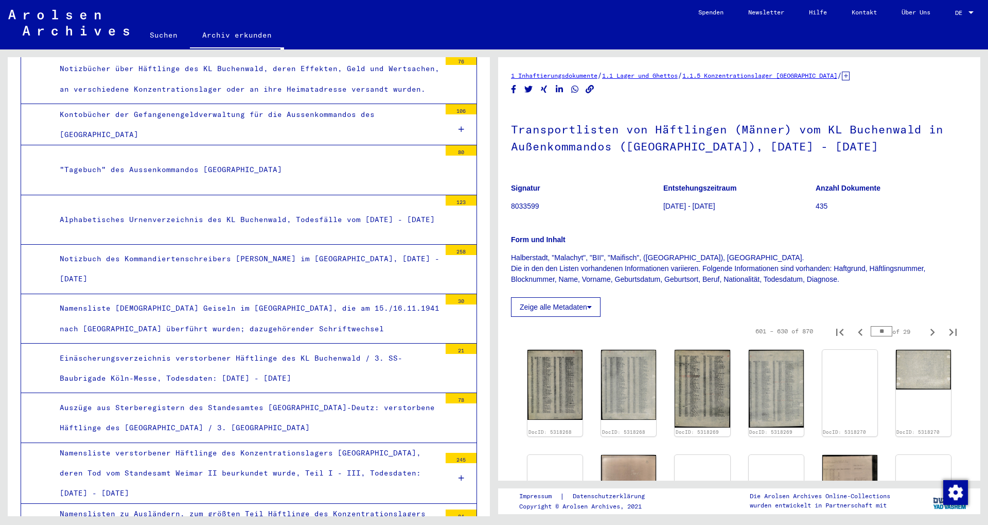
click at [182, 34] on link "Suchen" at bounding box center [163, 35] width 53 height 25
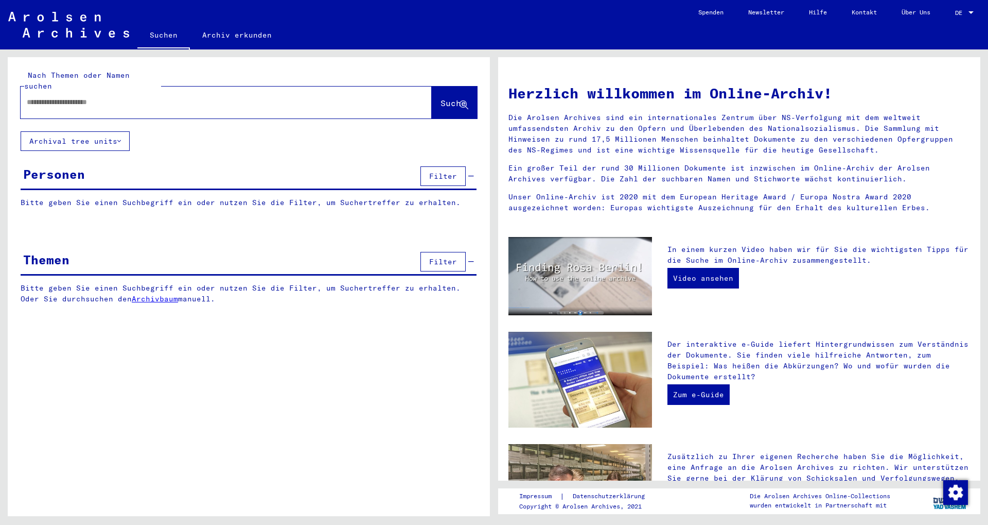
click at [193, 97] on input "text" at bounding box center [214, 102] width 374 height 11
type input "**********"
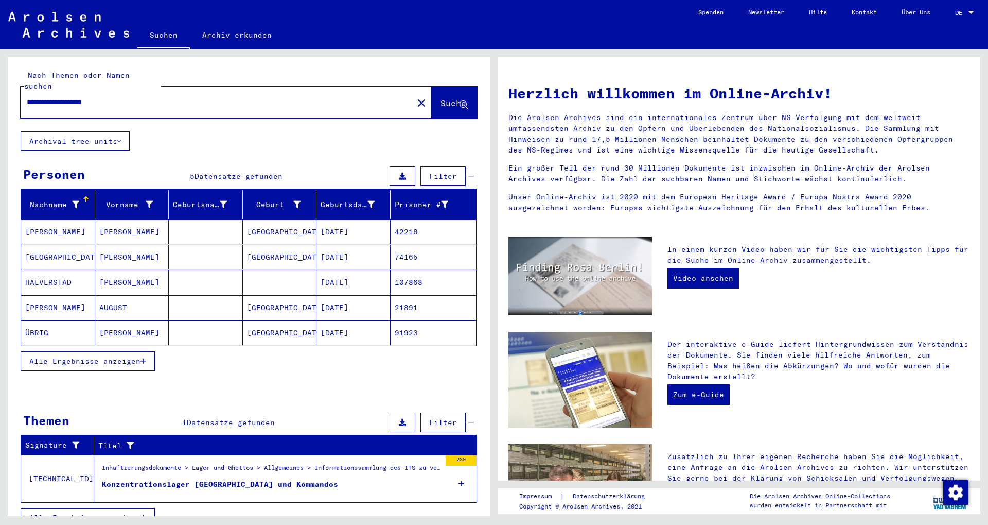
click at [225, 338] on div "Konzentrationslager [GEOGRAPHIC_DATA] und Kommandos" at bounding box center [220, 484] width 236 height 11
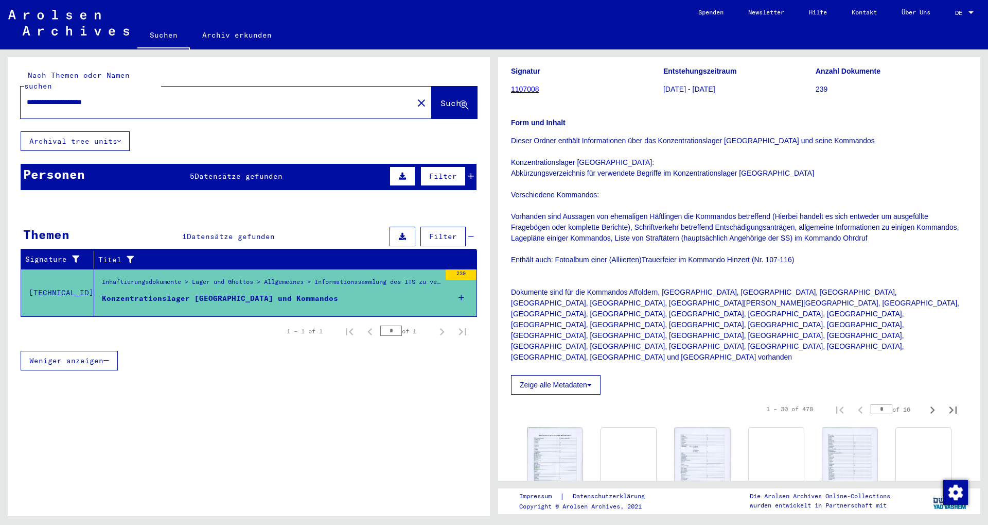
scroll to position [111, 0]
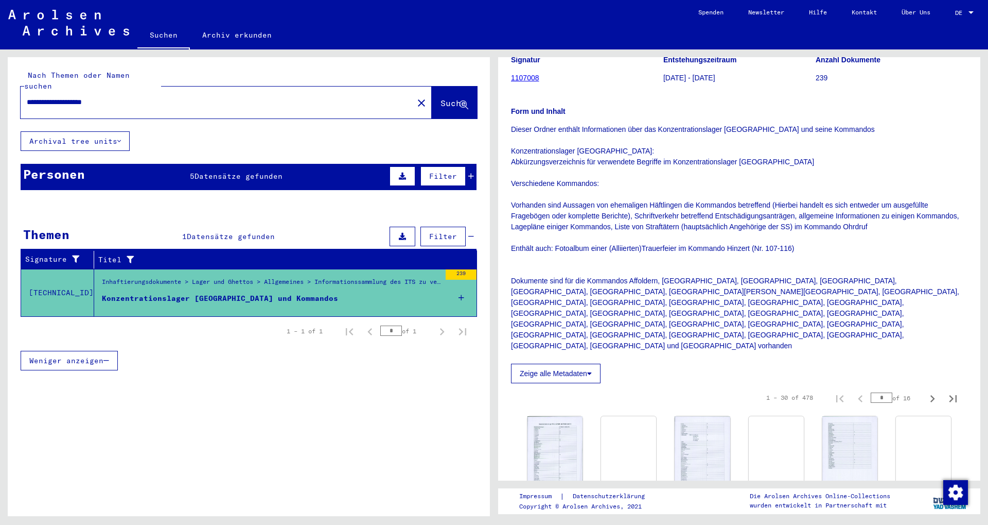
drag, startPoint x: 832, startPoint y: 295, endPoint x: 870, endPoint y: 299, distance: 37.8
click at [231, 299] on p "Dieser Ordner enthält Informationen über das Konzentrationslager [GEOGRAPHIC_DA…" at bounding box center [739, 237] width 457 height 227
click at [208, 171] on span "Datensätze gefunden" at bounding box center [239, 175] width 88 height 9
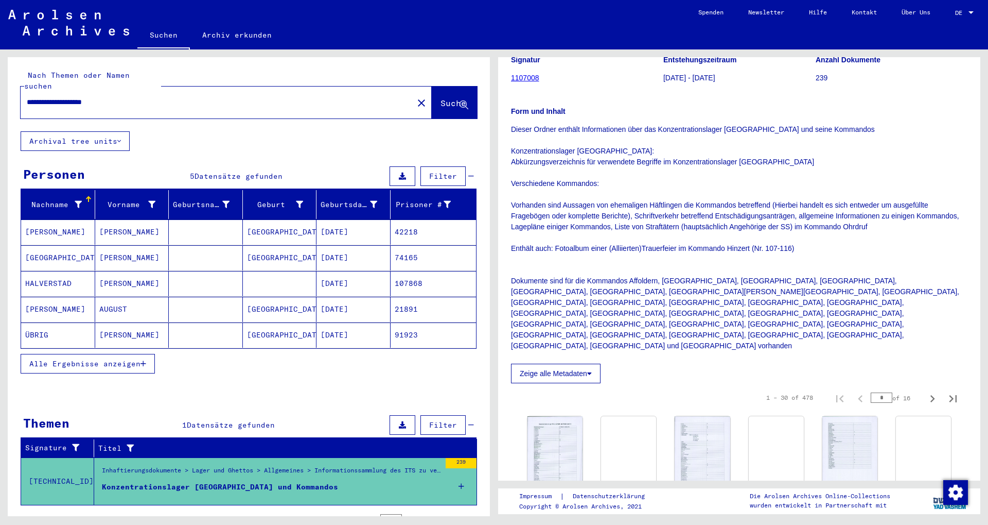
click at [229, 32] on link "Archiv erkunden" at bounding box center [237, 35] width 94 height 25
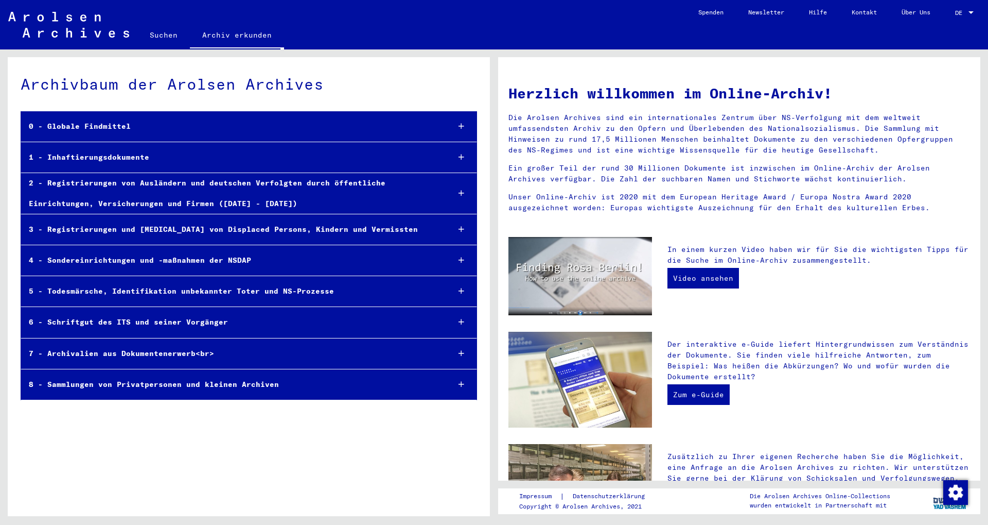
click at [103, 152] on div "1 - Inhaftierungsdokumente" at bounding box center [231, 157] width 420 height 20
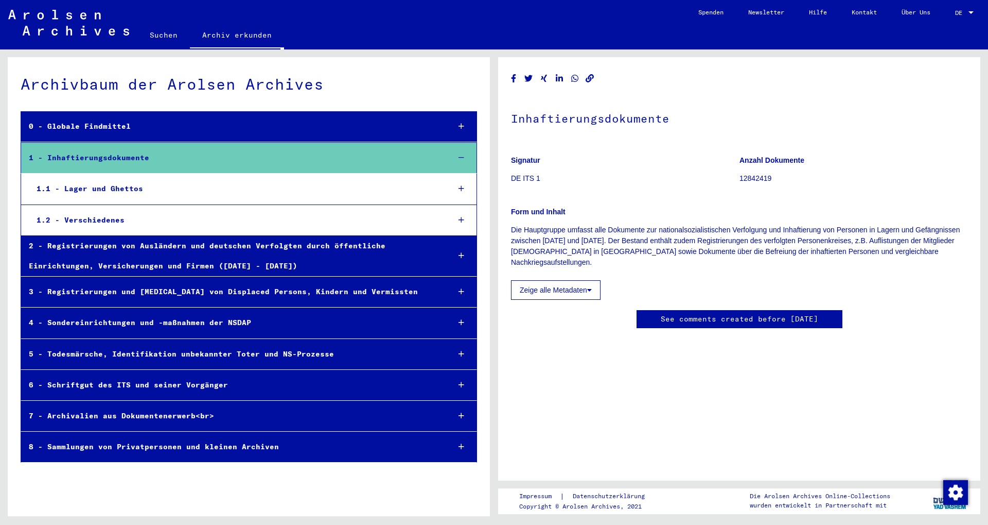
click at [157, 181] on div "1.1 - Lager und Ghettos" at bounding box center [235, 189] width 413 height 20
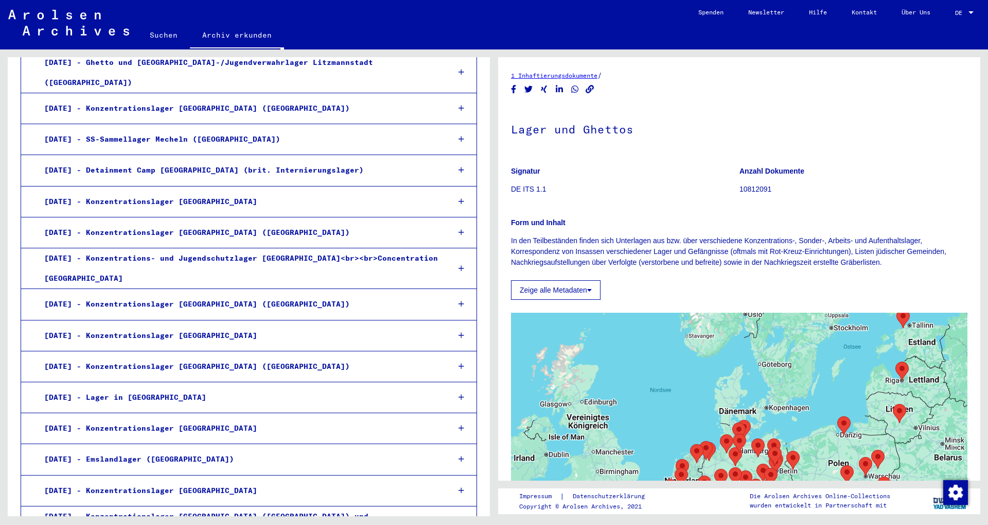
click at [147, 222] on div "[DATE] - Konzentrationslager [GEOGRAPHIC_DATA] ([GEOGRAPHIC_DATA])" at bounding box center [239, 232] width 405 height 20
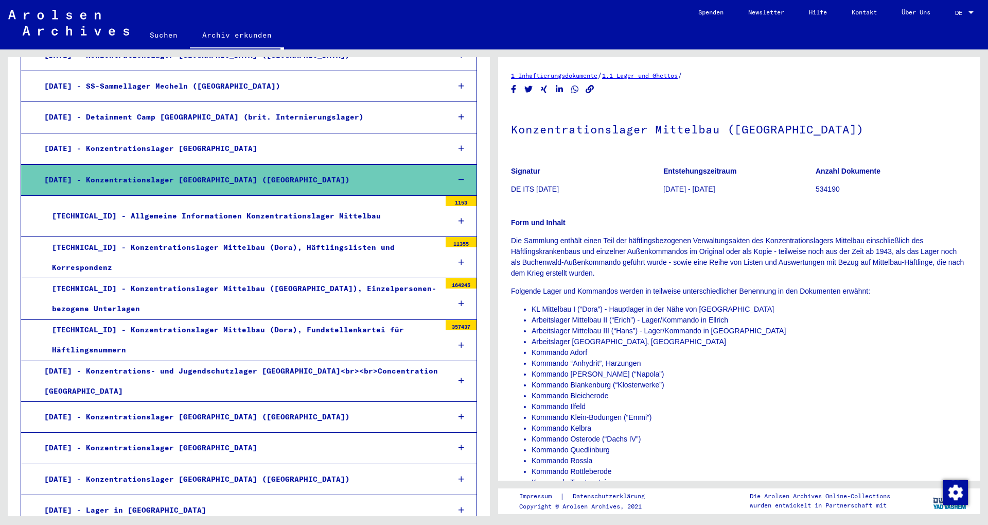
scroll to position [889, 0]
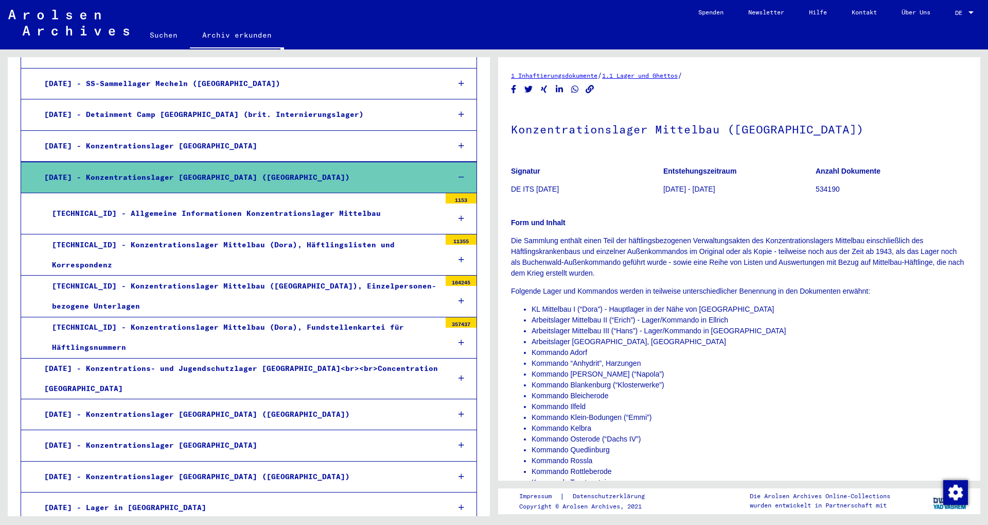
click at [231, 211] on div "[TECHNICAL_ID] - Allgemeine Informationen Konzentrationslager Mittelbau" at bounding box center [242, 213] width 396 height 20
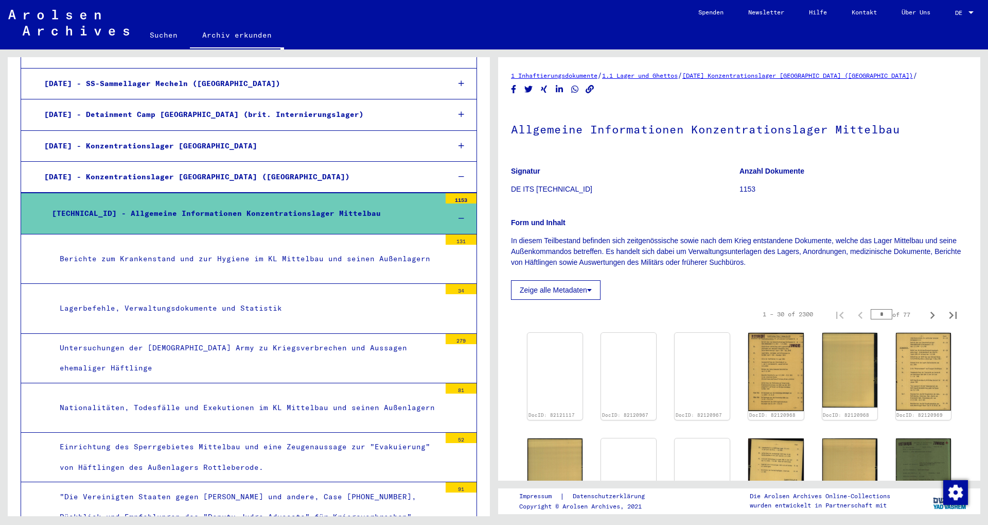
click at [230, 205] on div "[TECHNICAL_ID] - Allgemeine Informationen Konzentrationslager Mittelbau" at bounding box center [242, 213] width 396 height 20
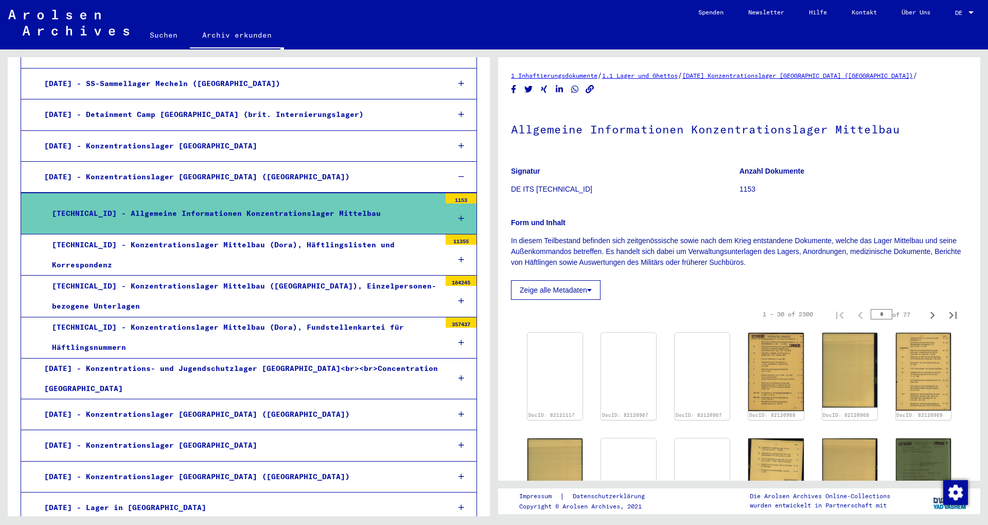
click at [228, 239] on div "[TECHNICAL_ID] - Konzentrationslager Mittelbau (Dora), Häftlingslisten und Korr…" at bounding box center [242, 255] width 396 height 40
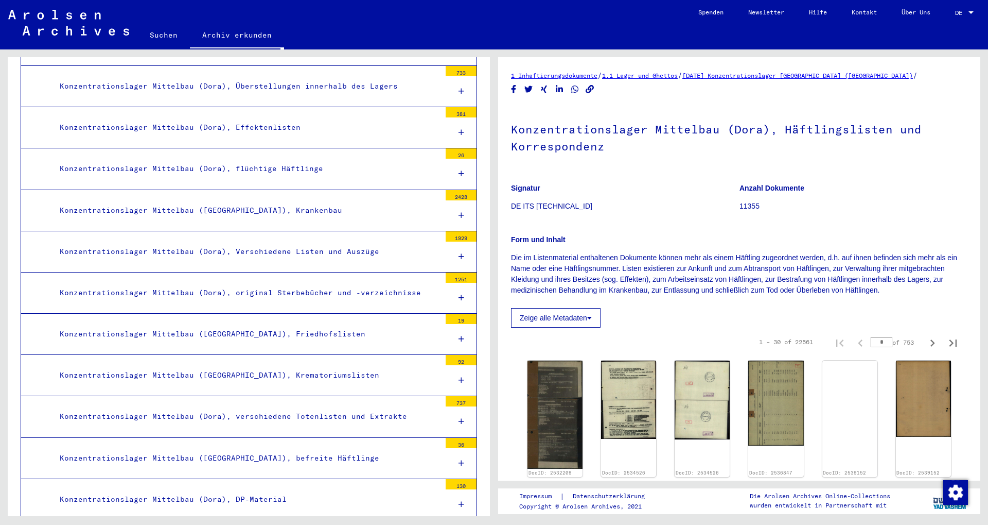
scroll to position [1000, 0]
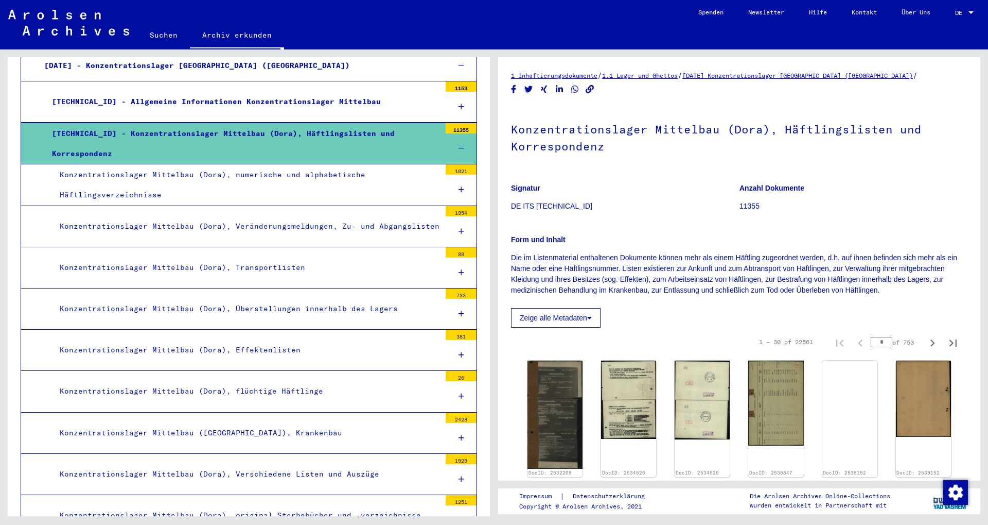
click at [231, 219] on div "Konzentrationslager Mittelbau (Dora), Veränderungsmeldungen, Zu- und Abgangslis…" at bounding box center [246, 226] width 389 height 20
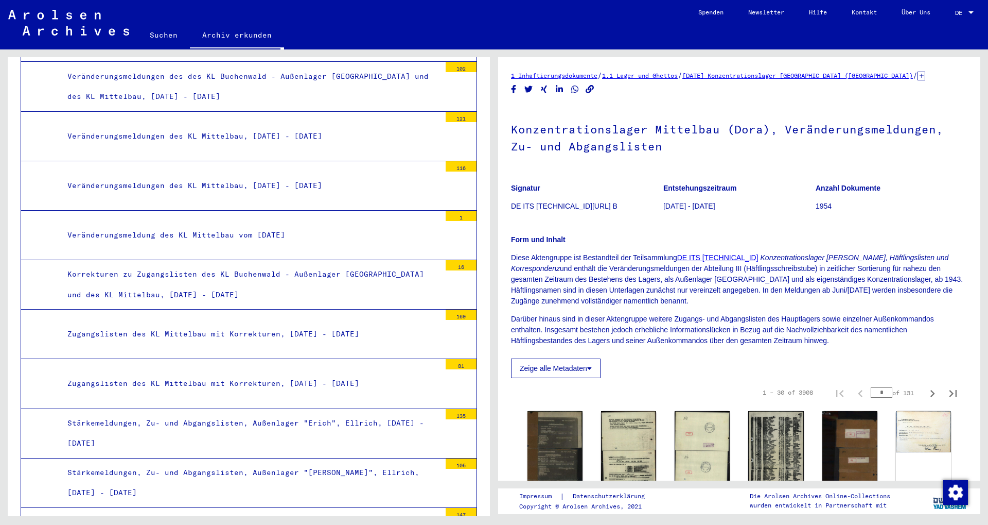
scroll to position [1389, 0]
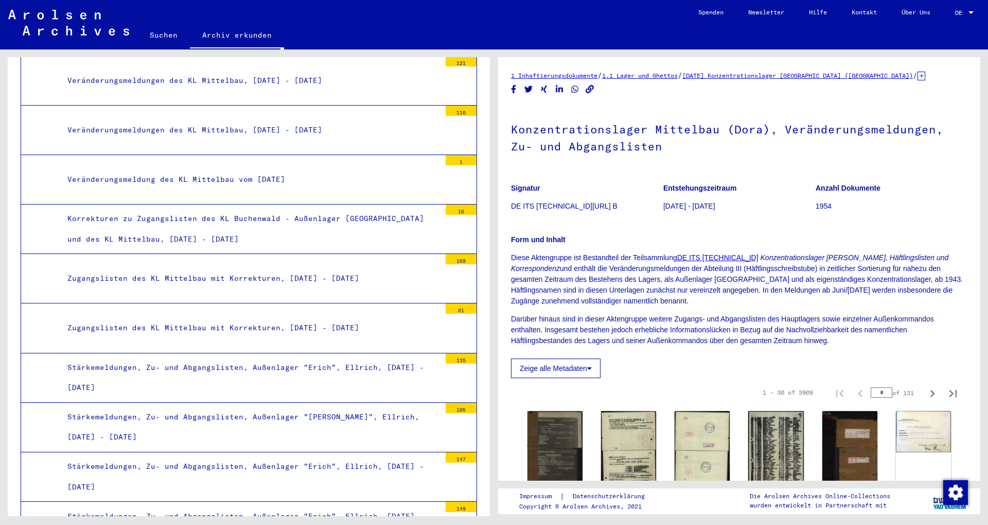
click at [231, 268] on div "Zugangslisten des KL Mittelbau mit Korrekturen, [DATE] - [DATE]" at bounding box center [250, 278] width 381 height 20
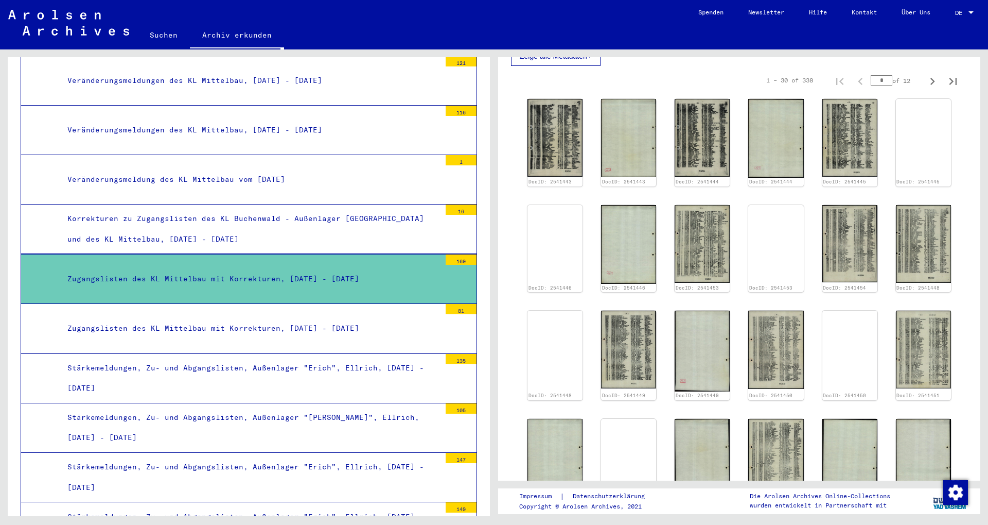
scroll to position [328, 0]
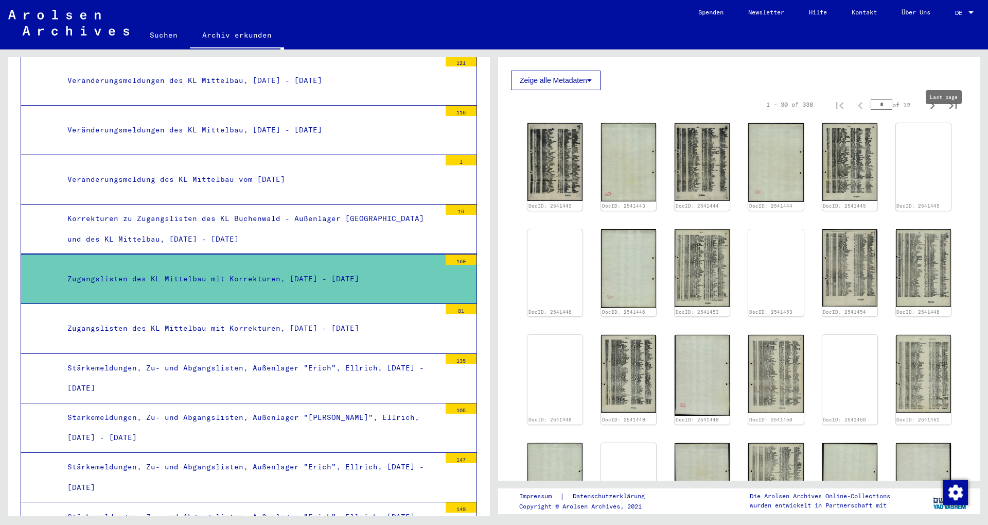
click at [231, 113] on icon "Last page" at bounding box center [953, 105] width 14 height 14
type input "**"
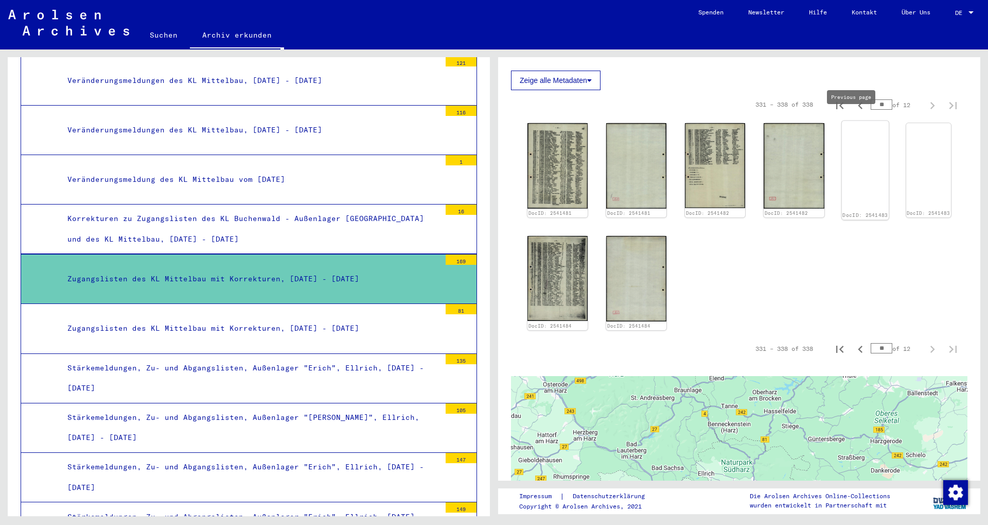
click at [231, 121] on img at bounding box center [865, 121] width 47 height 0
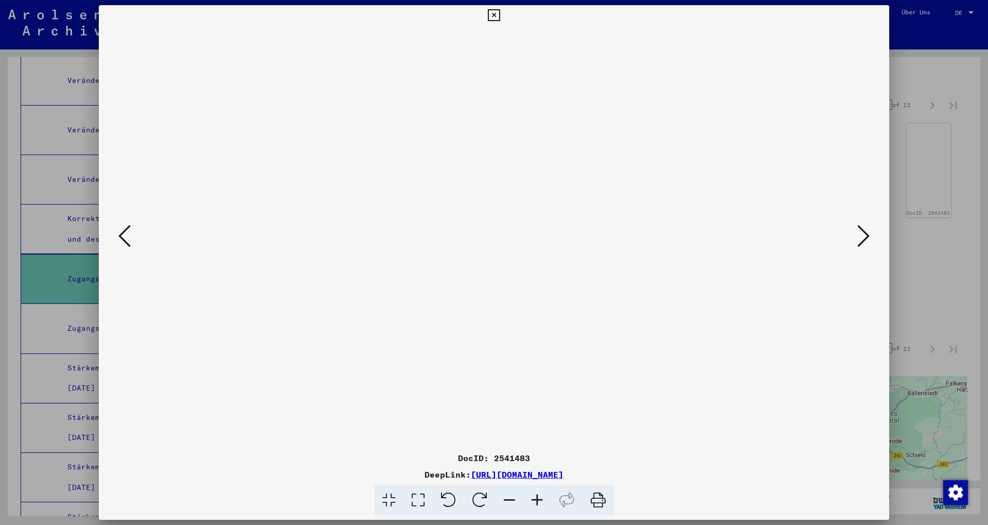
click at [231, 77] on div at bounding box center [494, 262] width 988 height 525
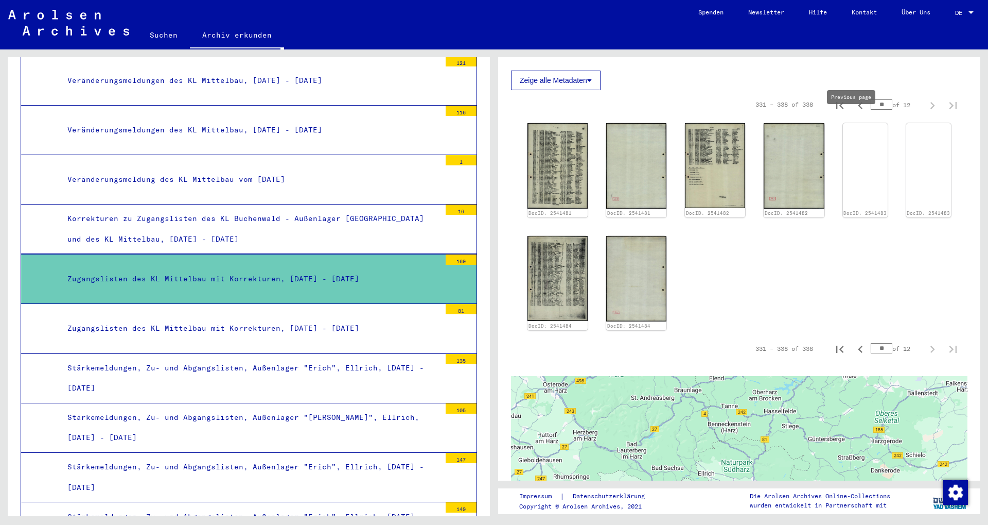
click at [231, 109] on icon "Previous page" at bounding box center [860, 105] width 5 height 7
type input "**"
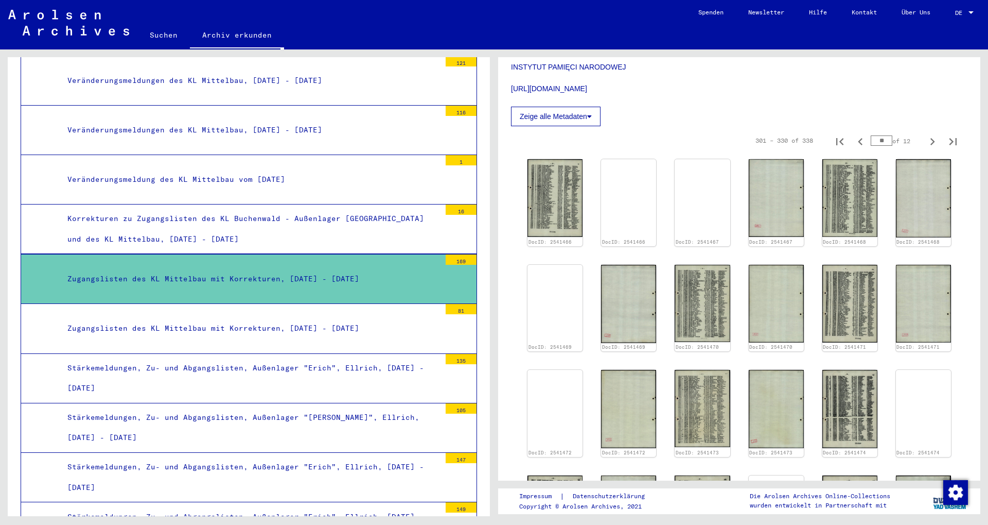
scroll to position [272, 0]
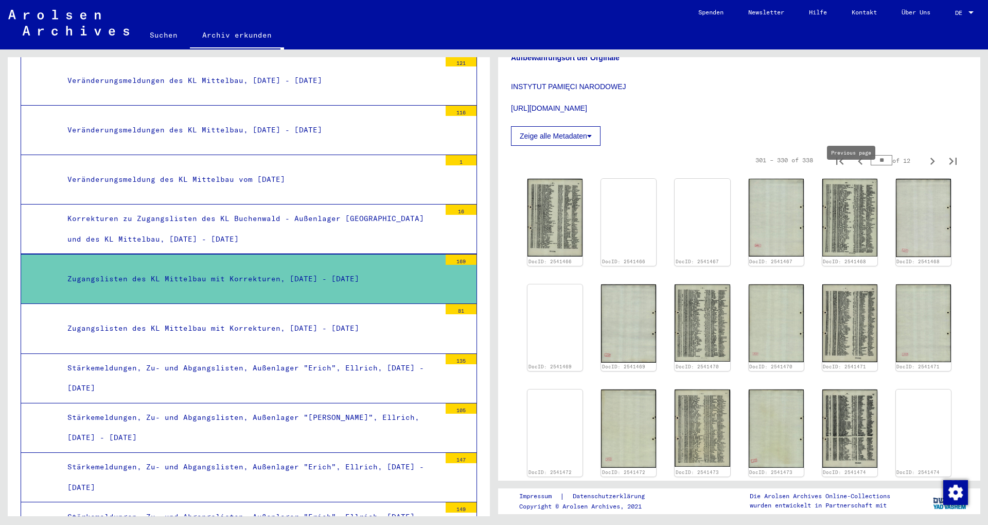
click at [231, 165] on icon "Previous page" at bounding box center [860, 161] width 5 height 7
type input "**"
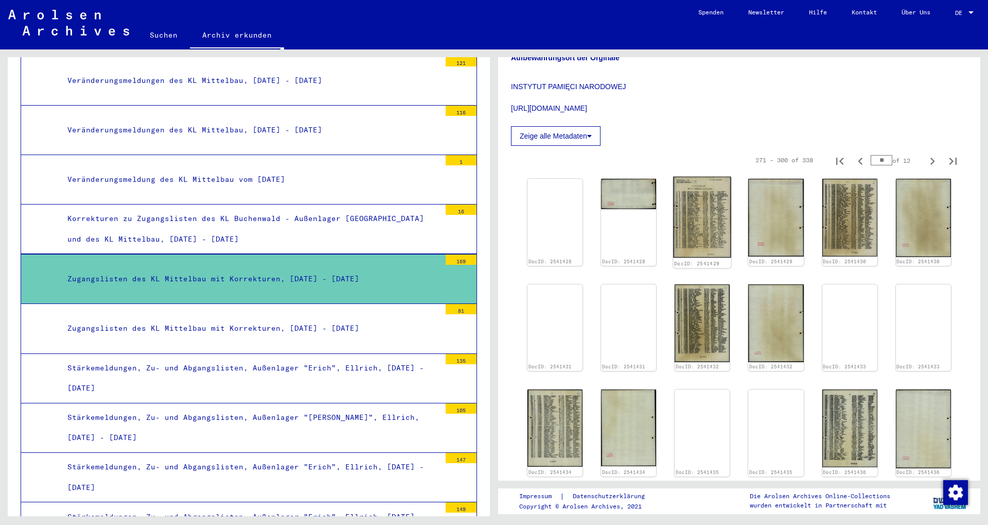
click at [231, 215] on img at bounding box center [703, 217] width 58 height 81
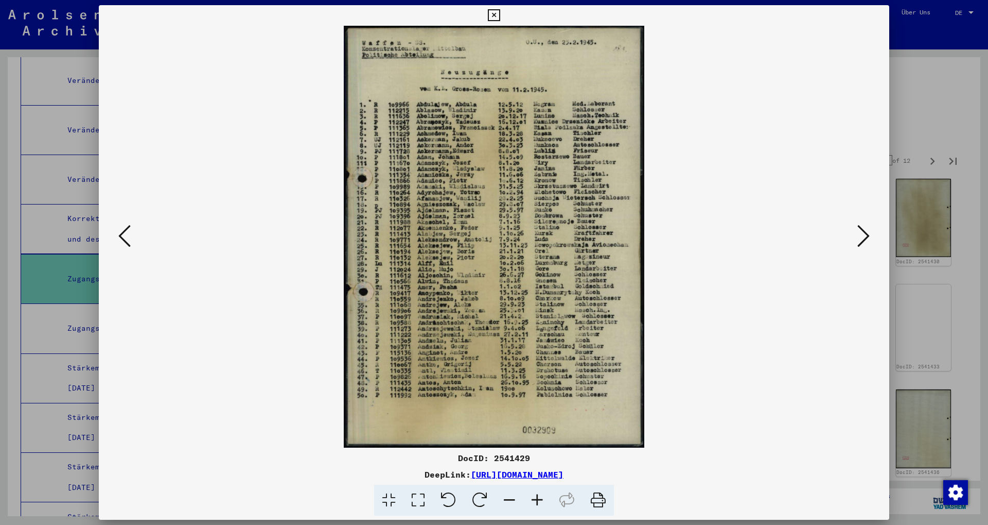
click at [231, 100] on div at bounding box center [494, 262] width 988 height 525
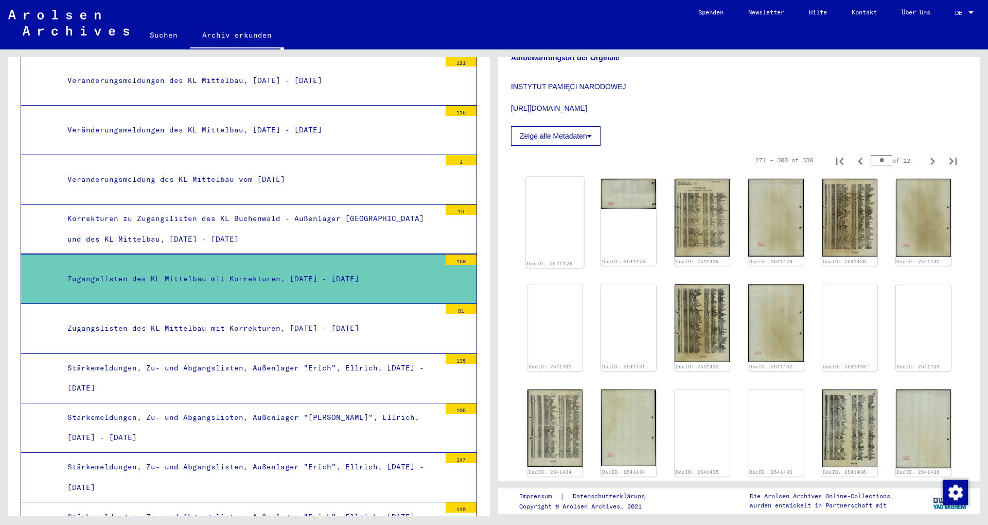
click at [231, 177] on img at bounding box center [555, 177] width 58 height 0
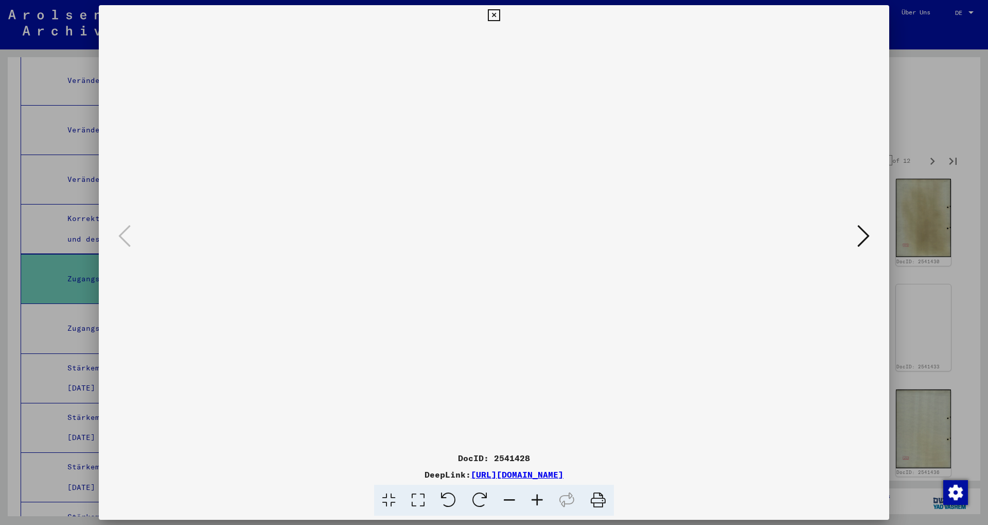
click at [231, 99] on div at bounding box center [494, 262] width 988 height 525
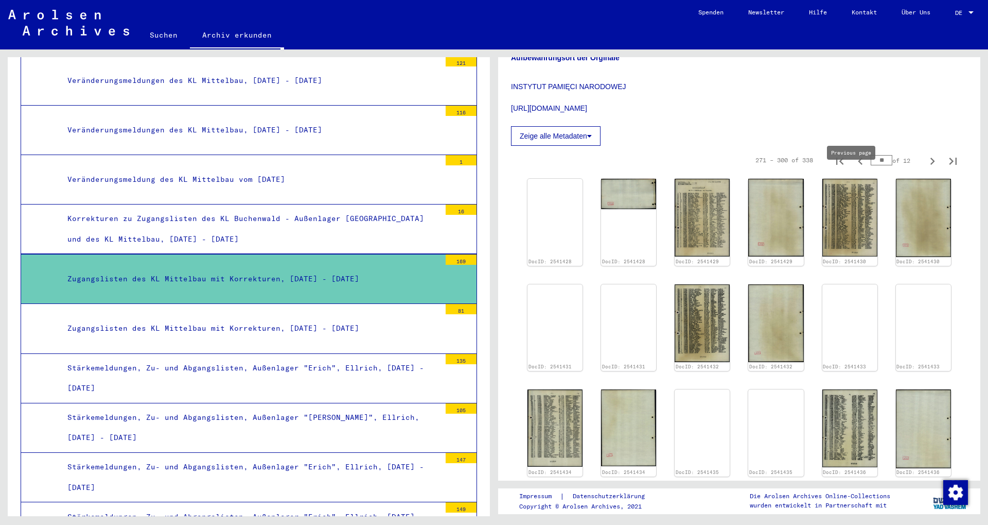
click at [231, 168] on icon "Previous page" at bounding box center [861, 161] width 14 height 14
type input "*"
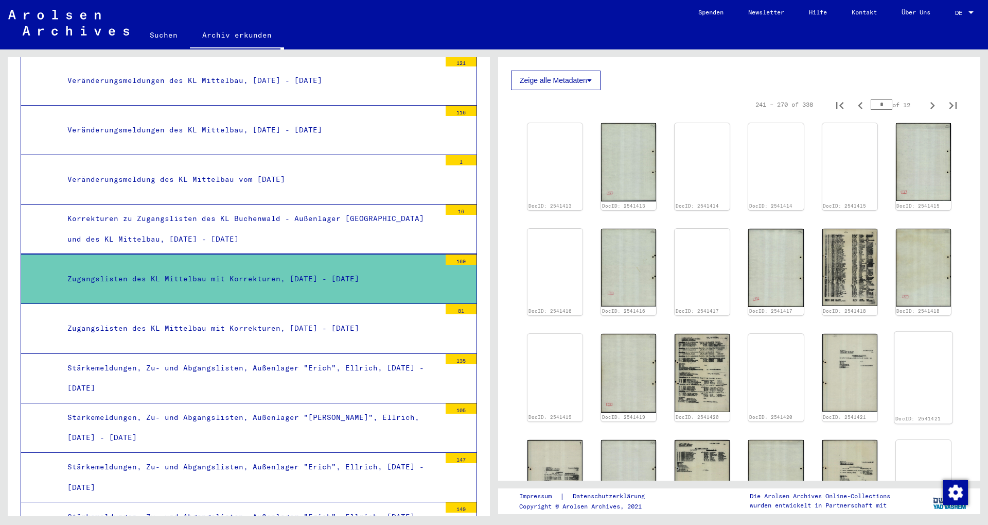
scroll to position [495, 0]
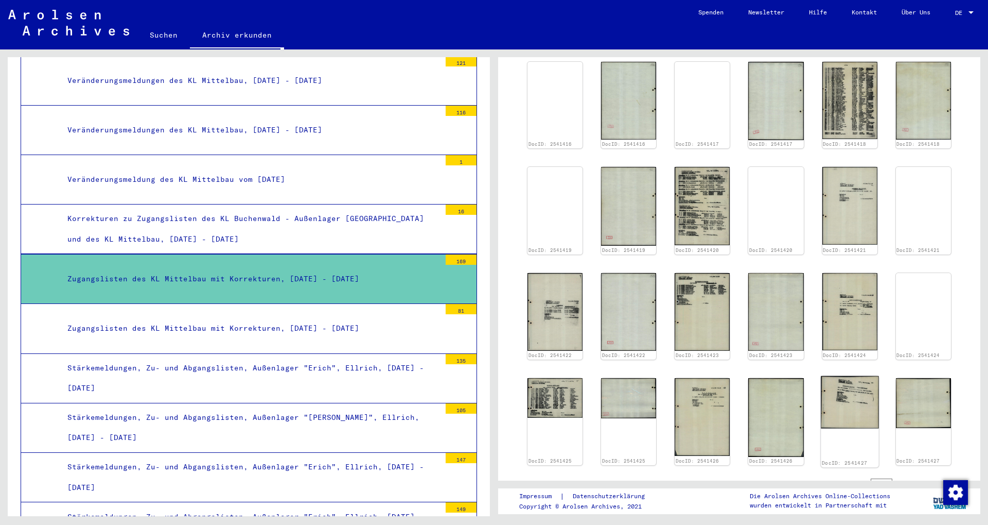
click at [231, 338] on img at bounding box center [850, 402] width 58 height 53
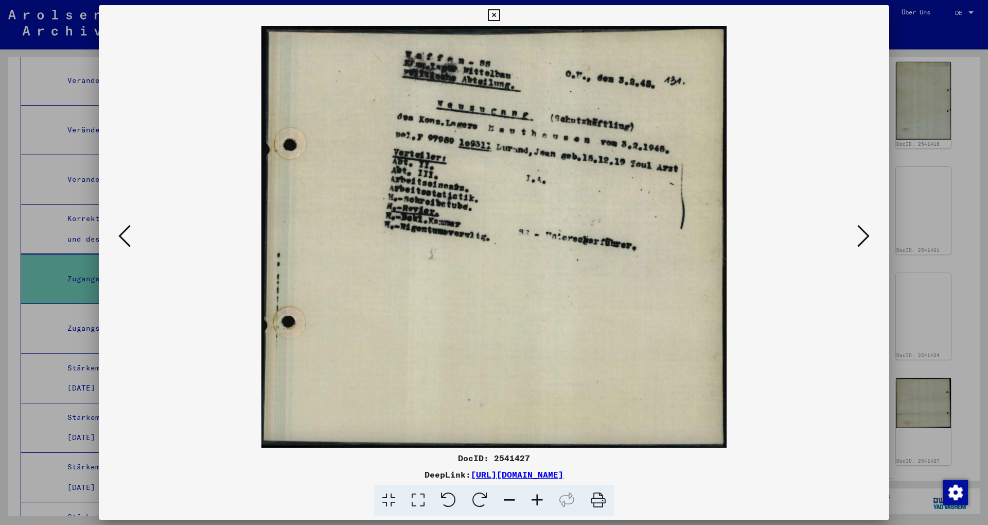
click at [231, 145] on div at bounding box center [494, 262] width 988 height 525
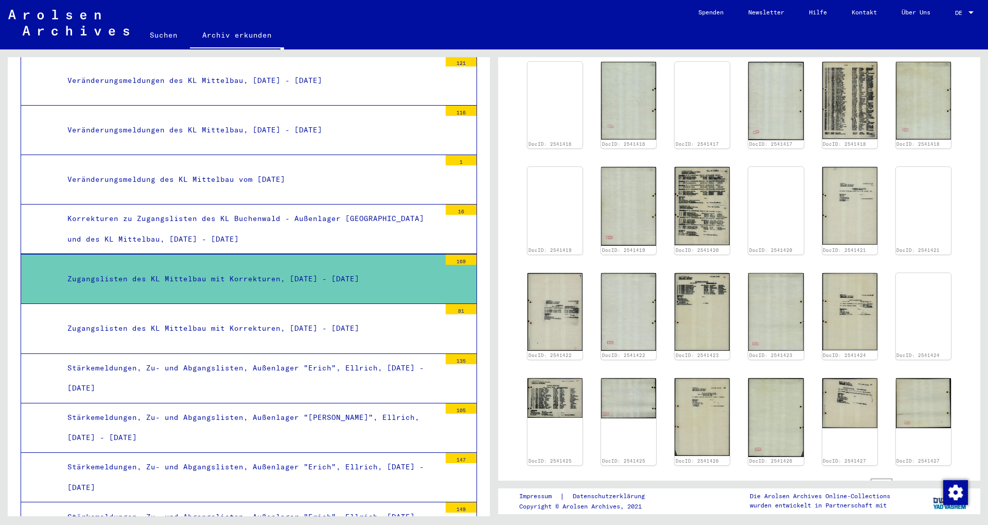
click at [231, 318] on div "Zugangslisten des KL Mittelbau mit Korrekturen, [DATE] - [DATE]" at bounding box center [250, 328] width 381 height 20
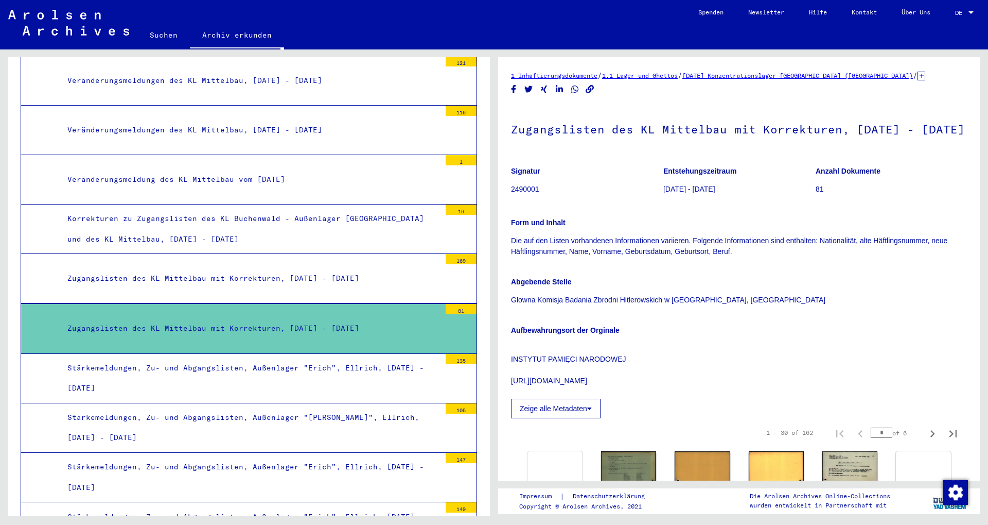
scroll to position [222, 0]
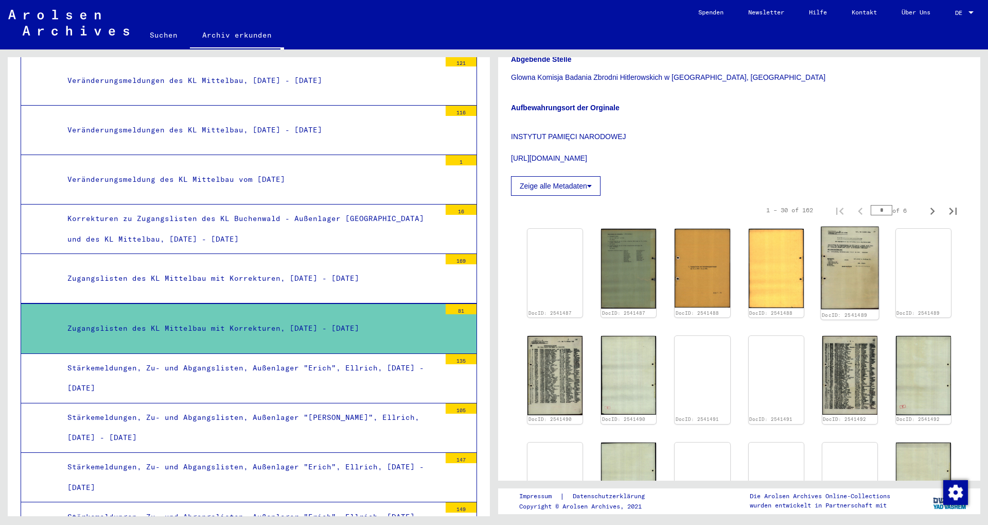
click at [231, 271] on img at bounding box center [850, 268] width 58 height 83
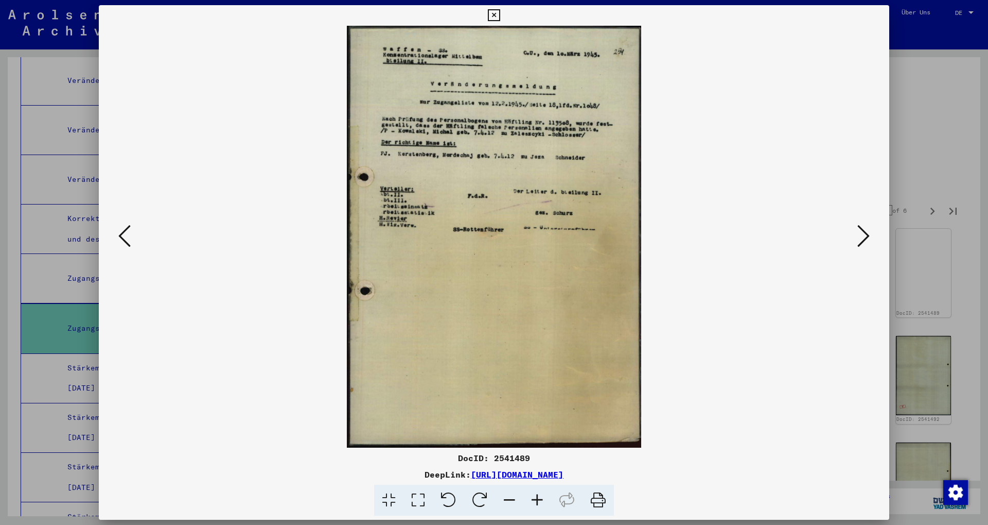
click at [231, 159] on div at bounding box center [494, 262] width 988 height 525
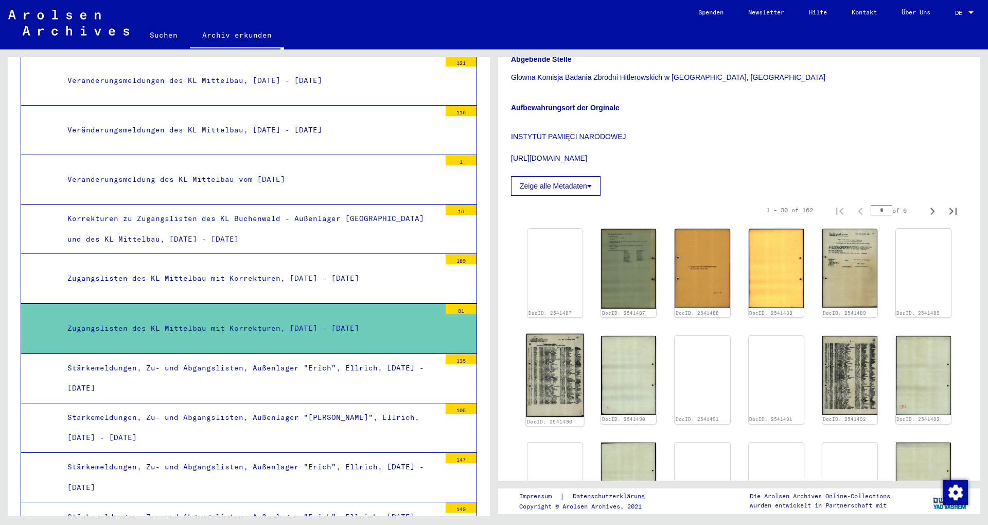
click at [231, 338] on img at bounding box center [555, 375] width 58 height 83
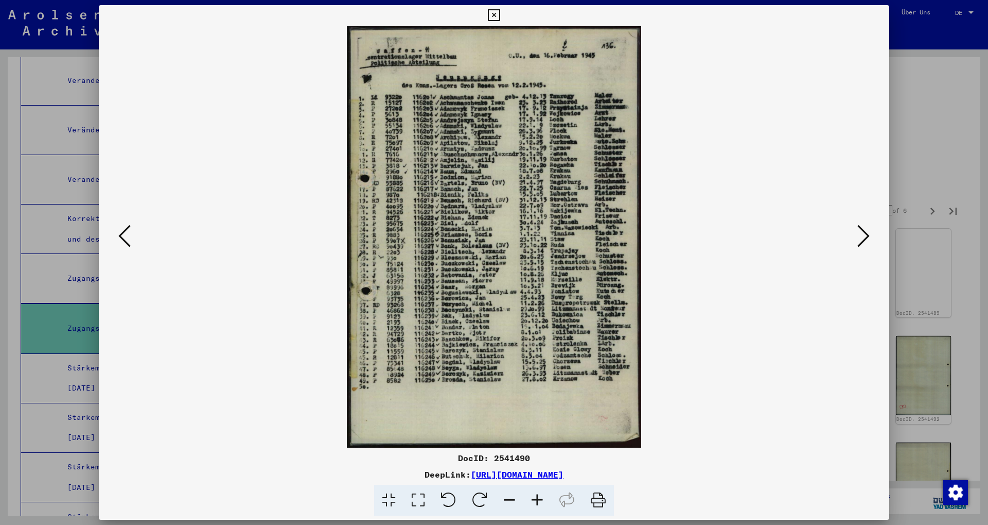
click at [231, 126] on div at bounding box center [494, 262] width 988 height 525
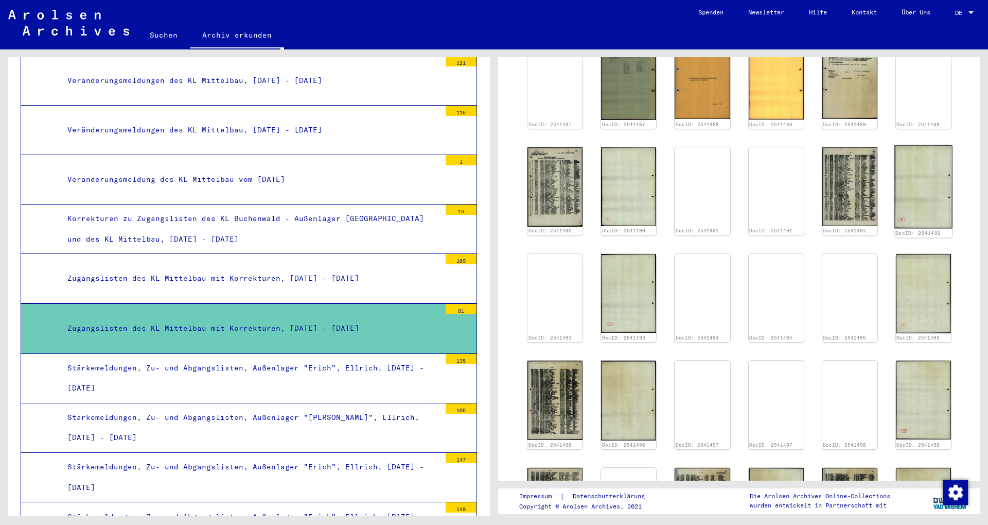
scroll to position [334, 0]
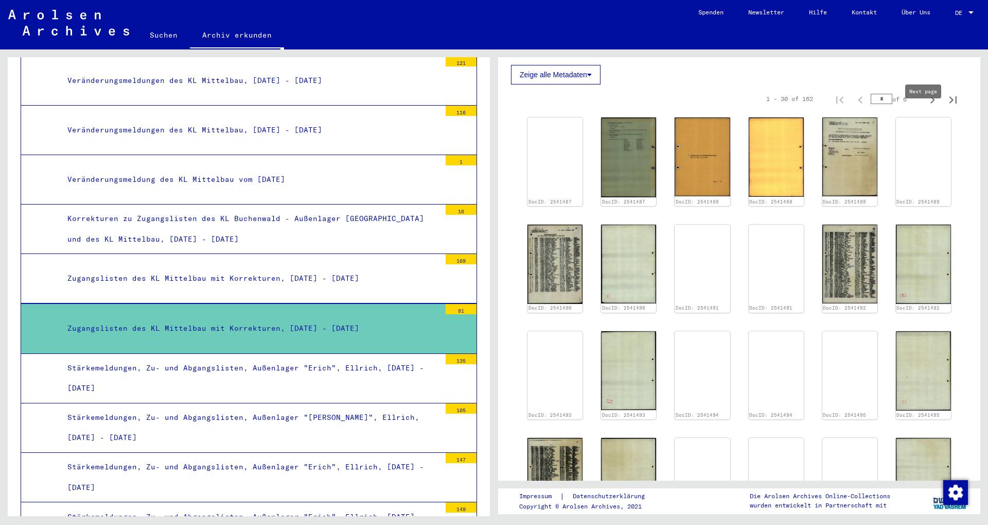
click at [231, 109] on button "Next page" at bounding box center [933, 99] width 21 height 21
type input "*"
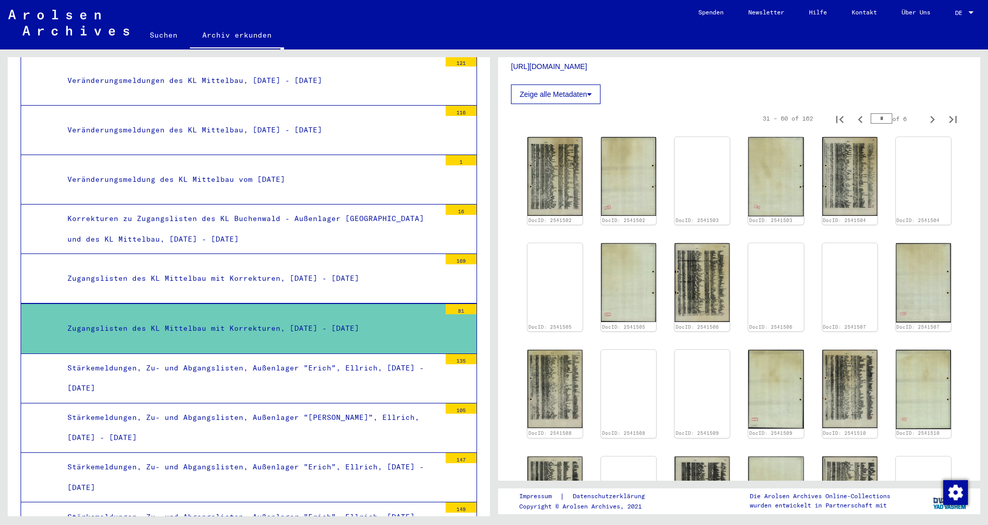
scroll to position [278, 0]
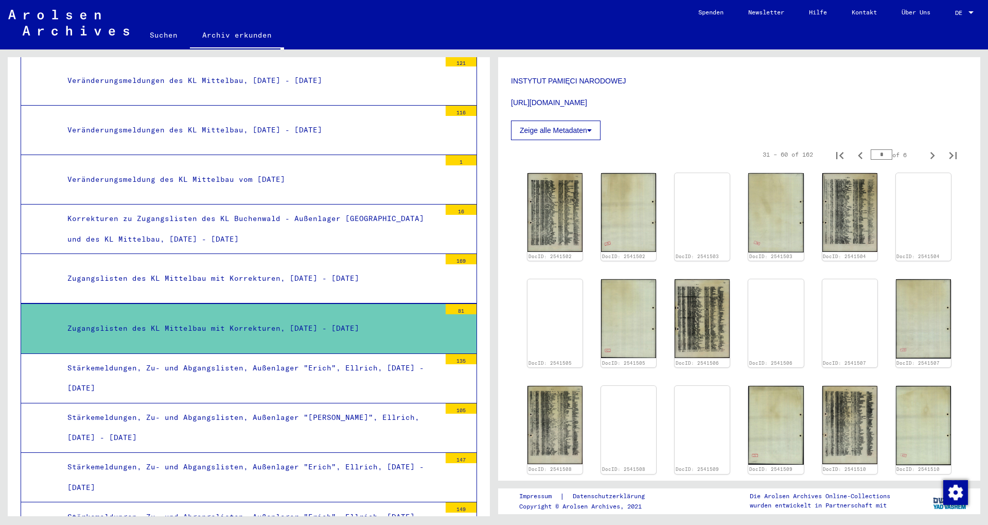
click at [231, 169] on div "31 – 60 of 162 * of 6" at bounding box center [739, 154] width 457 height 29
click at [231, 163] on icon "Next page" at bounding box center [933, 155] width 14 height 14
type input "*"
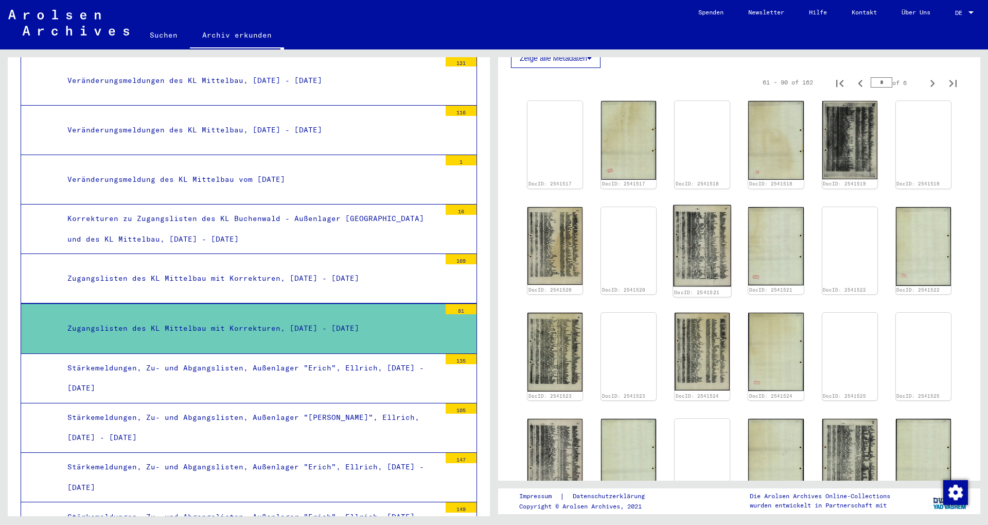
scroll to position [500, 0]
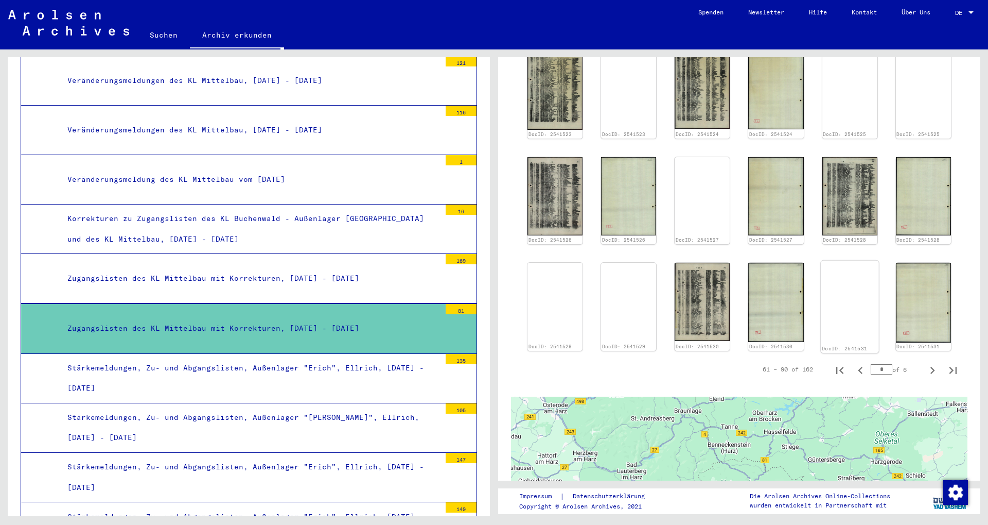
click at [231, 260] on img at bounding box center [850, 260] width 58 height 0
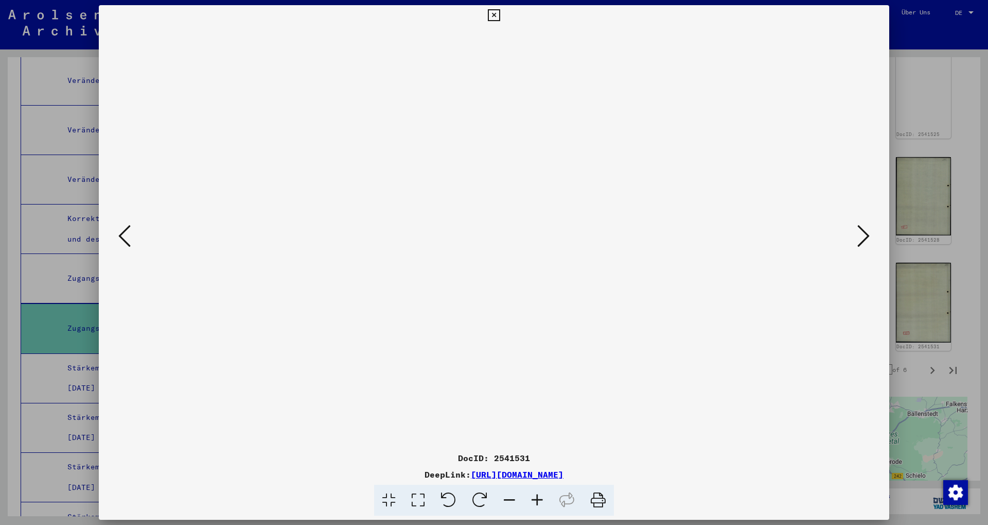
scroll to position [612, 0]
click at [231, 157] on div at bounding box center [494, 262] width 988 height 525
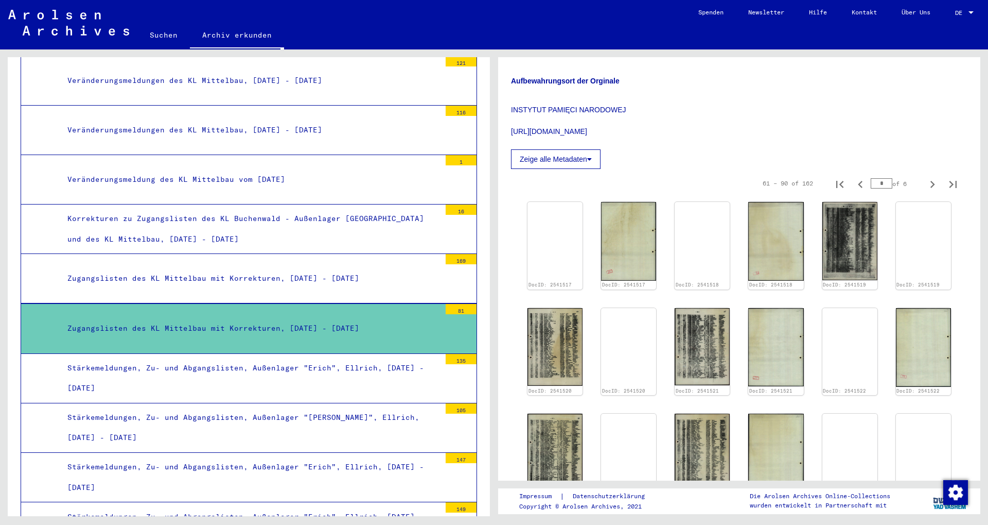
scroll to position [222, 0]
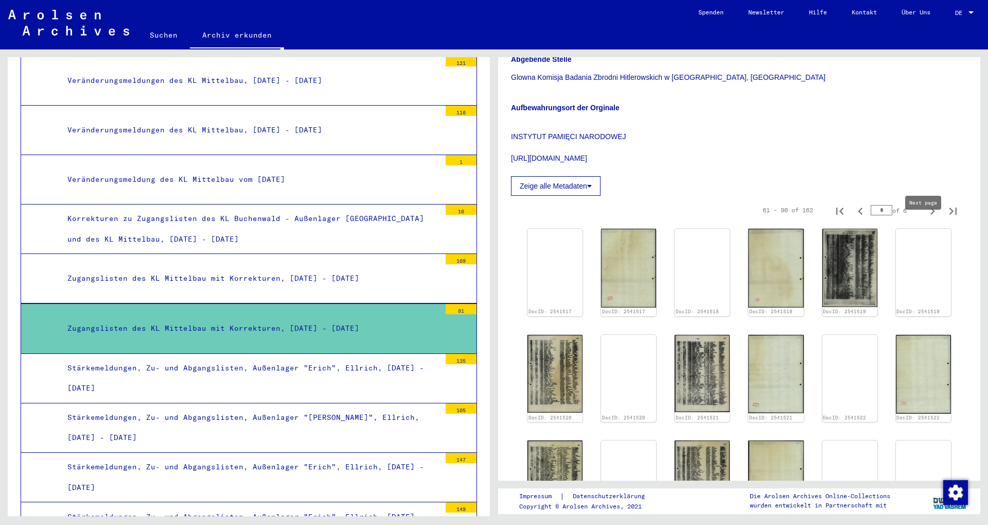
click at [231, 219] on button "Next page" at bounding box center [933, 210] width 21 height 21
type input "*"
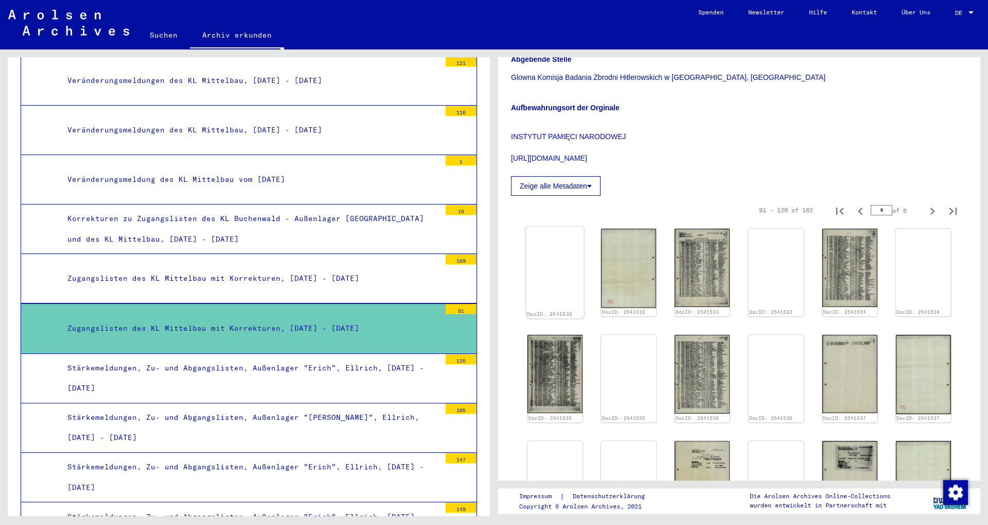
click at [231, 227] on img at bounding box center [555, 227] width 58 height 0
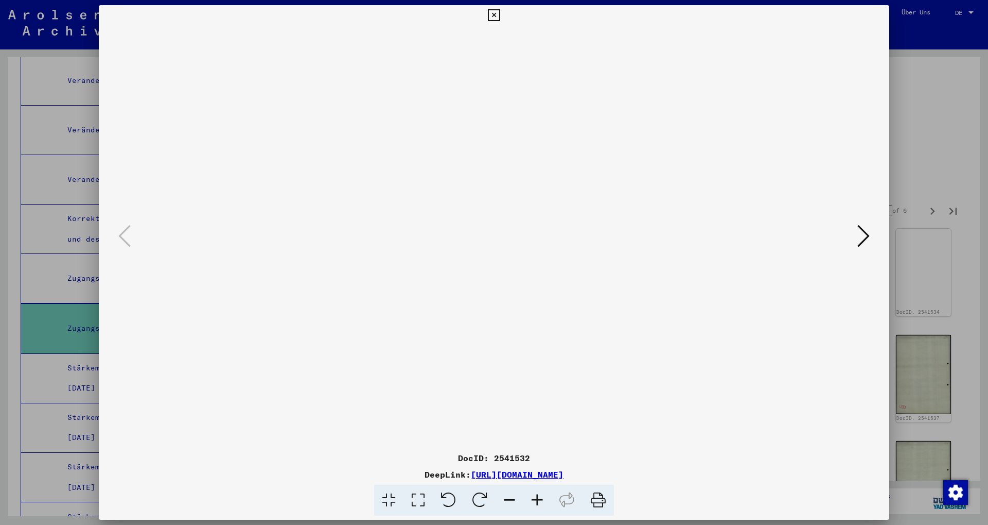
click at [231, 116] on div at bounding box center [494, 262] width 988 height 525
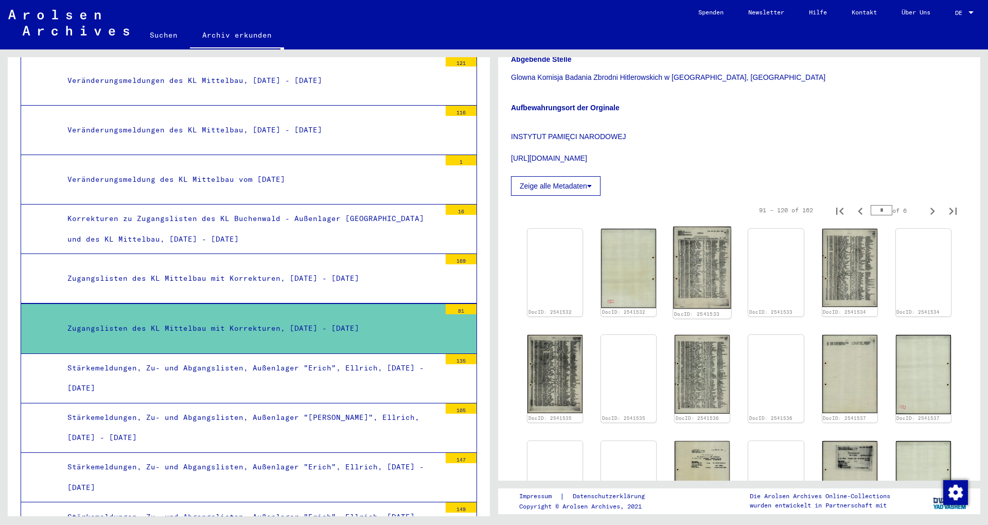
click at [231, 275] on img at bounding box center [703, 268] width 58 height 82
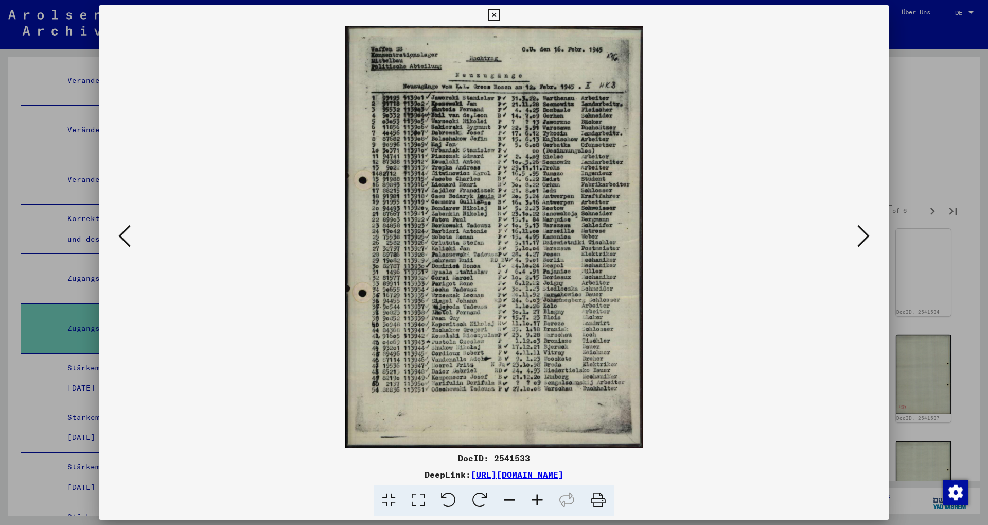
click at [231, 140] on div at bounding box center [494, 262] width 988 height 525
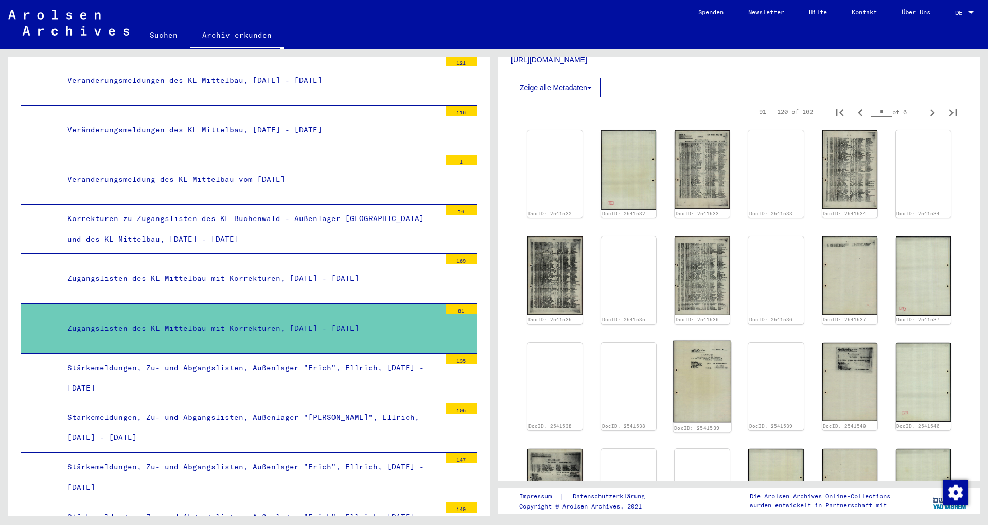
scroll to position [334, 0]
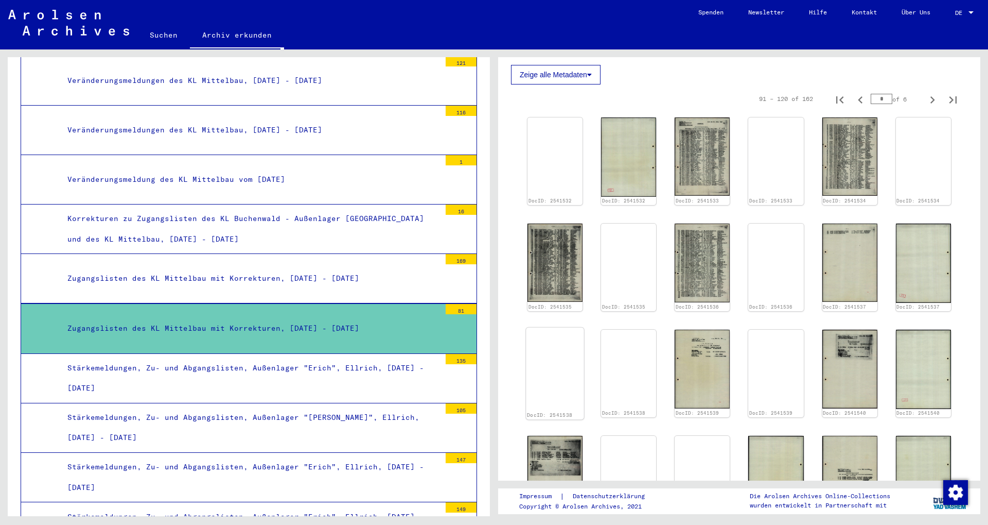
click at [231, 327] on img at bounding box center [555, 327] width 58 height 0
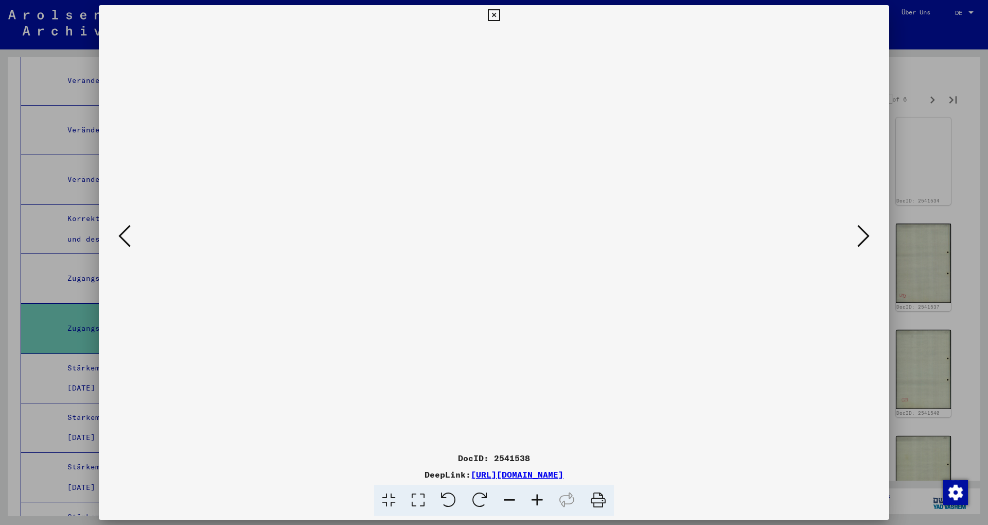
click at [231, 236] on img at bounding box center [494, 237] width 721 height 422
click at [231, 230] on icon at bounding box center [864, 235] width 12 height 25
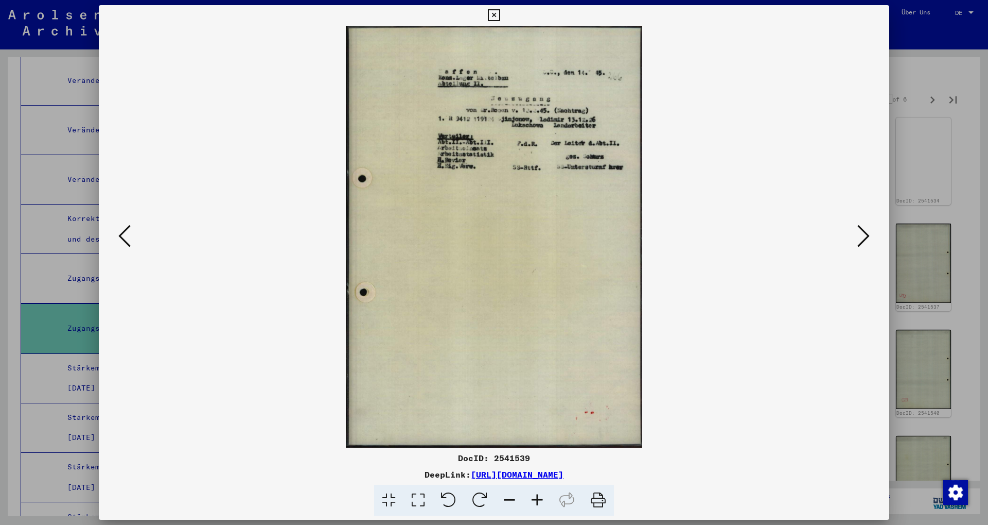
click at [231, 230] on icon at bounding box center [864, 235] width 12 height 25
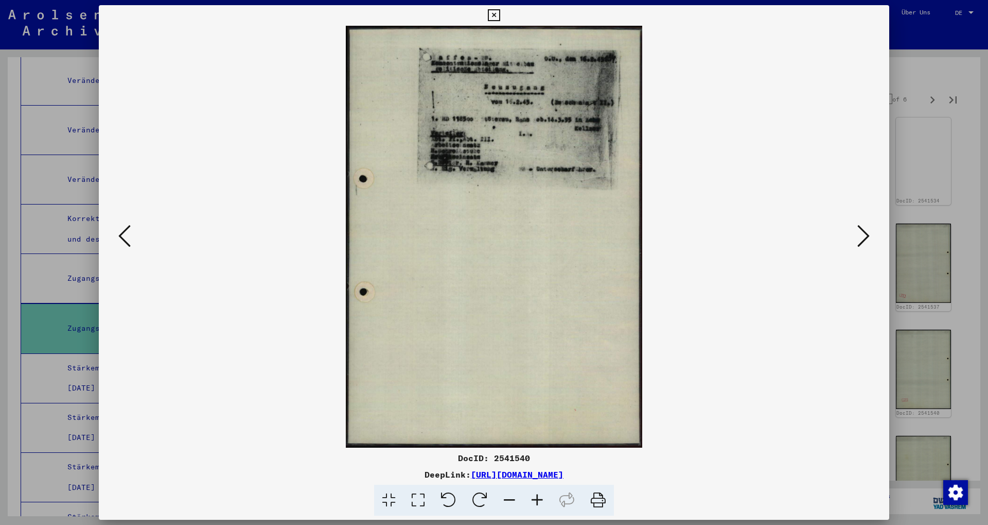
click at [231, 230] on icon at bounding box center [864, 235] width 12 height 25
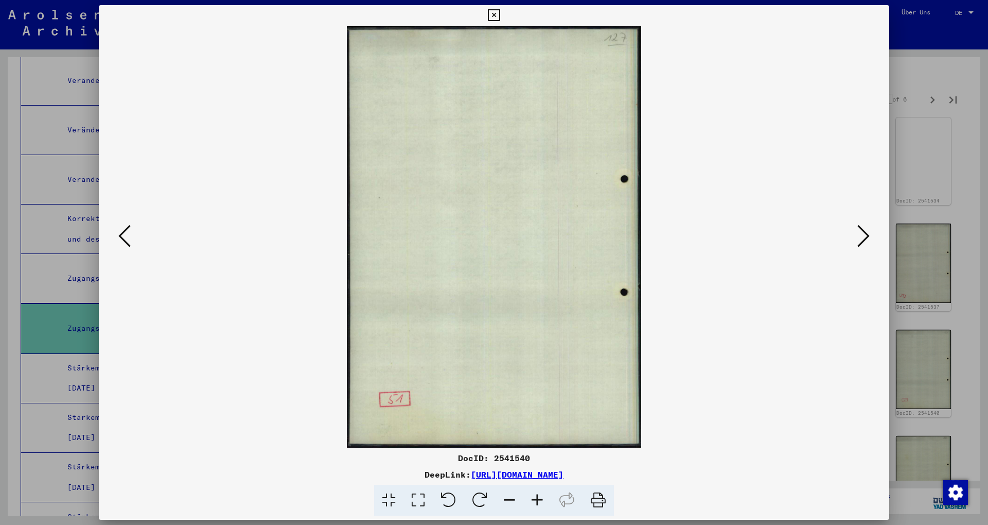
click at [231, 230] on icon at bounding box center [864, 235] width 12 height 25
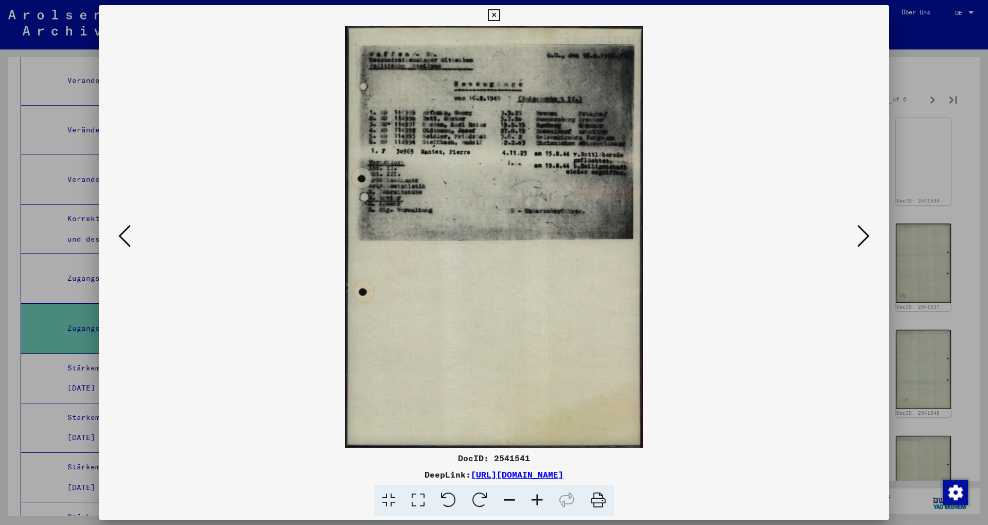
click at [231, 230] on icon at bounding box center [864, 235] width 12 height 25
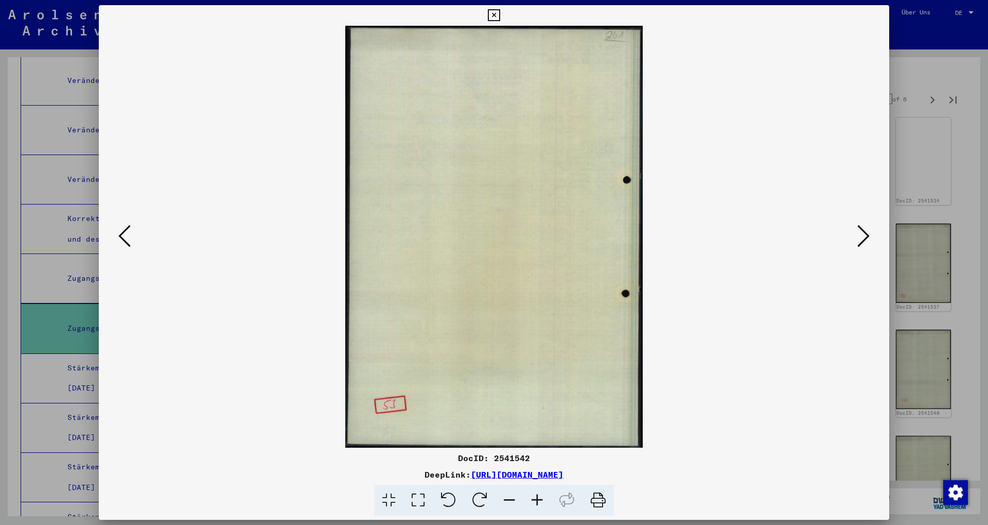
click at [231, 230] on icon at bounding box center [864, 235] width 12 height 25
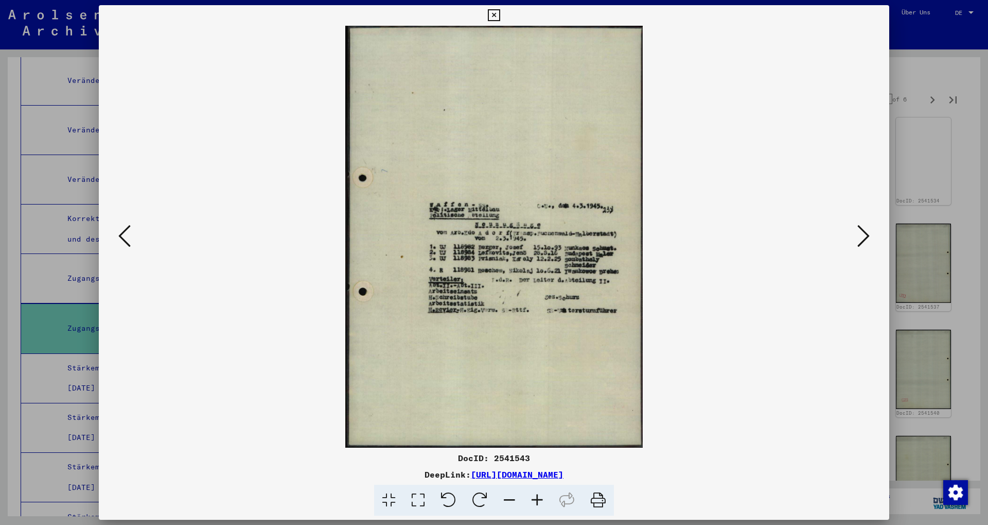
click at [231, 230] on icon at bounding box center [864, 235] width 12 height 25
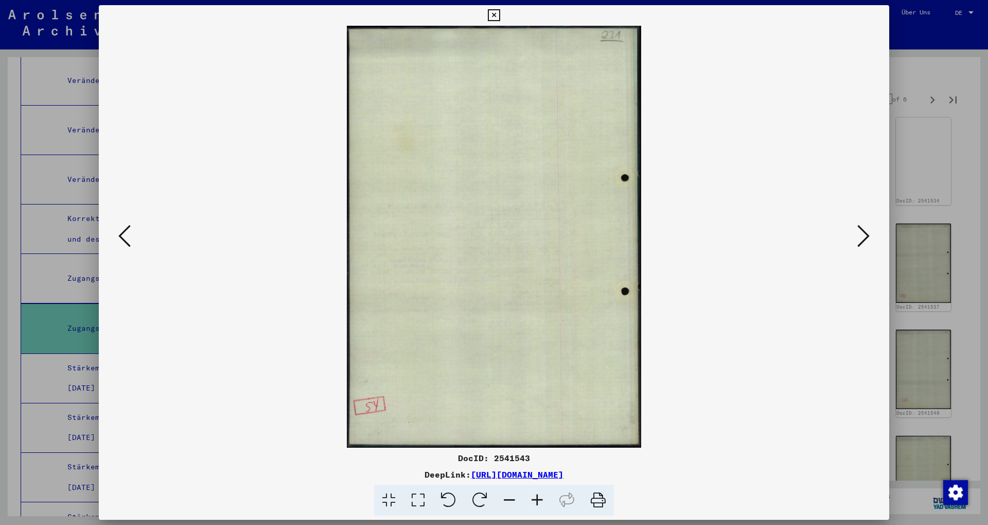
click at [231, 230] on icon at bounding box center [864, 235] width 12 height 25
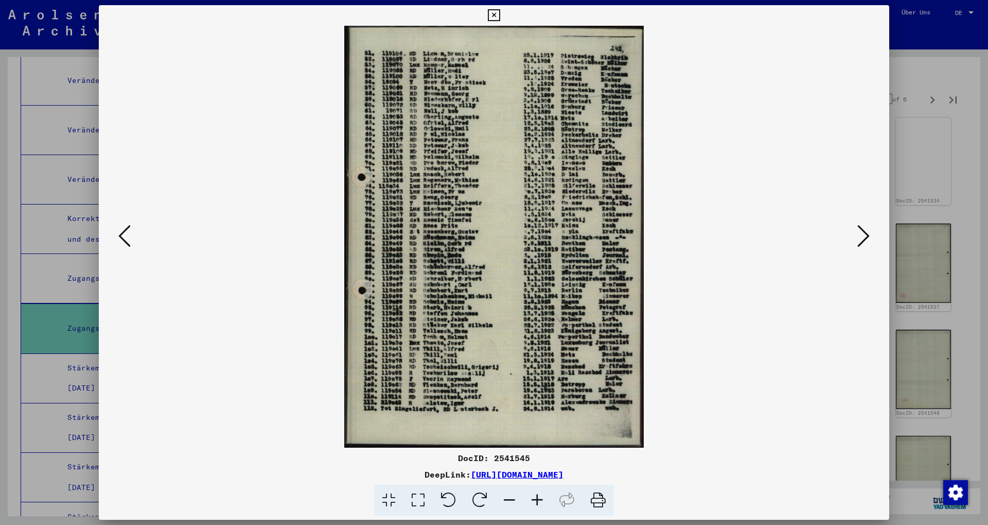
click at [231, 230] on icon at bounding box center [864, 235] width 12 height 25
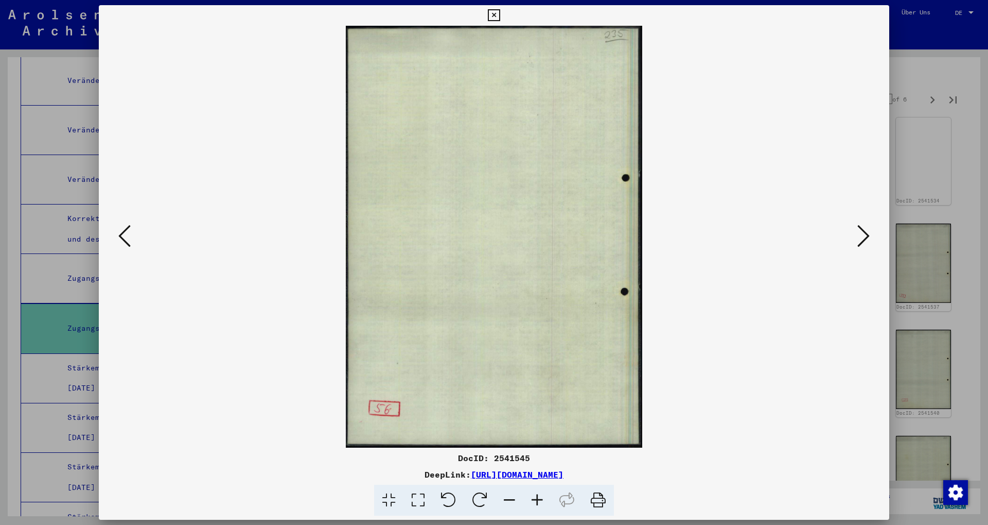
click at [231, 230] on icon at bounding box center [864, 235] width 12 height 25
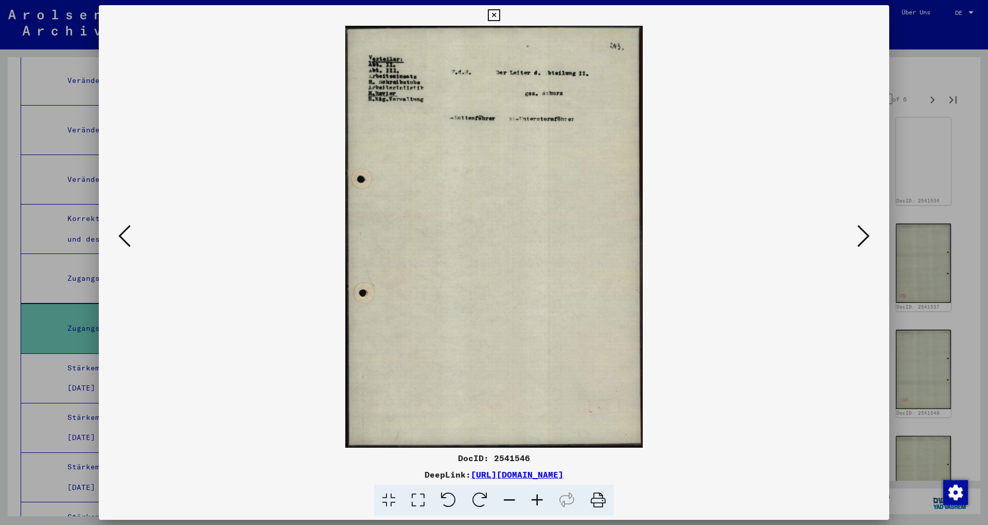
click at [231, 230] on icon at bounding box center [864, 235] width 12 height 25
click at [231, 79] on div at bounding box center [494, 262] width 988 height 525
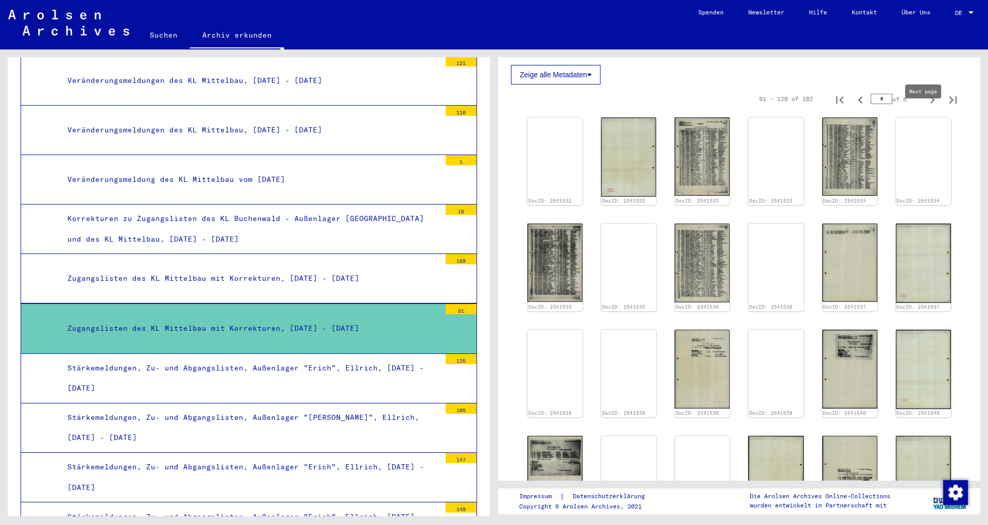
click at [231, 107] on icon "Next page" at bounding box center [933, 100] width 14 height 14
type input "*"
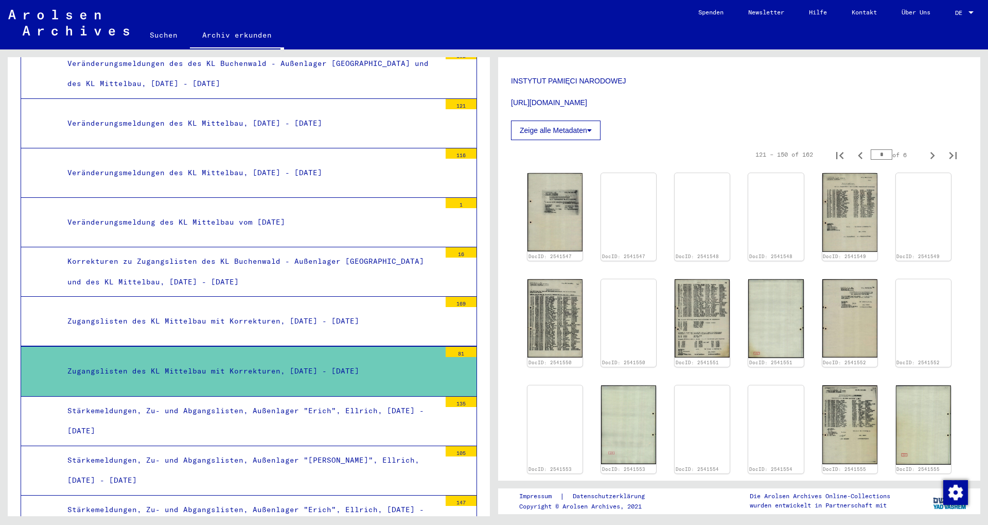
scroll to position [1333, 0]
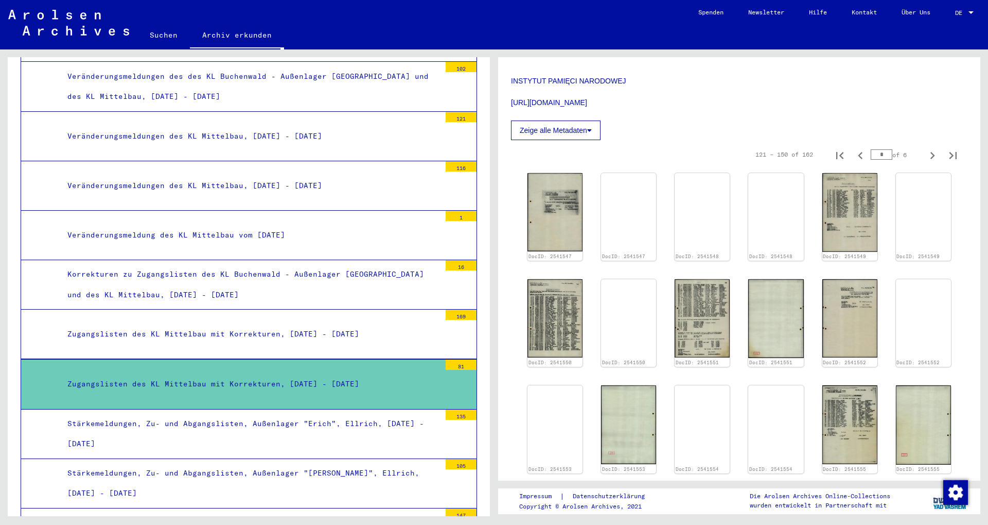
click at [231, 176] on div "Veränderungsmeldungen des KL Mittelbau, [DATE] - [DATE]" at bounding box center [250, 186] width 381 height 20
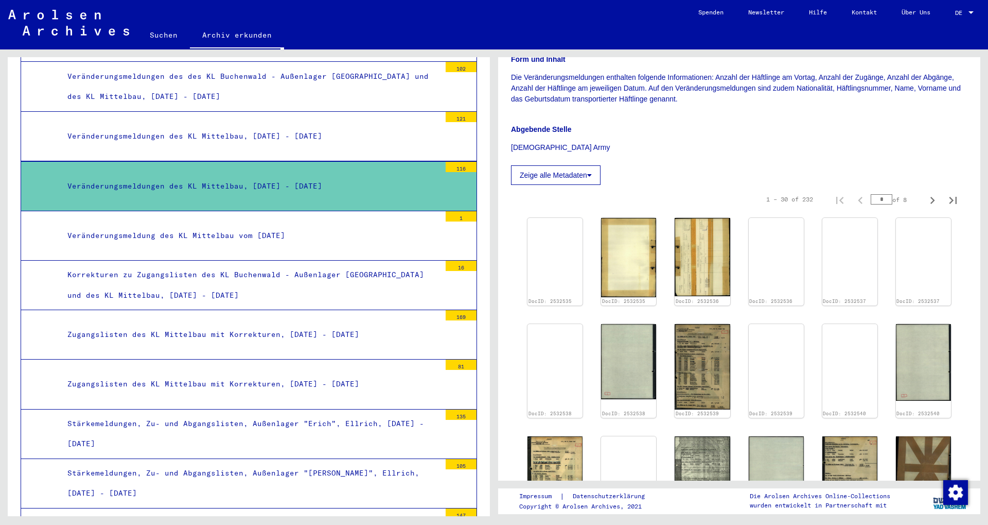
scroll to position [222, 0]
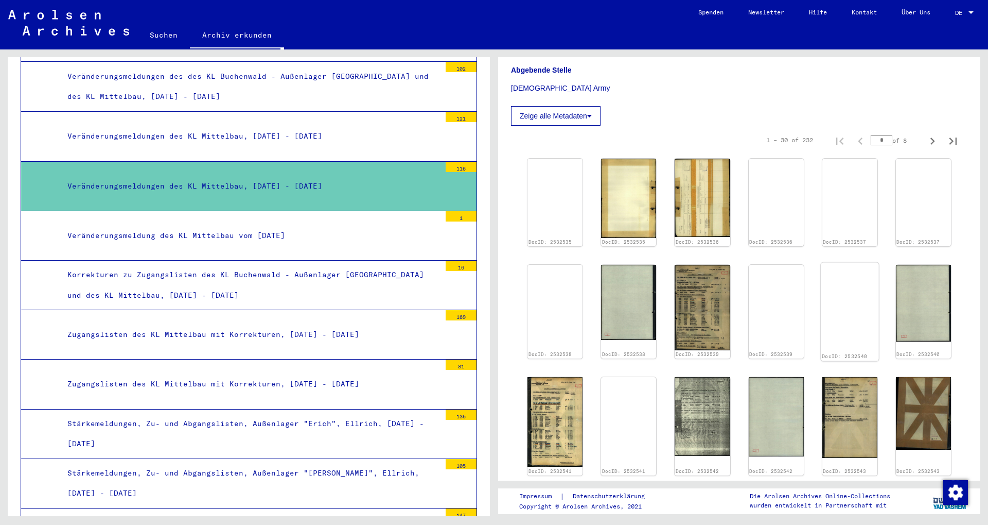
click at [231, 263] on img at bounding box center [850, 263] width 58 height 0
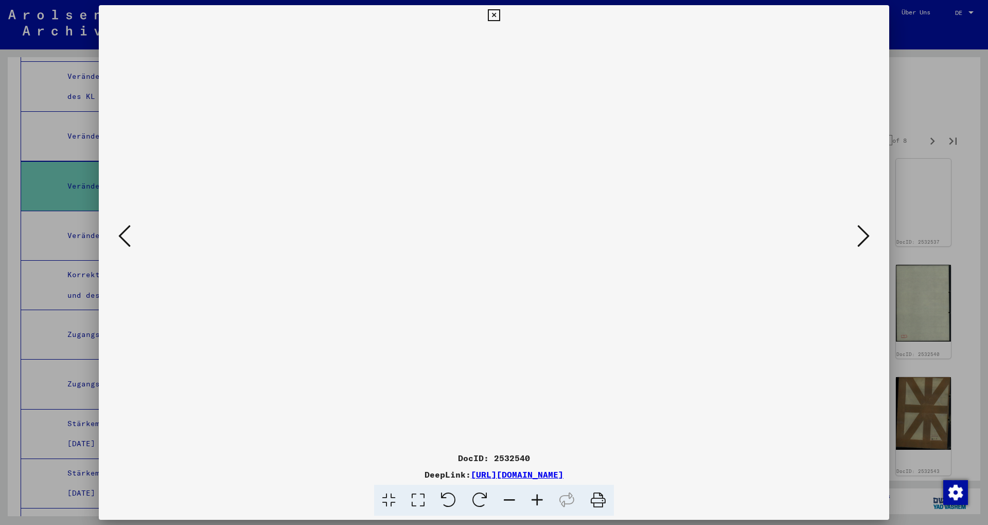
click at [231, 72] on div at bounding box center [494, 262] width 988 height 525
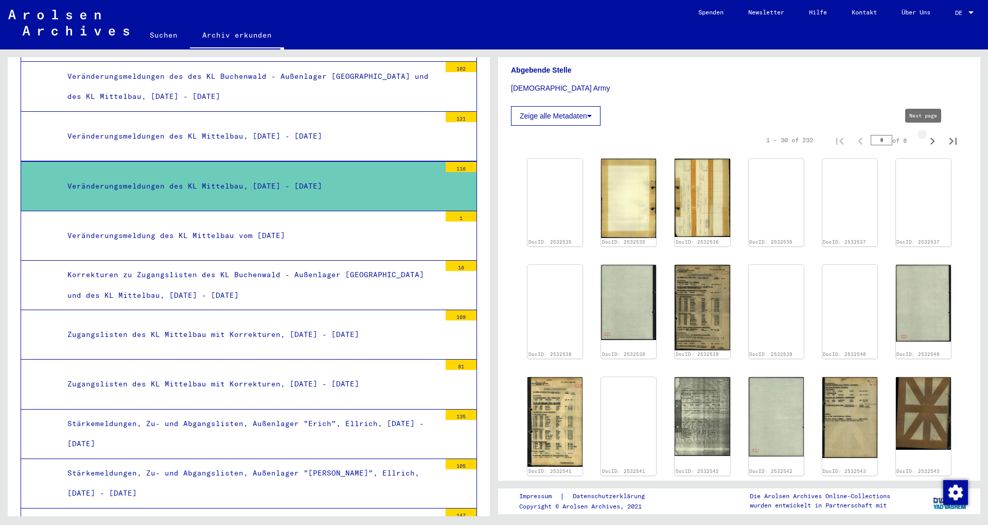
click at [231, 140] on icon "Next page" at bounding box center [933, 141] width 14 height 14
type input "*"
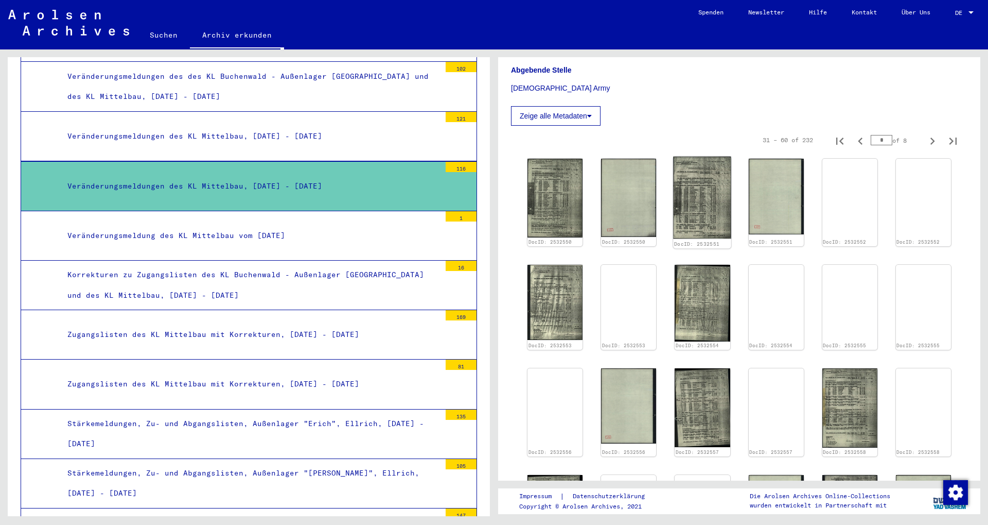
click at [231, 194] on img at bounding box center [703, 198] width 58 height 82
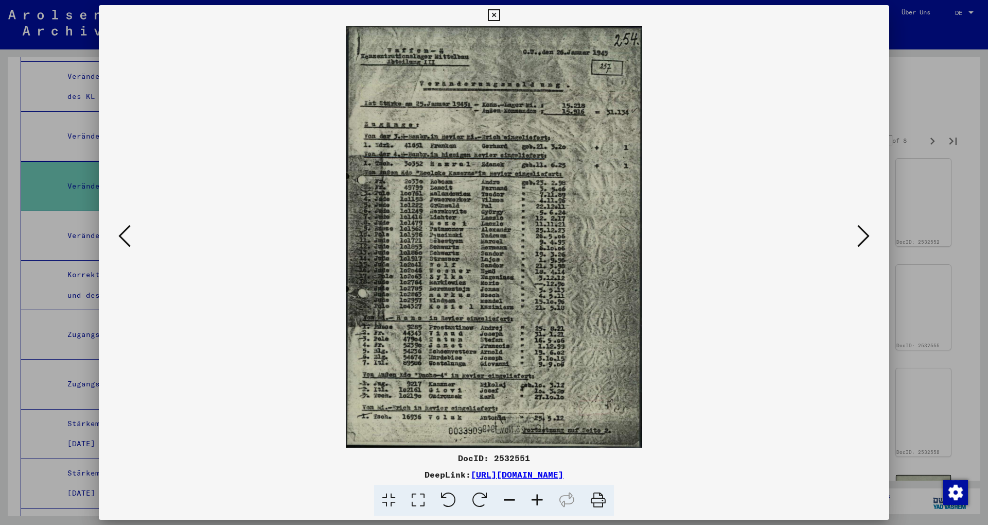
click at [231, 84] on div at bounding box center [494, 262] width 988 height 525
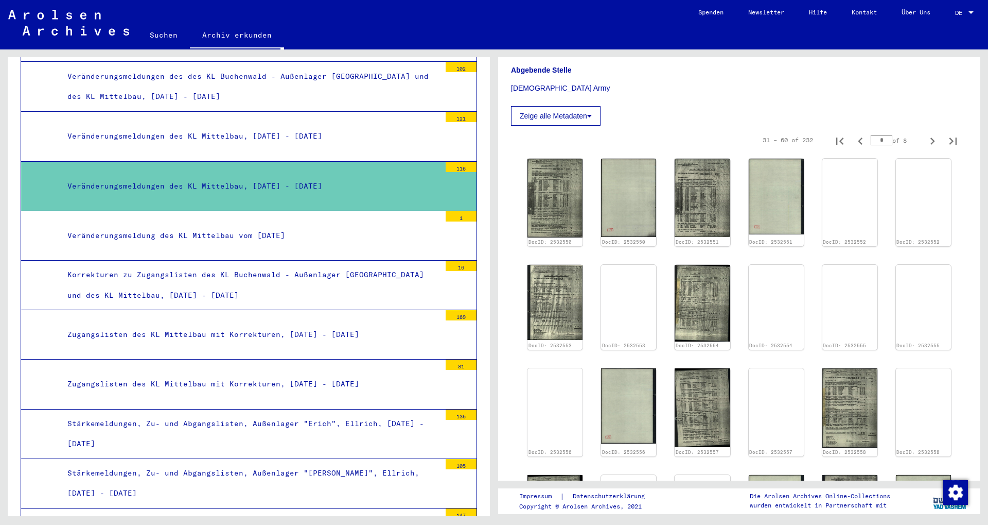
click at [231, 129] on div "31 – 60 of 232 * of 8" at bounding box center [739, 140] width 457 height 29
click at [231, 140] on button "Next page" at bounding box center [933, 140] width 21 height 21
type input "*"
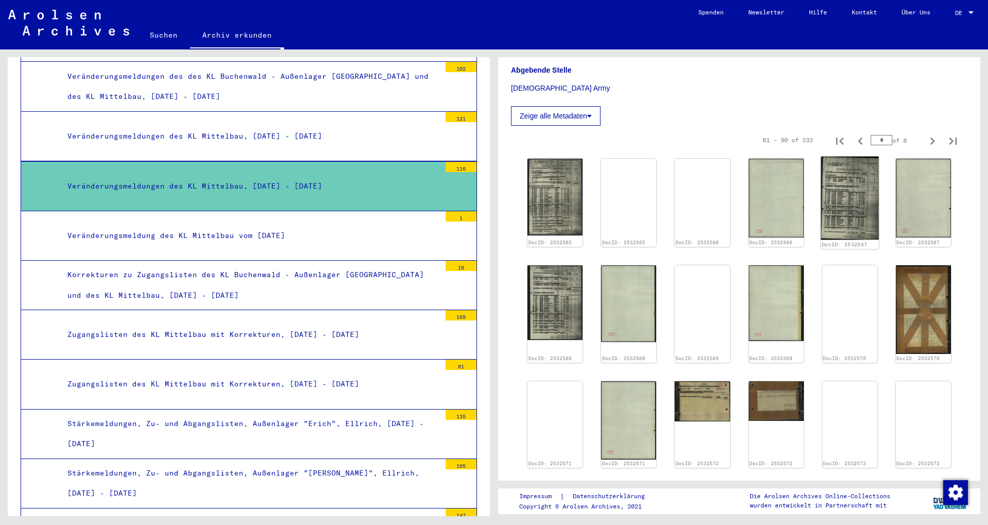
click at [231, 200] on img at bounding box center [850, 198] width 58 height 83
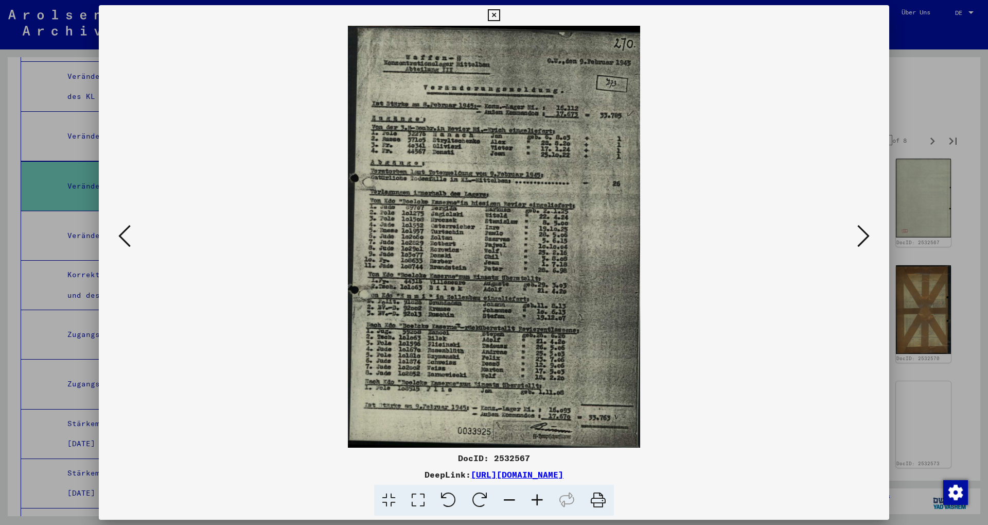
click at [231, 236] on icon at bounding box center [864, 235] width 12 height 25
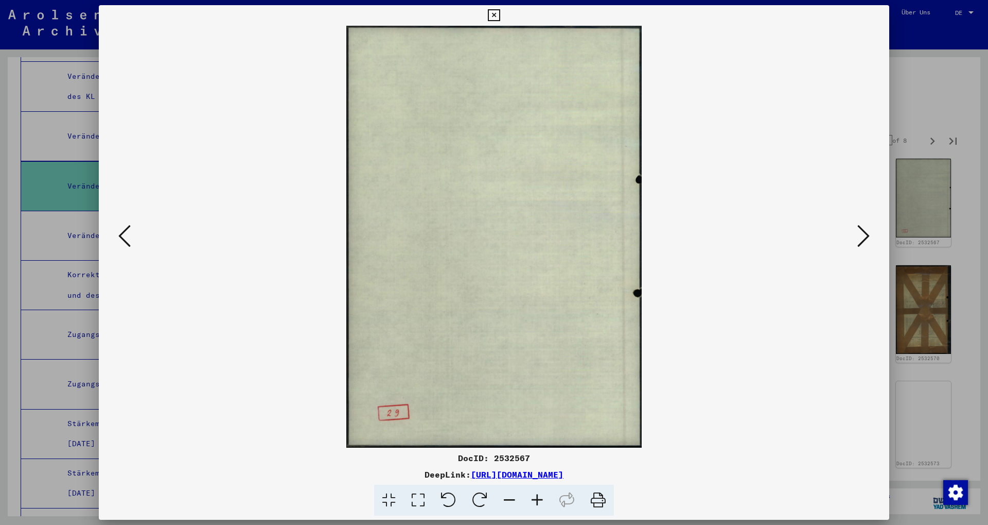
click at [231, 236] on icon at bounding box center [864, 235] width 12 height 25
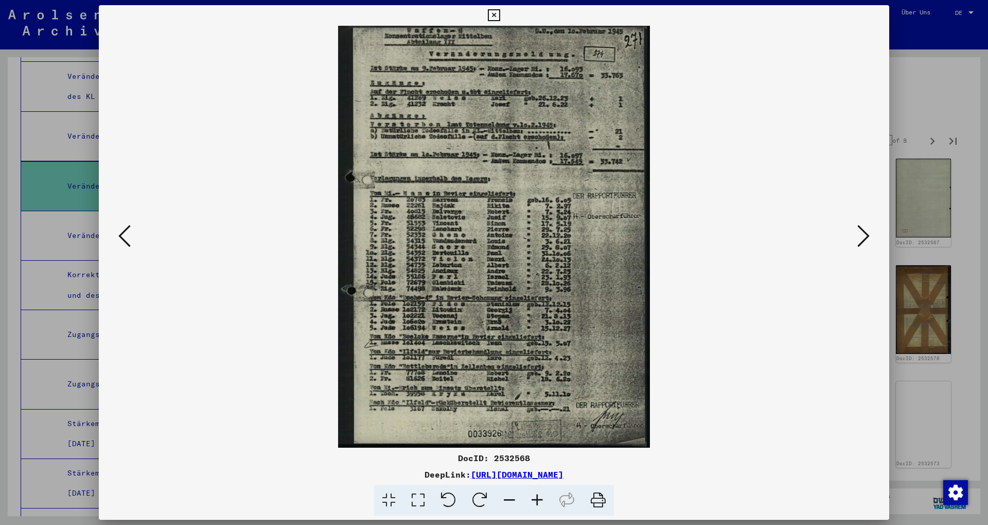
click at [231, 236] on icon at bounding box center [864, 235] width 12 height 25
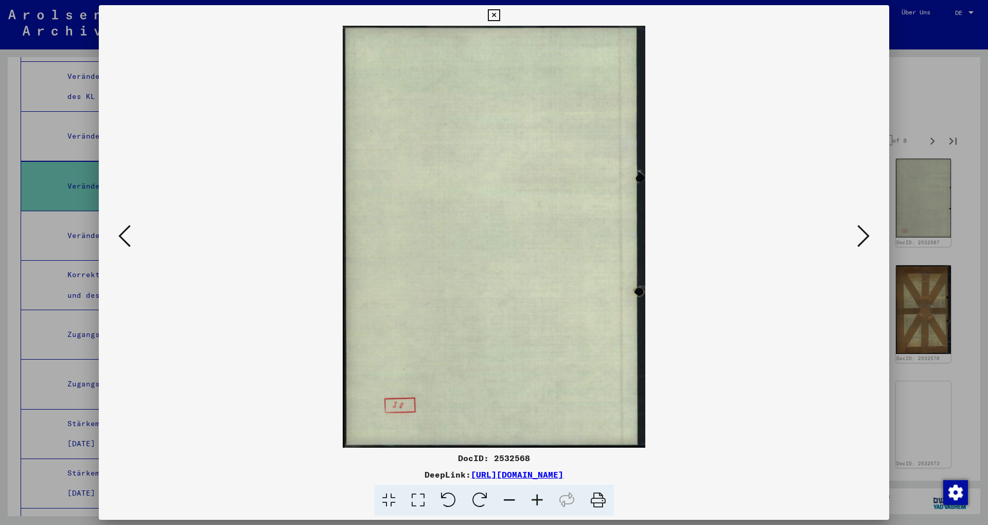
click at [231, 236] on icon at bounding box center [864, 235] width 12 height 25
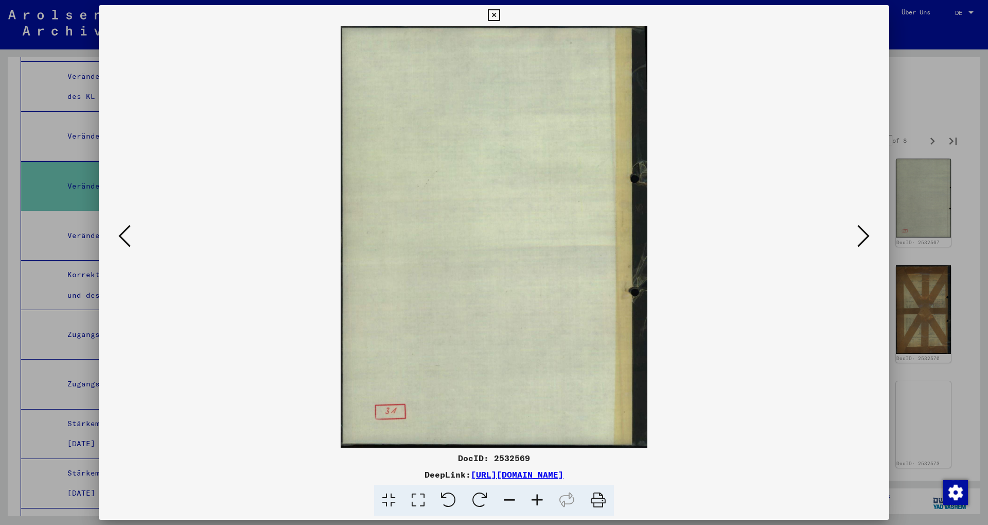
click at [231, 236] on icon at bounding box center [864, 235] width 12 height 25
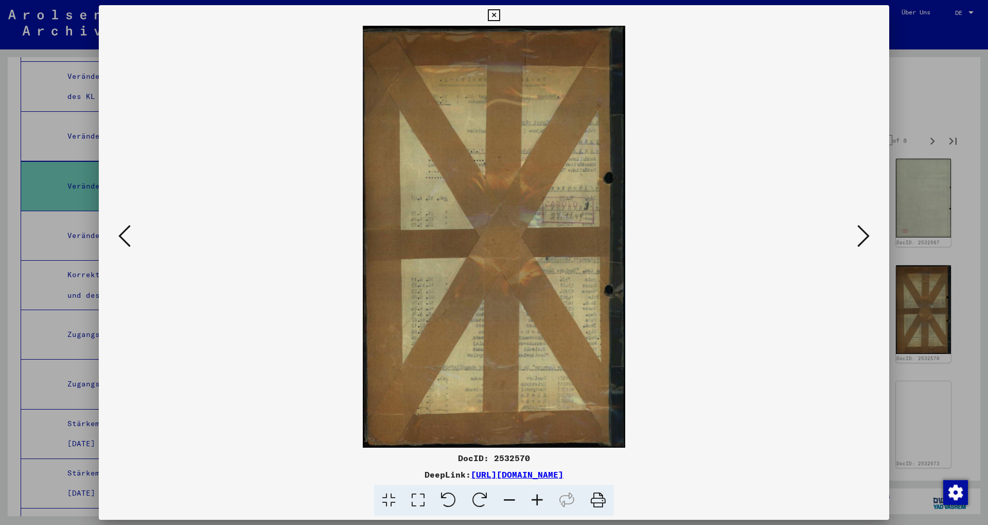
click at [231, 236] on icon at bounding box center [864, 235] width 12 height 25
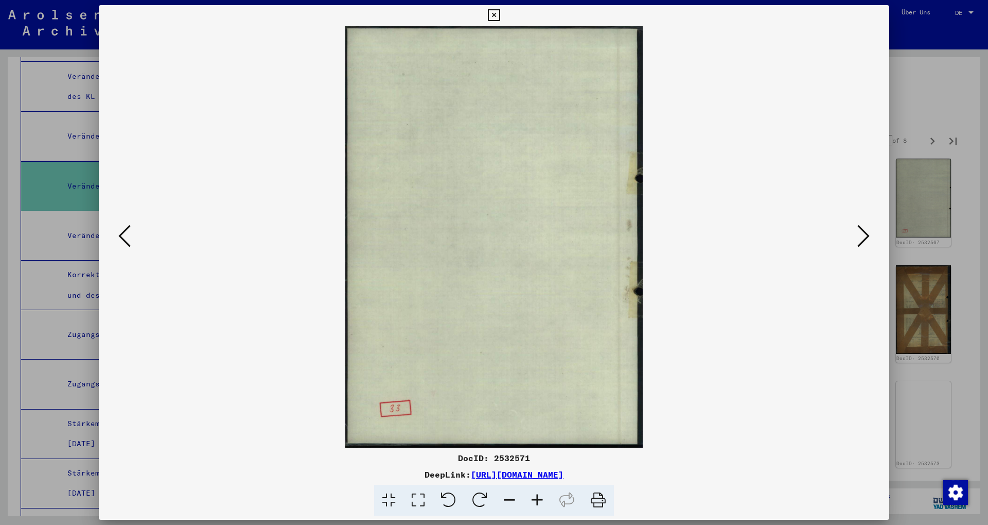
click at [231, 236] on icon at bounding box center [864, 235] width 12 height 25
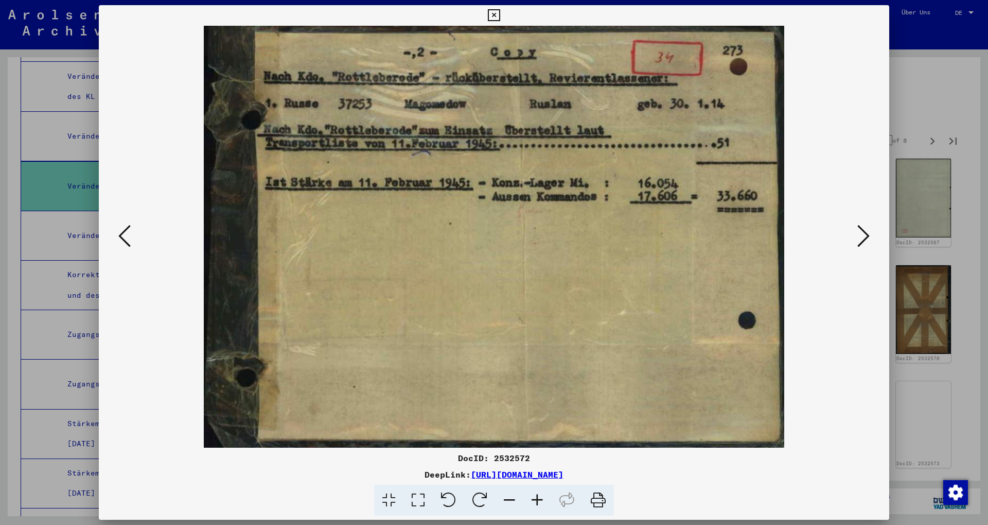
click at [231, 236] on icon at bounding box center [864, 235] width 12 height 25
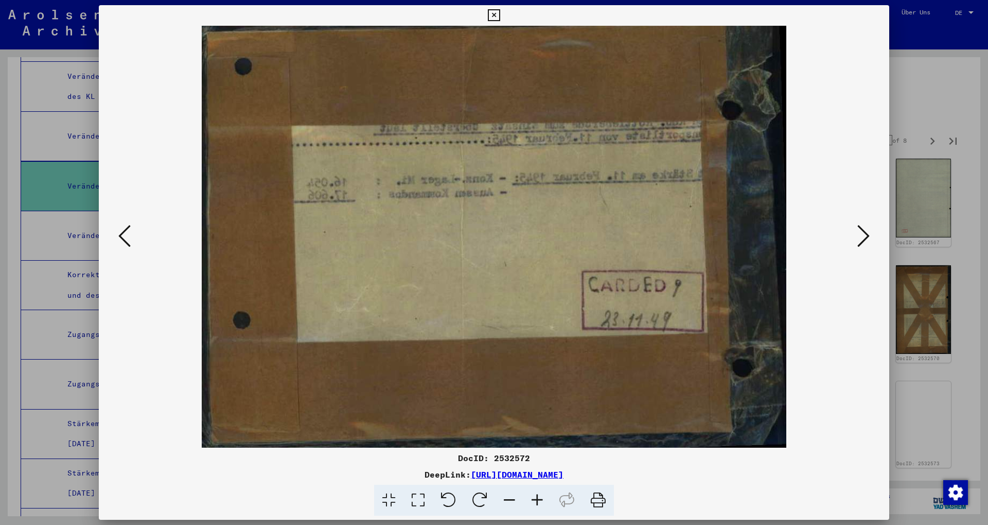
click at [231, 236] on icon at bounding box center [864, 235] width 12 height 25
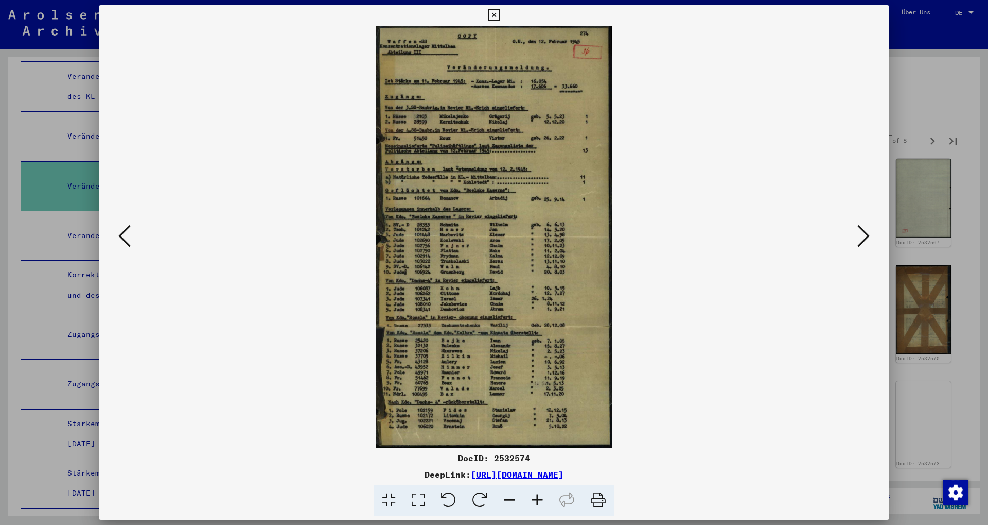
click at [231, 236] on icon at bounding box center [864, 235] width 12 height 25
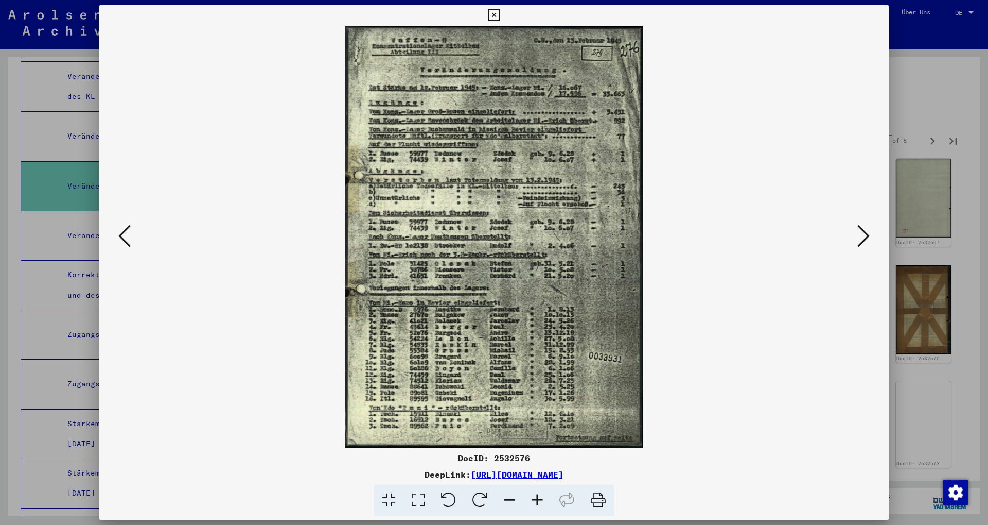
click at [231, 241] on icon at bounding box center [864, 235] width 12 height 25
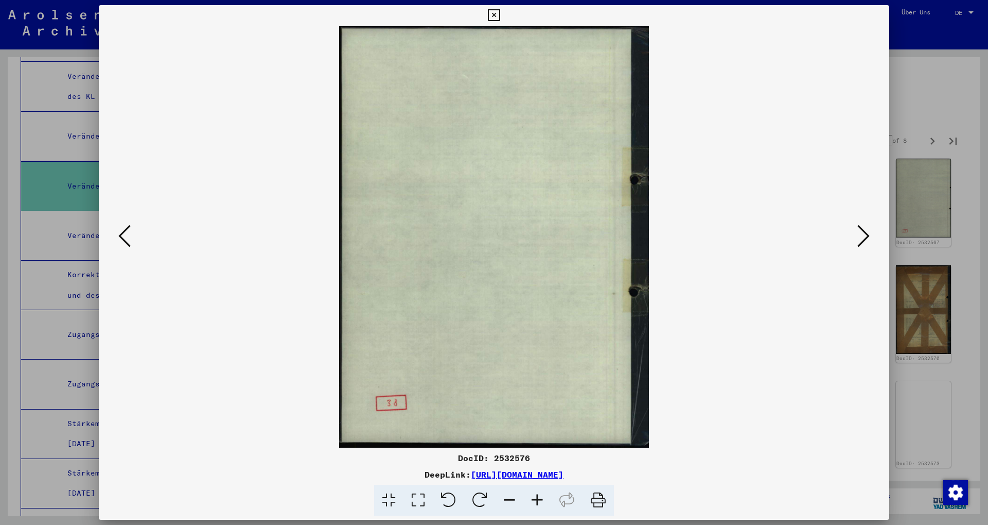
click at [231, 241] on icon at bounding box center [864, 235] width 12 height 25
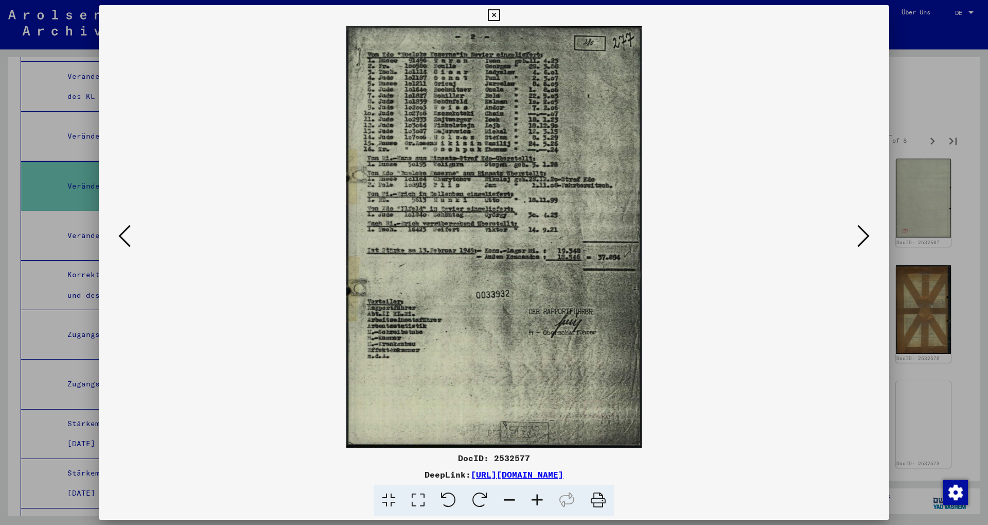
click at [231, 241] on icon at bounding box center [864, 235] width 12 height 25
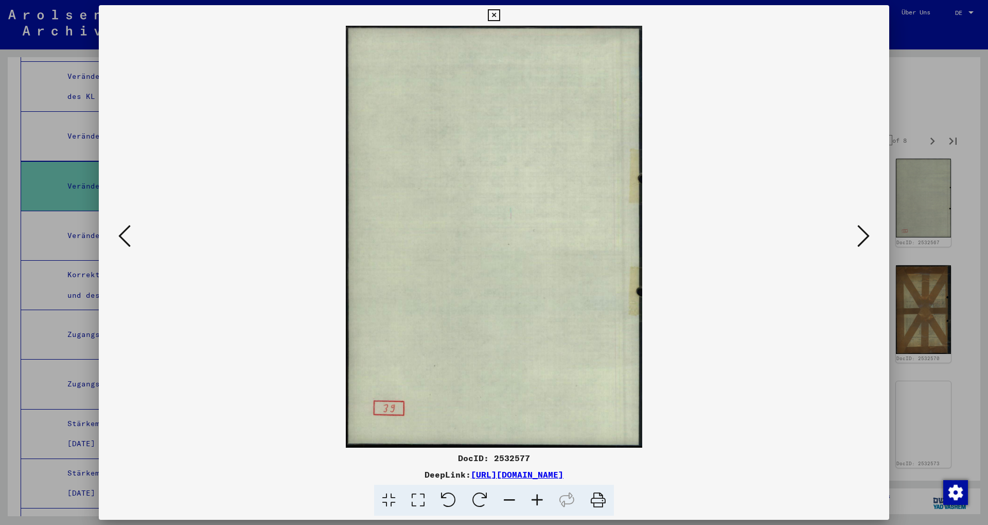
click at [231, 241] on icon at bounding box center [864, 235] width 12 height 25
click at [231, 73] on div at bounding box center [494, 262] width 988 height 525
